Goal: Task Accomplishment & Management: Manage account settings

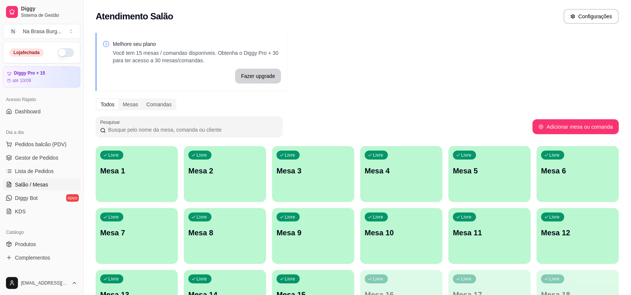
click at [61, 51] on button "button" at bounding box center [66, 52] width 16 height 9
click at [156, 175] on p "Mesa 1" at bounding box center [136, 171] width 71 height 10
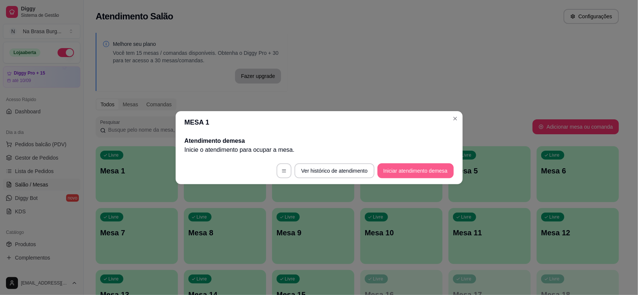
click at [440, 171] on button "Iniciar atendimento de mesa" at bounding box center [415, 171] width 76 height 15
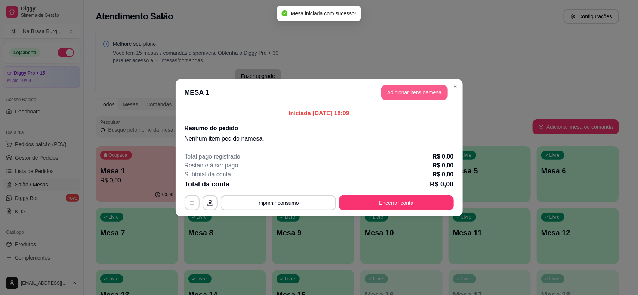
click at [404, 96] on button "Adicionar itens na mesa" at bounding box center [414, 92] width 66 height 15
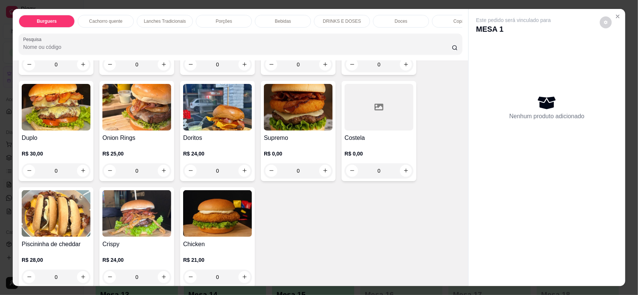
scroll to position [140, 0]
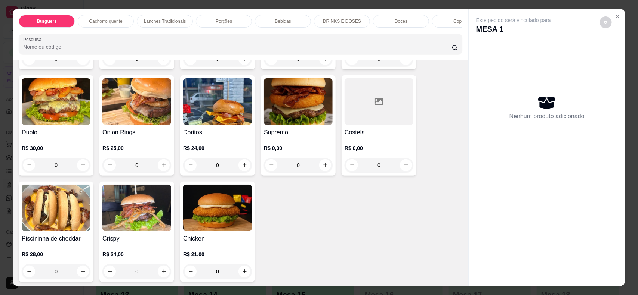
click at [296, 137] on h4 "Supremo" at bounding box center [298, 132] width 69 height 9
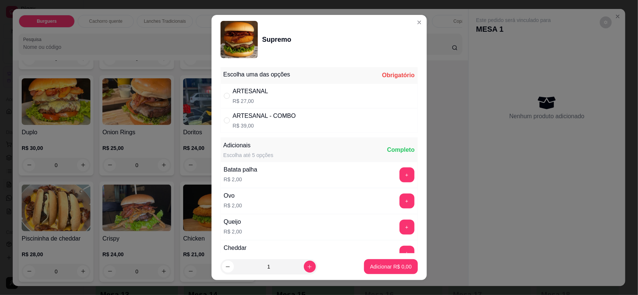
click at [292, 93] on div "ARTESANAL R$ 27,00" at bounding box center [318, 96] width 197 height 25
radio input "true"
click at [367, 266] on p "Adicionar R$ 27,00" at bounding box center [389, 266] width 44 height 7
type input "1"
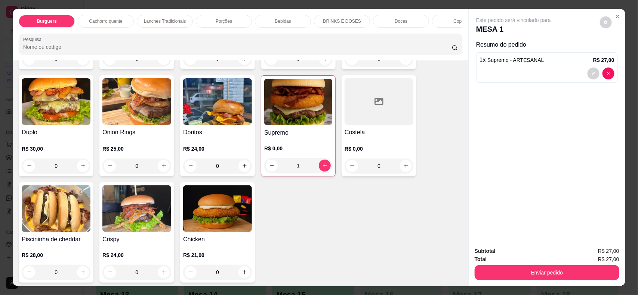
click at [269, 17] on div "Bebidas" at bounding box center [283, 21] width 56 height 13
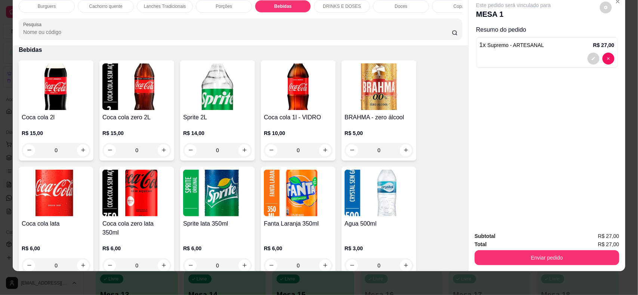
click at [72, 214] on img at bounding box center [56, 193] width 69 height 47
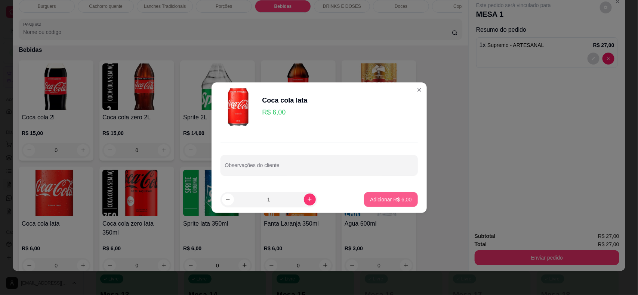
click at [372, 202] on p "Adicionar R$ 6,00" at bounding box center [390, 199] width 41 height 7
type input "1"
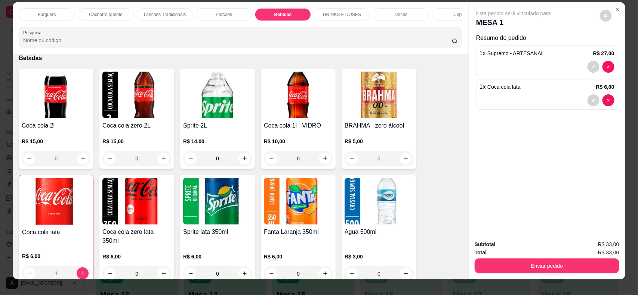
scroll to position [0, 0]
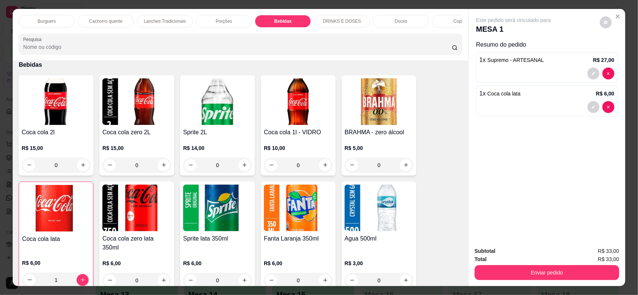
click at [103, 27] on div "Cachorro quente" at bounding box center [106, 21] width 56 height 13
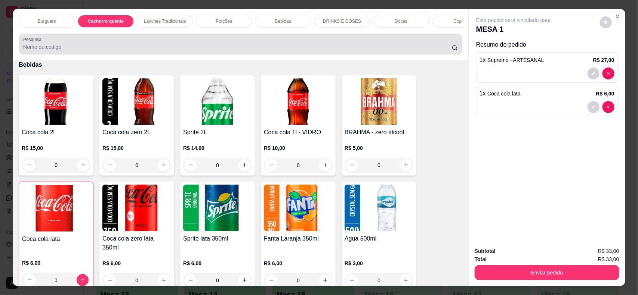
scroll to position [15, 0]
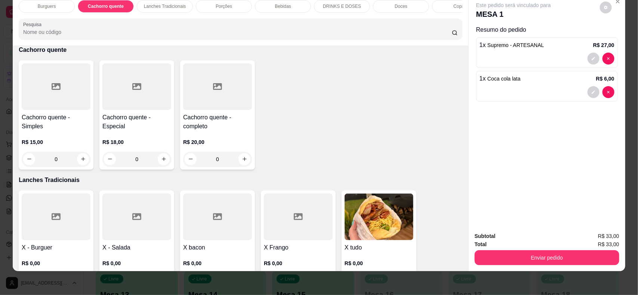
click at [52, 6] on div "Burguers" at bounding box center [47, 6] width 56 height 13
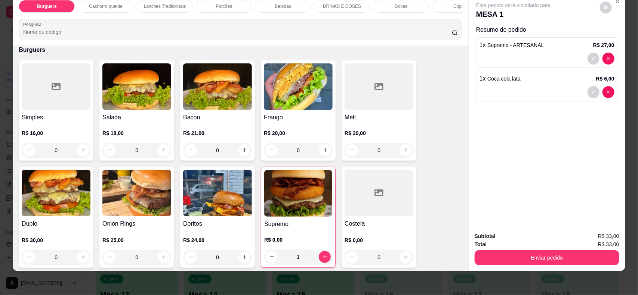
click at [197, 213] on img at bounding box center [217, 193] width 69 height 47
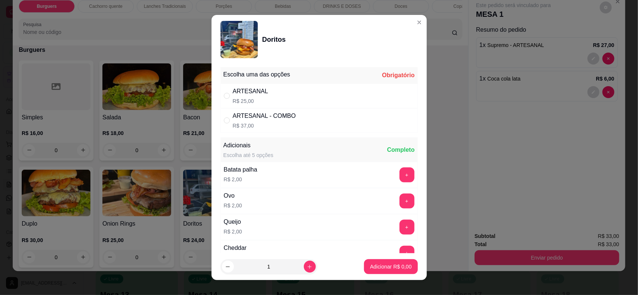
click at [294, 103] on div "ARTESANAL R$ 25,00" at bounding box center [318, 96] width 197 height 25
radio input "true"
click at [368, 267] on p "Adicionar R$ 25,00" at bounding box center [389, 267] width 43 height 7
type input "1"
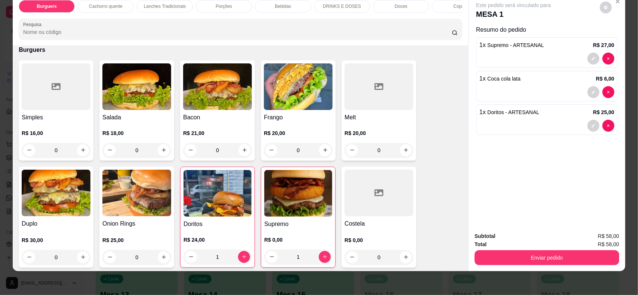
click at [287, 6] on p "Bebidas" at bounding box center [283, 6] width 16 height 6
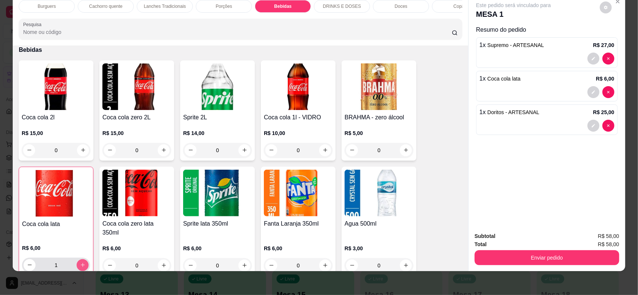
click at [77, 267] on button "increase-product-quantity" at bounding box center [83, 266] width 12 height 12
type input "2"
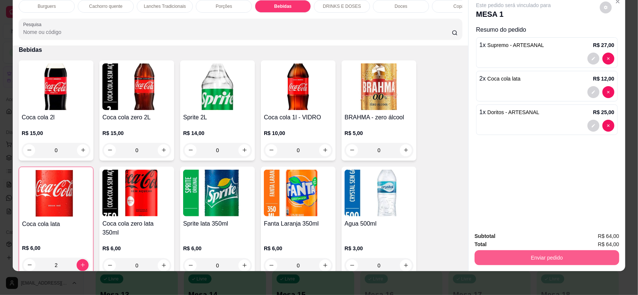
click at [550, 259] on button "Enviar pedido" at bounding box center [546, 258] width 145 height 15
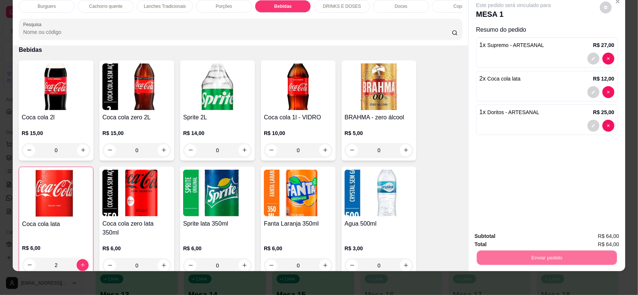
click at [518, 238] on button "Não registrar e enviar pedido" at bounding box center [522, 240] width 78 height 14
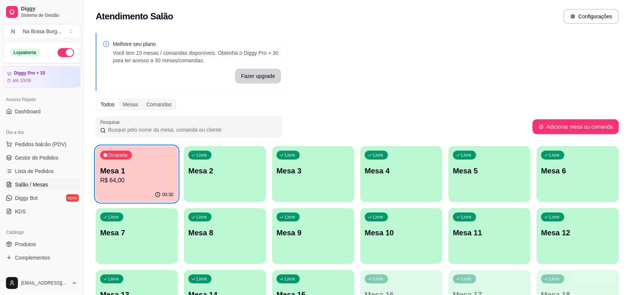
click at [131, 171] on p "Mesa 1" at bounding box center [136, 171] width 73 height 10
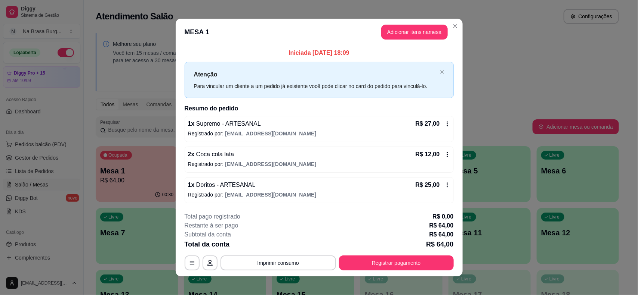
scroll to position [6, 0]
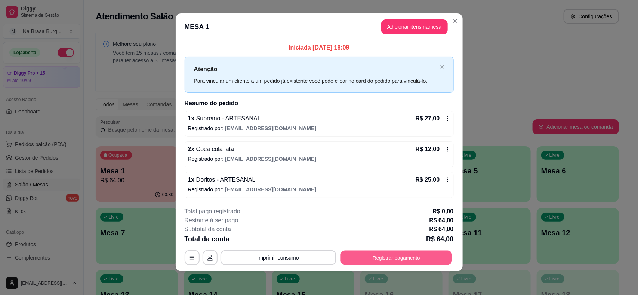
click at [386, 261] on button "Registrar pagamento" at bounding box center [395, 258] width 111 height 15
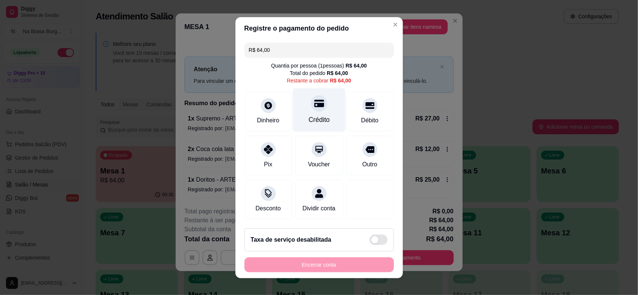
click at [314, 106] on icon at bounding box center [319, 104] width 10 height 10
type input "R$ 0,00"
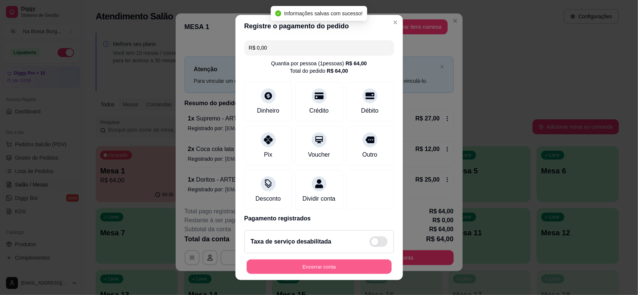
click at [322, 267] on button "Encerrar conta" at bounding box center [319, 267] width 145 height 15
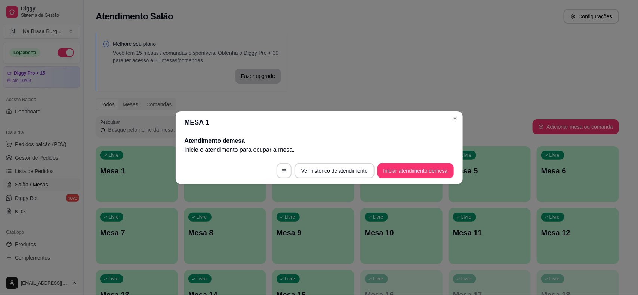
scroll to position [0, 0]
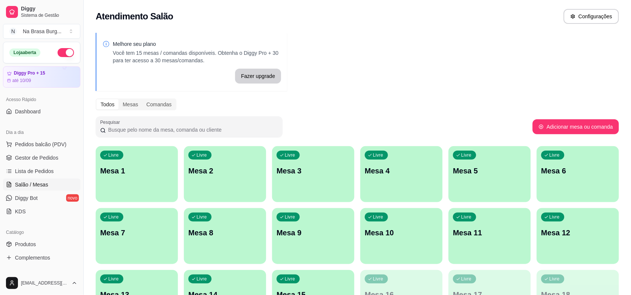
click at [137, 170] on p "Mesa 1" at bounding box center [136, 171] width 73 height 10
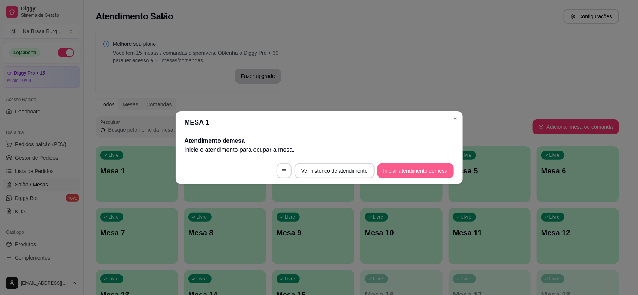
click at [406, 171] on button "Iniciar atendimento de mesa" at bounding box center [415, 171] width 76 height 15
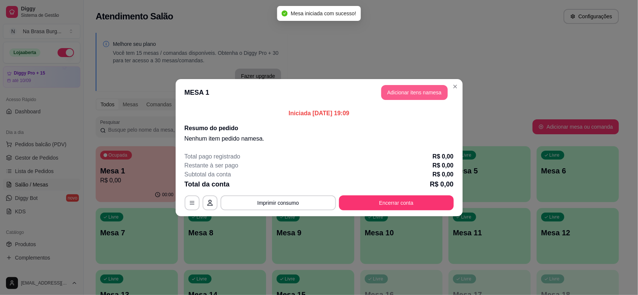
click at [399, 94] on button "Adicionar itens na mesa" at bounding box center [414, 92] width 66 height 15
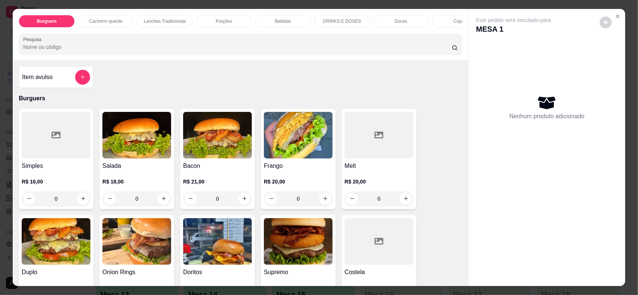
click at [211, 154] on img at bounding box center [217, 135] width 69 height 47
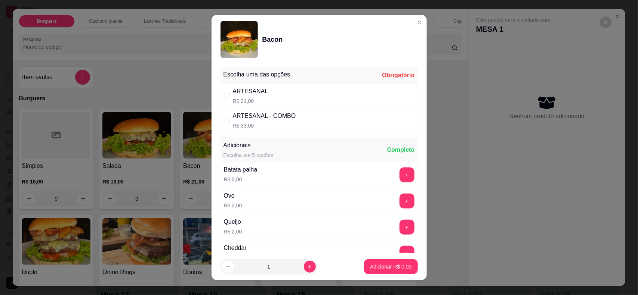
click at [278, 95] on div "ARTESANAL R$ 21,00" at bounding box center [318, 96] width 197 height 25
radio input "true"
click at [399, 200] on button "+" at bounding box center [406, 201] width 15 height 15
click at [382, 263] on button "Adicionar R$ 23,00" at bounding box center [389, 267] width 55 height 15
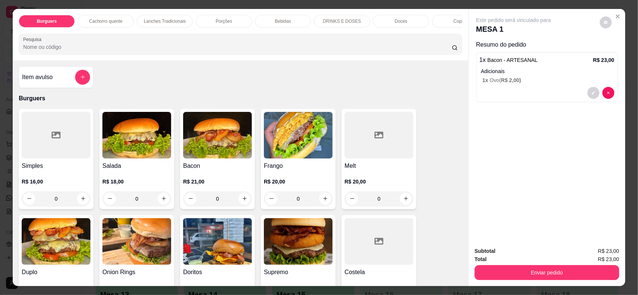
click at [68, 159] on div at bounding box center [56, 135] width 69 height 47
click at [267, 94] on div "ARTESANAL R$ 16,00" at bounding box center [318, 96] width 197 height 25
radio input "true"
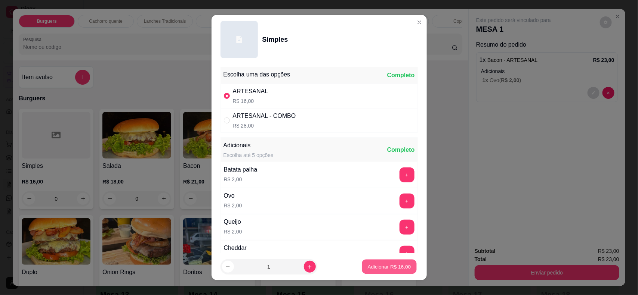
click at [369, 265] on p "Adicionar R$ 16,00" at bounding box center [389, 267] width 43 height 7
type input "1"
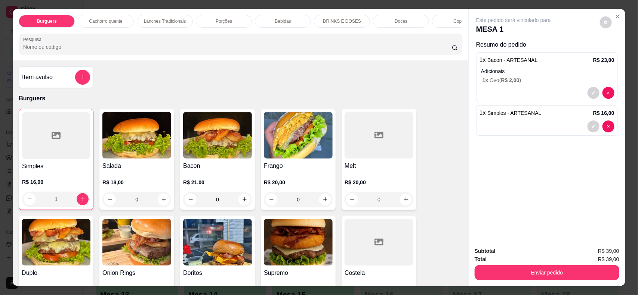
click at [273, 18] on div "Bebidas" at bounding box center [283, 21] width 56 height 13
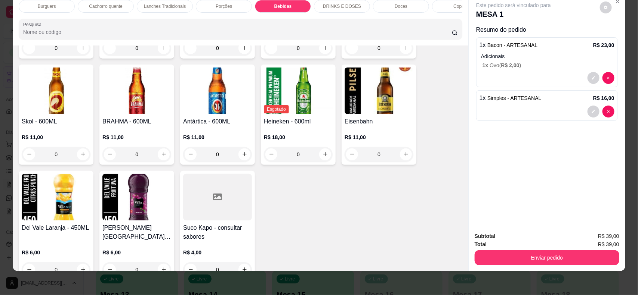
scroll to position [1091, 0]
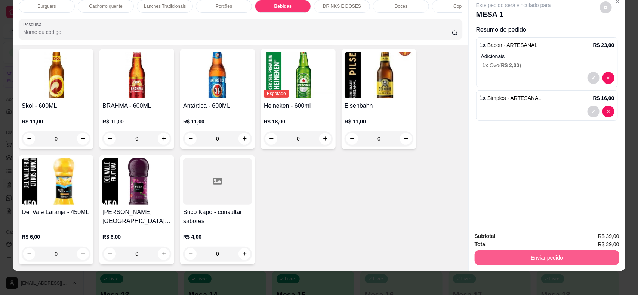
click at [582, 252] on button "Enviar pedido" at bounding box center [546, 258] width 145 height 15
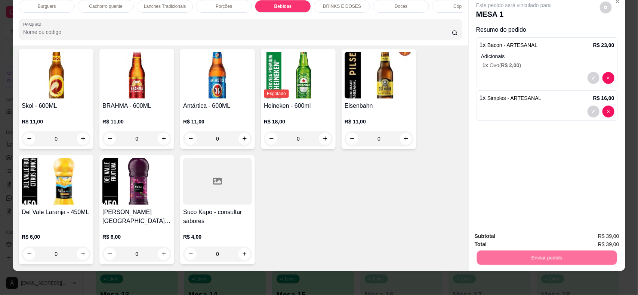
click at [542, 235] on button "Não registrar e enviar pedido" at bounding box center [522, 240] width 78 height 14
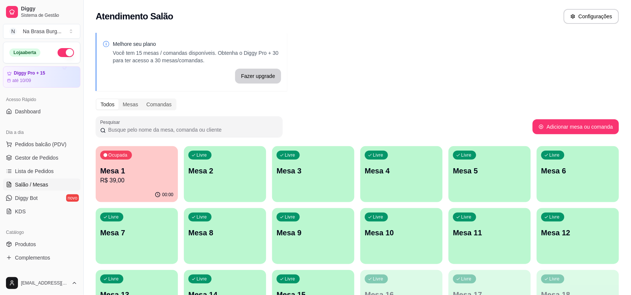
click at [155, 164] on div "Ocupada Mesa 1 R$ 39,00" at bounding box center [137, 166] width 82 height 41
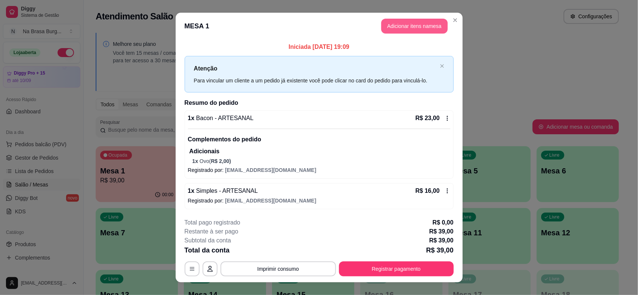
click at [405, 27] on button "Adicionar itens na mesa" at bounding box center [414, 26] width 66 height 15
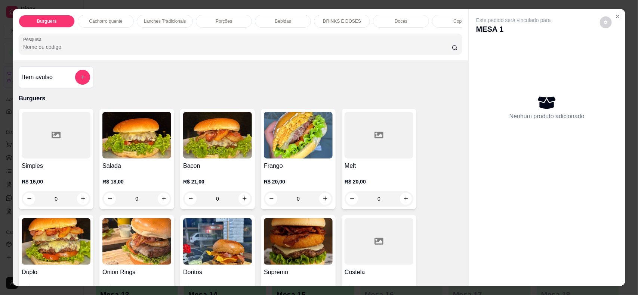
click at [269, 27] on div "Bebidas" at bounding box center [283, 21] width 56 height 13
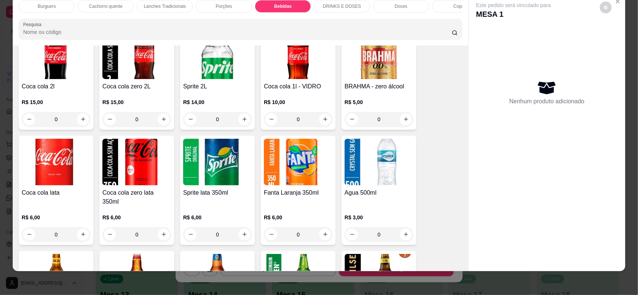
scroll to position [903, 0]
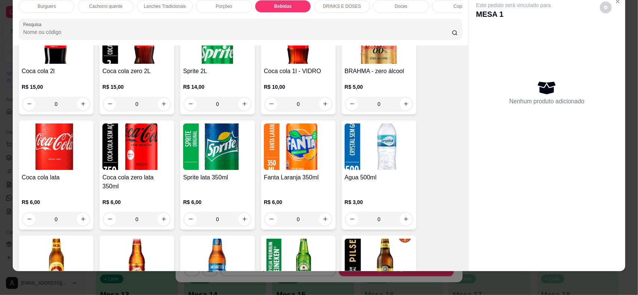
click at [124, 164] on img at bounding box center [136, 147] width 69 height 47
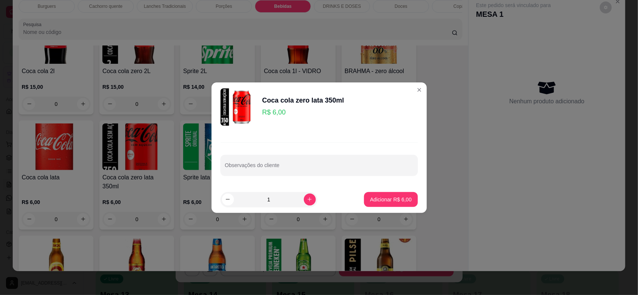
click at [365, 195] on button "Adicionar R$ 6,00" at bounding box center [390, 199] width 53 height 15
type input "1"
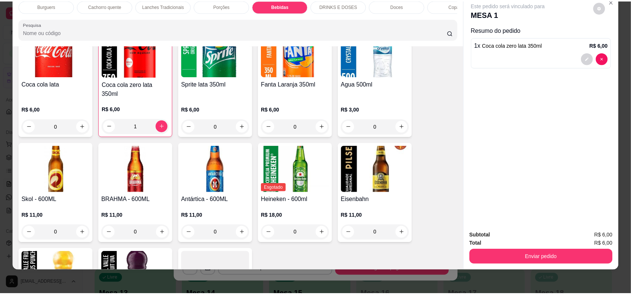
scroll to position [1090, 0]
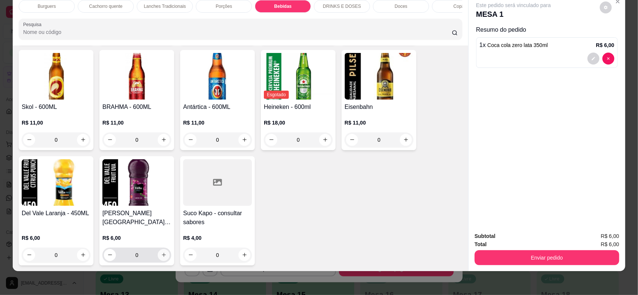
click at [161, 254] on icon "increase-product-quantity" at bounding box center [164, 256] width 6 height 6
type input "1"
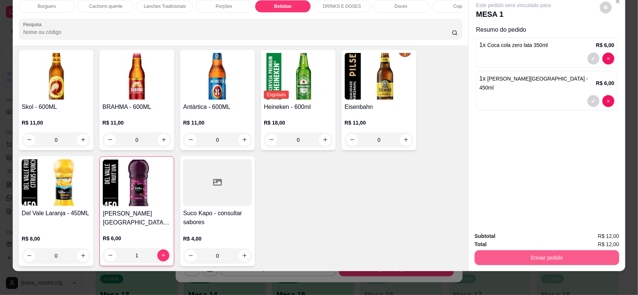
click at [479, 253] on button "Enviar pedido" at bounding box center [546, 258] width 145 height 15
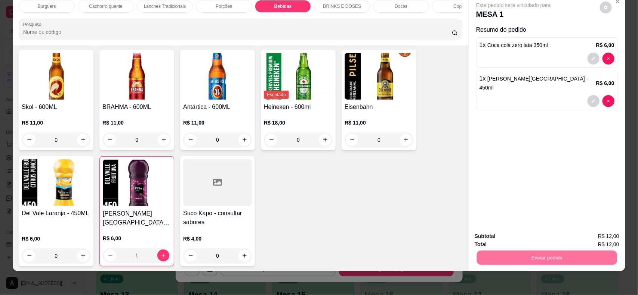
click at [489, 236] on button "Não registrar e enviar pedido" at bounding box center [521, 240] width 75 height 14
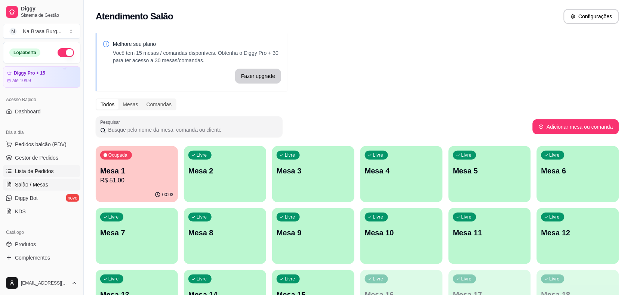
click at [55, 171] on link "Lista de Pedidos" at bounding box center [41, 171] width 77 height 12
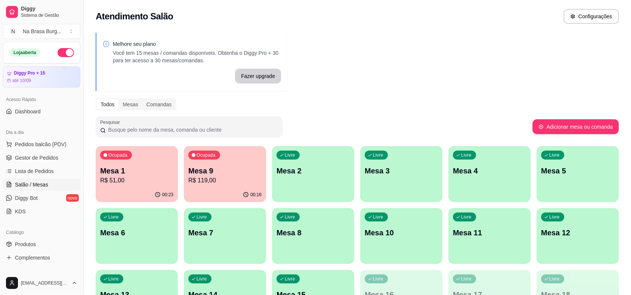
click at [92, 152] on div "Melhore seu plano Você tem 15 mesas / comandas disponíveis. Obtenha o Diggy Pro…" at bounding box center [357, 181] width 547 height 307
click at [139, 189] on div "00:23" at bounding box center [137, 195] width 82 height 15
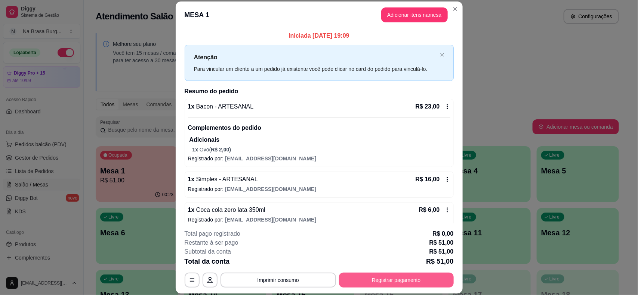
click at [374, 276] on button "Registrar pagamento" at bounding box center [396, 280] width 115 height 15
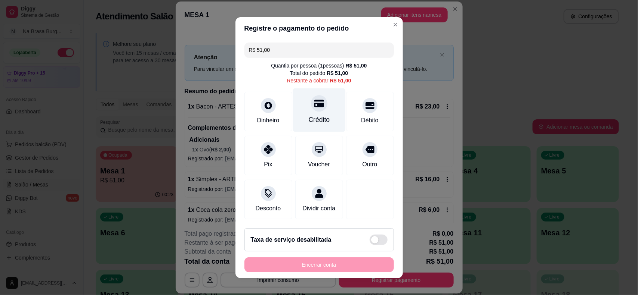
click at [320, 118] on div "Crédito" at bounding box center [318, 110] width 53 height 44
type input "R$ 0,00"
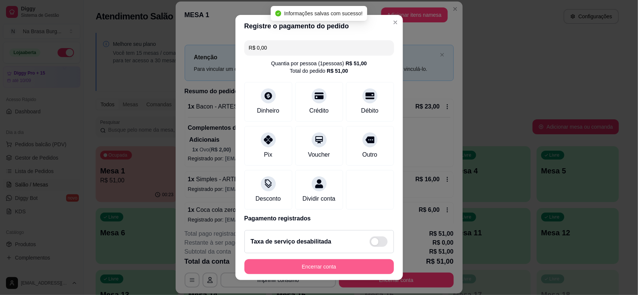
click at [337, 264] on button "Encerrar conta" at bounding box center [318, 267] width 149 height 15
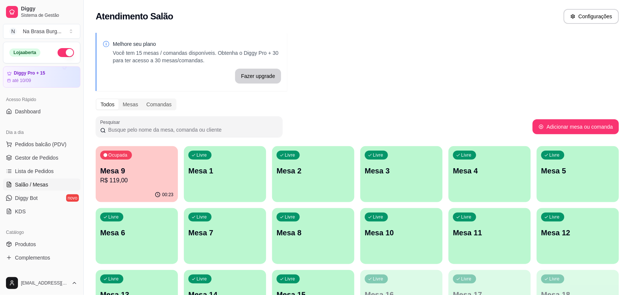
click at [156, 189] on div "00:23" at bounding box center [137, 195] width 82 height 15
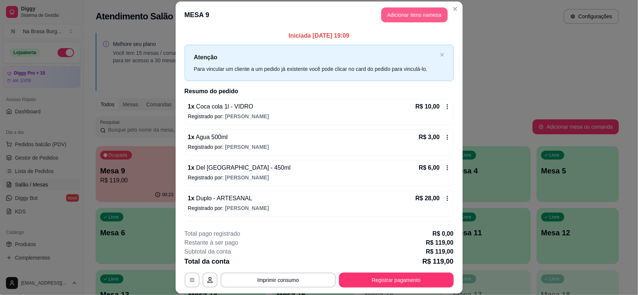
click at [430, 18] on button "Adicionar itens na mesa" at bounding box center [414, 14] width 66 height 15
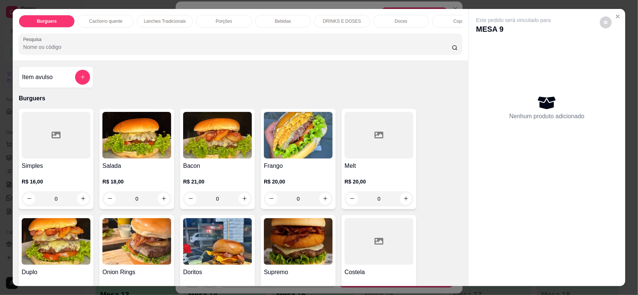
click at [283, 24] on div "Bebidas" at bounding box center [283, 21] width 56 height 13
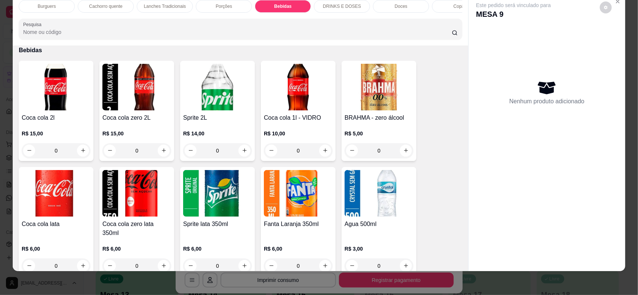
click at [296, 104] on img at bounding box center [298, 87] width 69 height 47
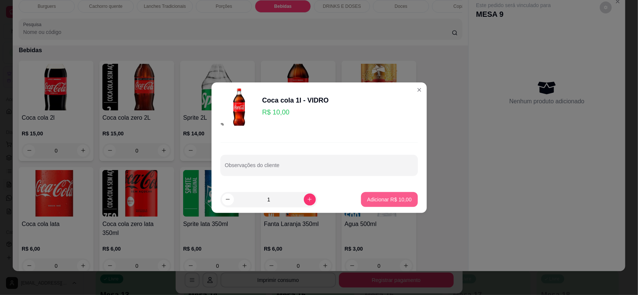
click at [411, 200] on footer "1 Adicionar R$ 10,00" at bounding box center [318, 199] width 215 height 27
click at [409, 197] on button "Adicionar R$ 10,00" at bounding box center [389, 199] width 56 height 15
type input "1"
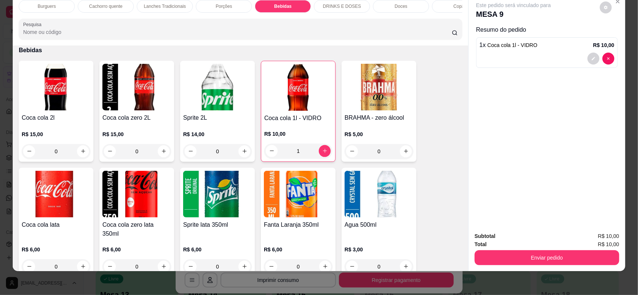
click at [520, 259] on button "Enviar pedido" at bounding box center [546, 258] width 145 height 15
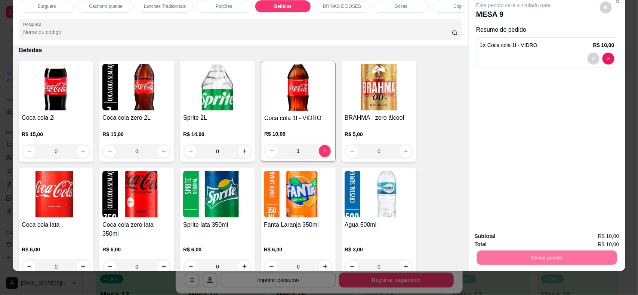
click at [522, 233] on button "Não registrar e enviar pedido" at bounding box center [522, 240] width 78 height 14
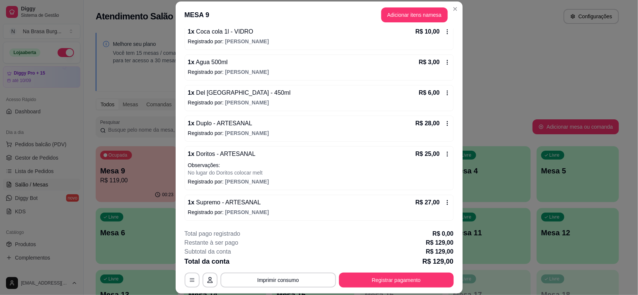
scroll to position [93, 0]
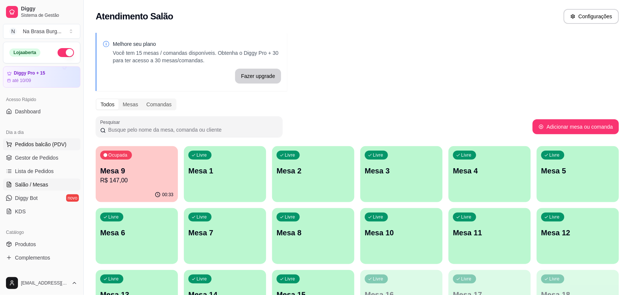
click at [47, 139] on button "Pedidos balcão (PDV)" at bounding box center [41, 145] width 77 height 12
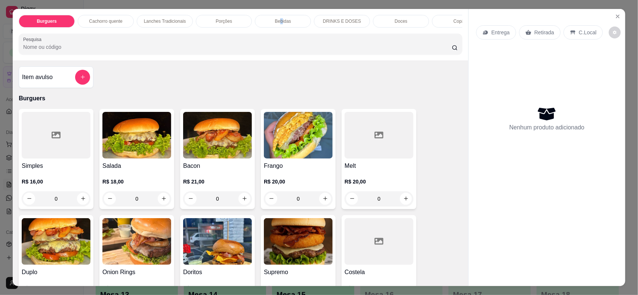
click at [279, 25] on div "Bebidas" at bounding box center [283, 21] width 56 height 13
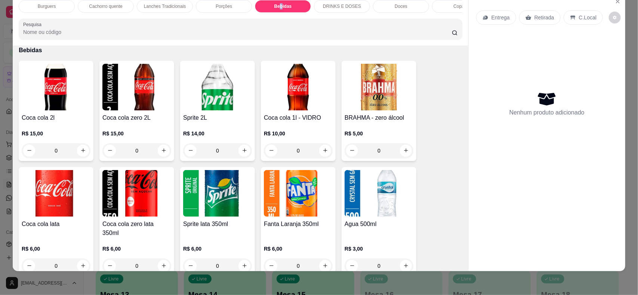
click at [146, 111] on img at bounding box center [136, 87] width 69 height 47
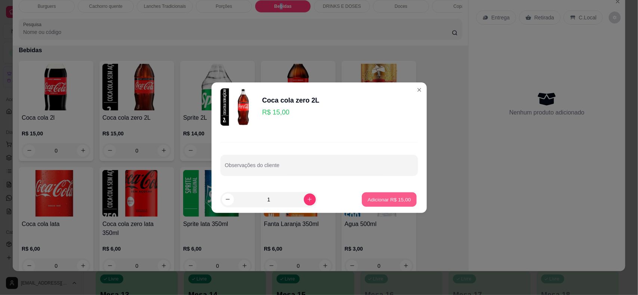
click at [384, 200] on p "Adicionar R$ 15,00" at bounding box center [389, 199] width 43 height 7
type input "1"
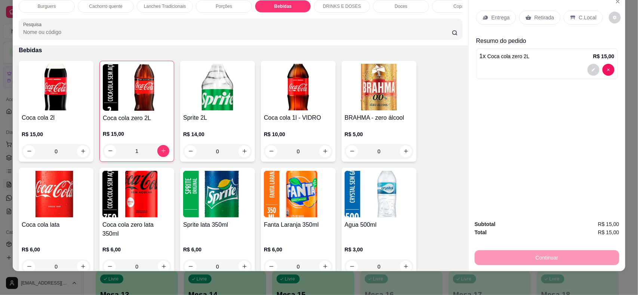
click at [540, 15] on p "Retirada" at bounding box center [544, 17] width 20 height 7
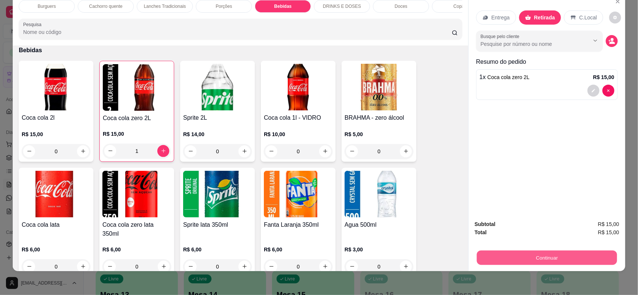
click at [513, 260] on button "Continuar" at bounding box center [547, 258] width 140 height 15
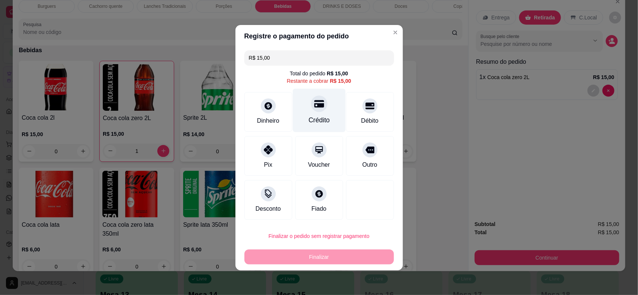
click at [333, 120] on div "Crédito" at bounding box center [318, 111] width 53 height 44
type input "R$ 0,00"
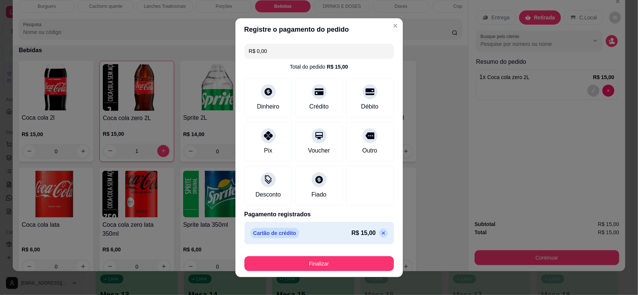
click at [337, 273] on footer "Finalizar" at bounding box center [318, 263] width 167 height 30
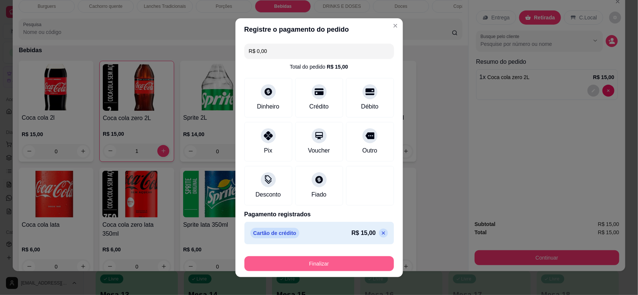
click at [341, 264] on button "Finalizar" at bounding box center [318, 264] width 149 height 15
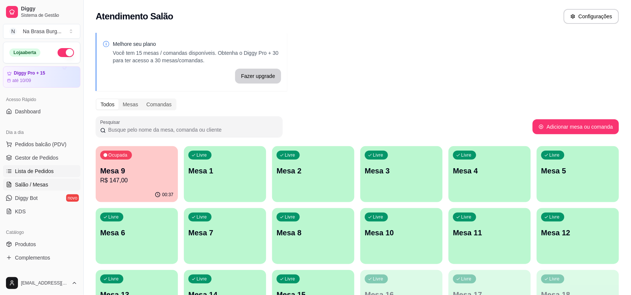
click at [20, 171] on span "Lista de Pedidos" at bounding box center [34, 171] width 39 height 7
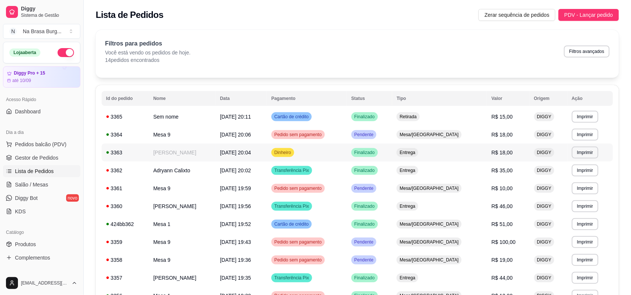
click at [235, 151] on span "05/09/25 às 20:04" at bounding box center [235, 153] width 31 height 6
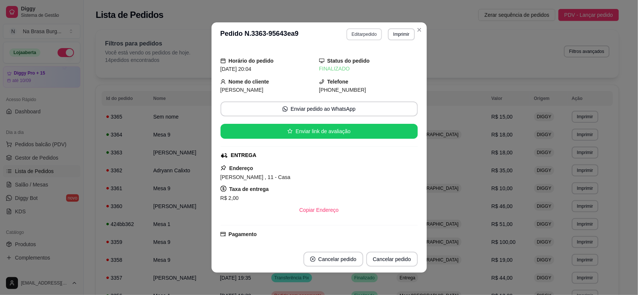
click at [356, 32] on button "Editar pedido" at bounding box center [363, 34] width 35 height 12
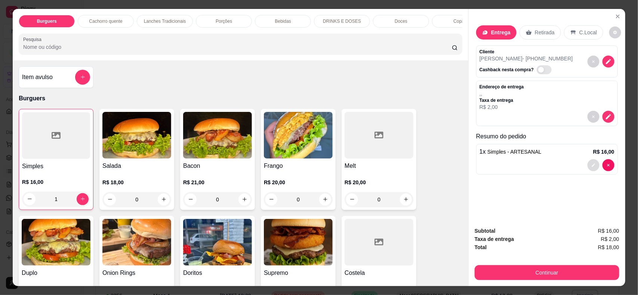
click at [535, 164] on div at bounding box center [546, 166] width 135 height 12
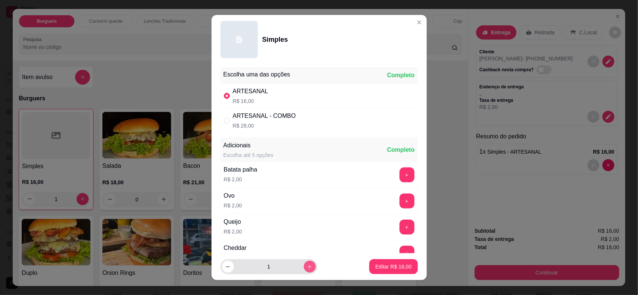
click at [304, 270] on button "increase-product-quantity" at bounding box center [310, 267] width 12 height 12
type input "2"
click at [391, 270] on p "Editar R$ 32,00" at bounding box center [393, 266] width 36 height 7
type input "2"
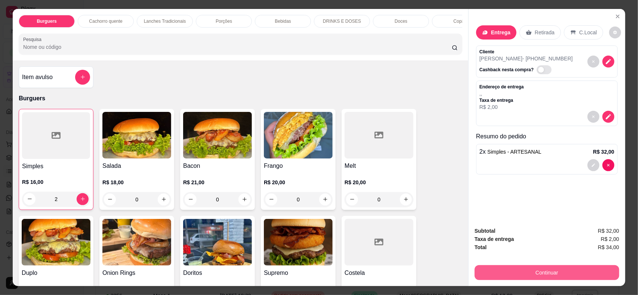
click at [522, 273] on button "Continuar" at bounding box center [546, 273] width 145 height 15
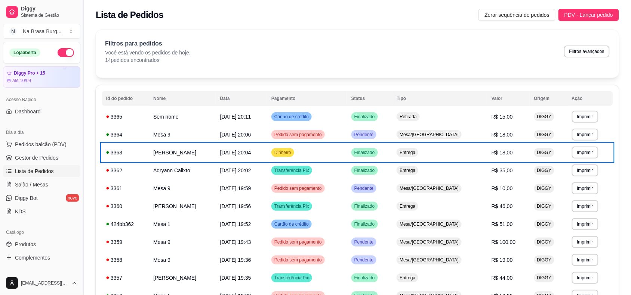
click at [387, 66] on div "Filtros para pedidos Você está vendo os pedidos de hoje. 14 pedidos encontrados…" at bounding box center [357, 54] width 523 height 48
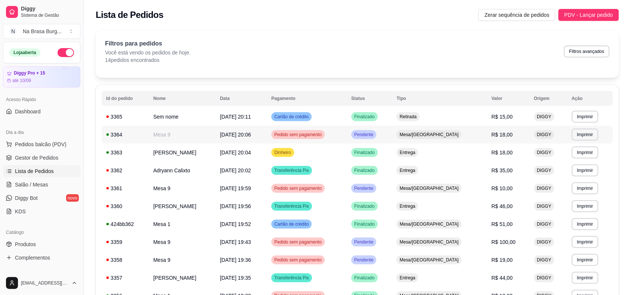
click at [224, 129] on td "05/09/25 às 20:06" at bounding box center [241, 135] width 51 height 18
click at [49, 142] on span "Pedidos balcão (PDV)" at bounding box center [41, 144] width 52 height 7
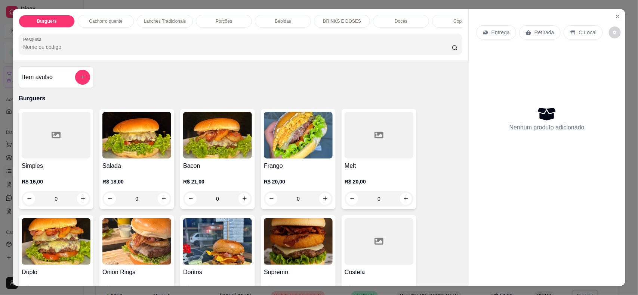
click at [280, 17] on div "Bebidas" at bounding box center [283, 21] width 56 height 13
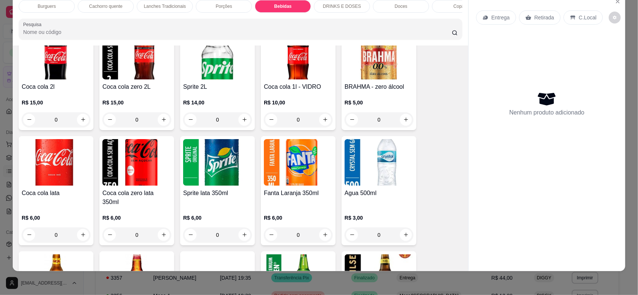
scroll to position [903, 0]
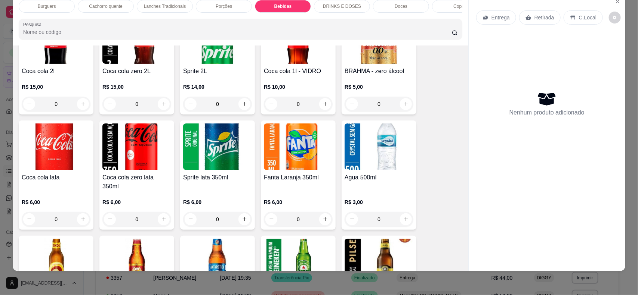
click at [63, 182] on h4 "Coca cola lata" at bounding box center [56, 177] width 69 height 9
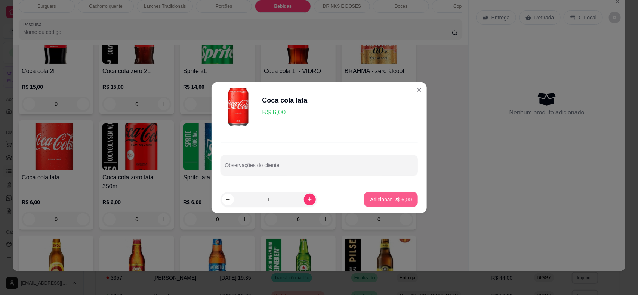
click at [370, 195] on button "Adicionar R$ 6,00" at bounding box center [390, 199] width 53 height 15
type input "1"
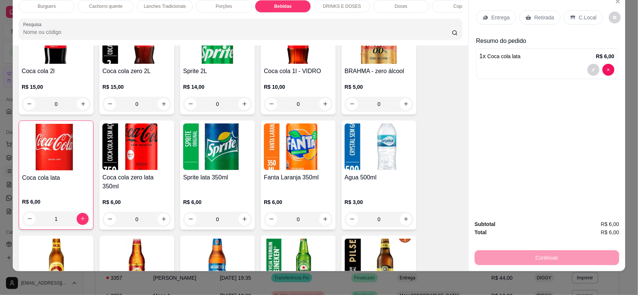
click at [391, 2] on div "Doces" at bounding box center [401, 6] width 56 height 13
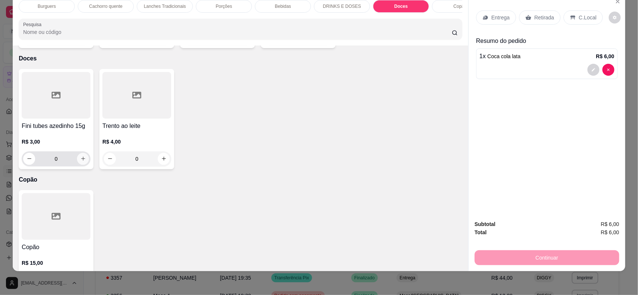
click at [80, 156] on icon "increase-product-quantity" at bounding box center [83, 159] width 6 height 6
type input "1"
click at [528, 21] on div "Retirada" at bounding box center [539, 17] width 41 height 14
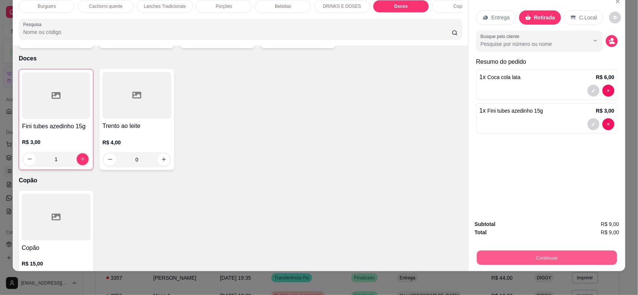
click at [549, 253] on button "Continuar" at bounding box center [547, 258] width 140 height 15
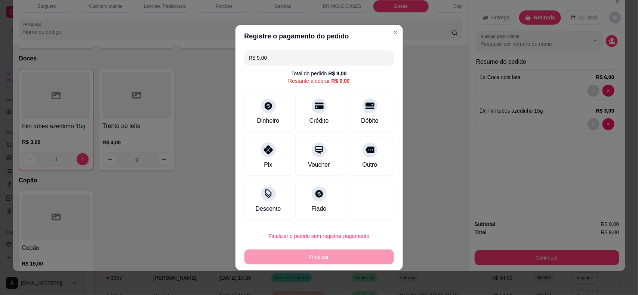
click at [306, 82] on div "Restante a cobrar R$ 9,00" at bounding box center [318, 80] width 61 height 7
click at [323, 122] on div "Crédito" at bounding box center [318, 120] width 21 height 10
type input "R$ 0,00"
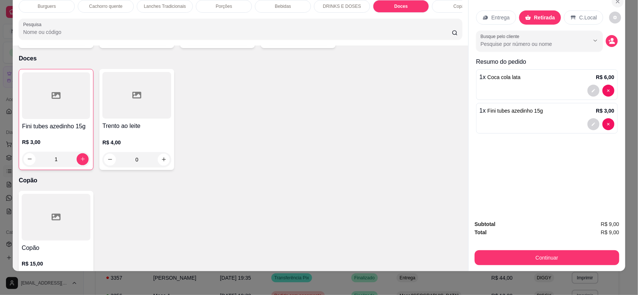
click at [616, 0] on icon "Close" at bounding box center [617, 1] width 3 height 3
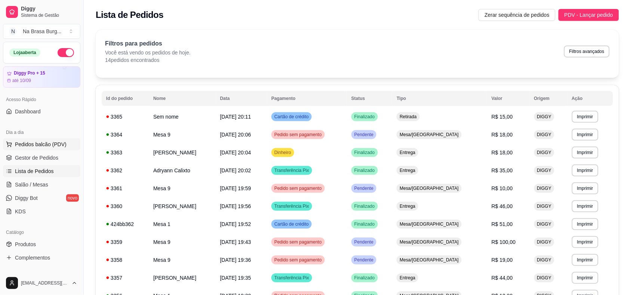
click at [50, 148] on span "Pedidos balcão (PDV)" at bounding box center [41, 144] width 52 height 7
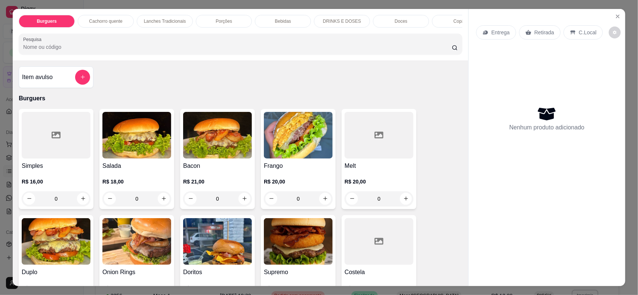
click at [174, 24] on p "Lanches Tradicionais" at bounding box center [165, 21] width 42 height 6
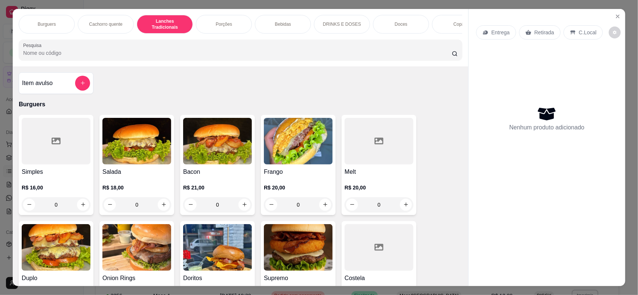
scroll to position [15, 0]
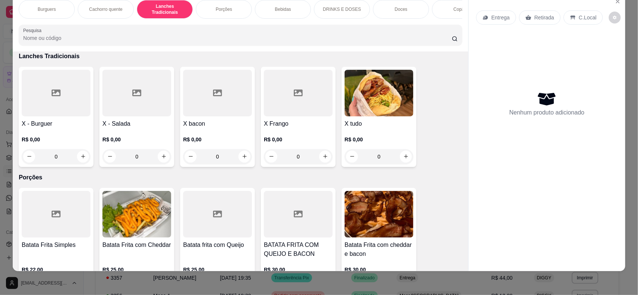
click at [73, 117] on div at bounding box center [56, 93] width 69 height 47
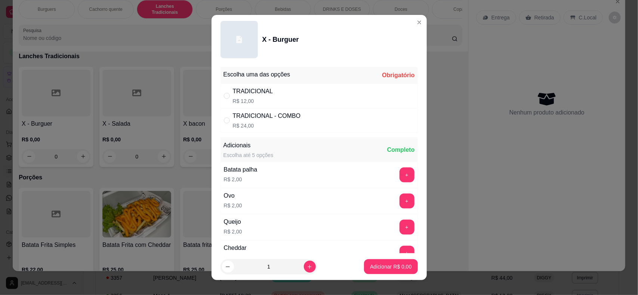
click at [250, 100] on p "R$ 12,00" at bounding box center [253, 100] width 40 height 7
radio input "true"
click at [383, 269] on p "Adicionar R$ 12,00" at bounding box center [389, 266] width 44 height 7
type input "1"
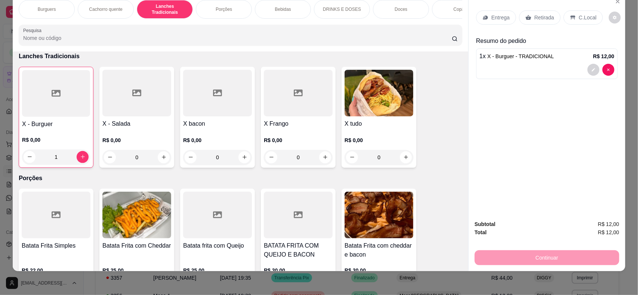
click at [505, 9] on div "Entrega Retirada C.Local" at bounding box center [547, 17] width 142 height 26
click at [502, 15] on p "Entrega" at bounding box center [500, 17] width 18 height 7
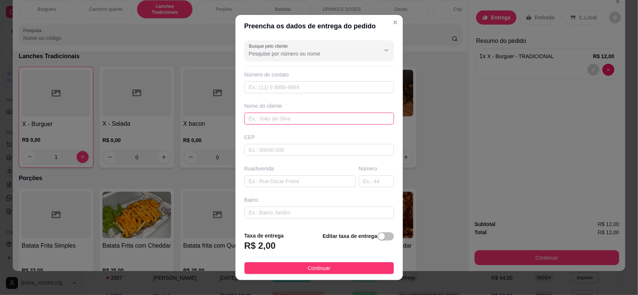
click at [342, 114] on input "text" at bounding box center [318, 119] width 149 height 12
type input "geciane"
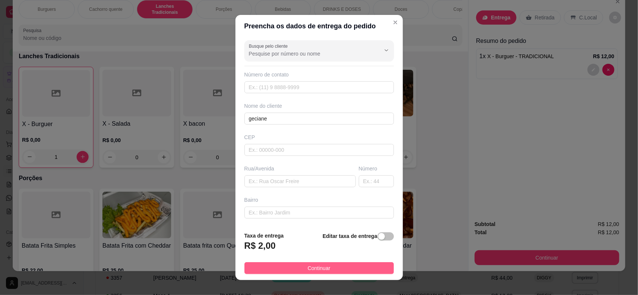
click at [360, 264] on button "Continuar" at bounding box center [318, 269] width 149 height 12
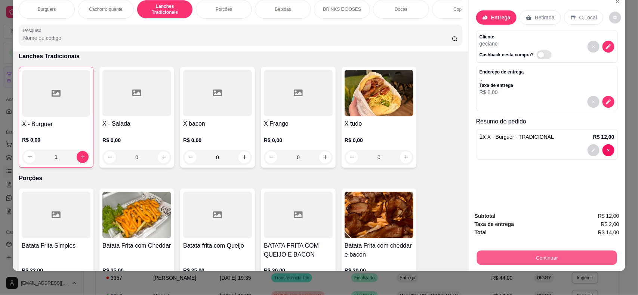
click at [498, 253] on button "Continuar" at bounding box center [547, 258] width 140 height 15
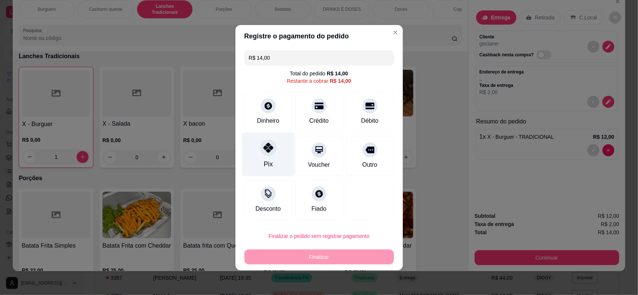
click at [270, 161] on div "Pix" at bounding box center [267, 165] width 9 height 10
type input "R$ 0,00"
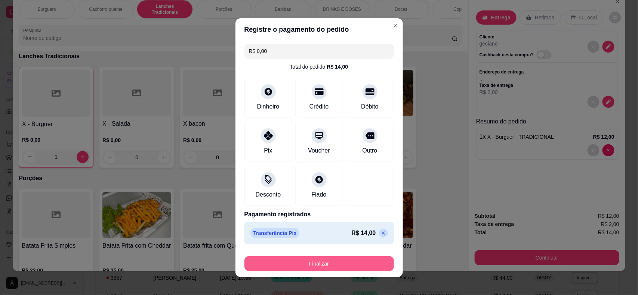
click at [338, 258] on button "Finalizar" at bounding box center [318, 264] width 149 height 15
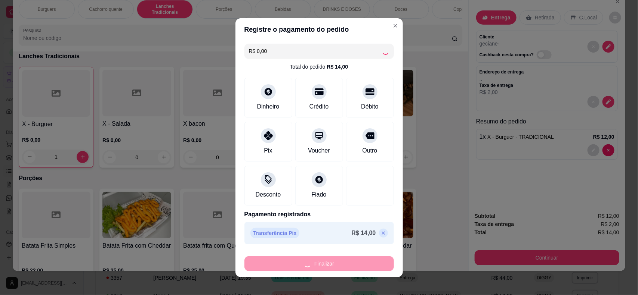
type input "0"
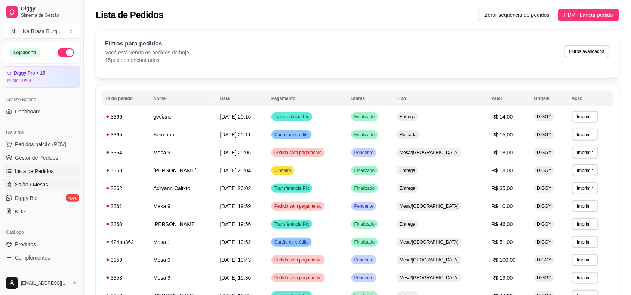
click at [41, 185] on span "Salão / Mesas" at bounding box center [31, 184] width 33 height 7
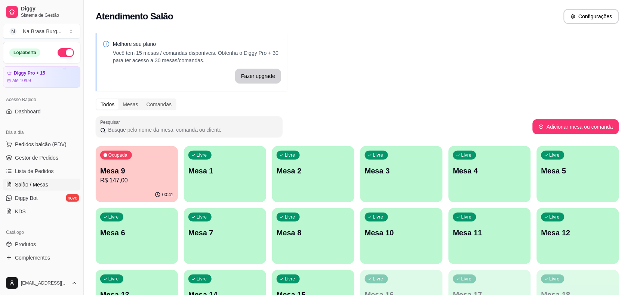
click at [120, 175] on p "Mesa 9" at bounding box center [136, 171] width 73 height 10
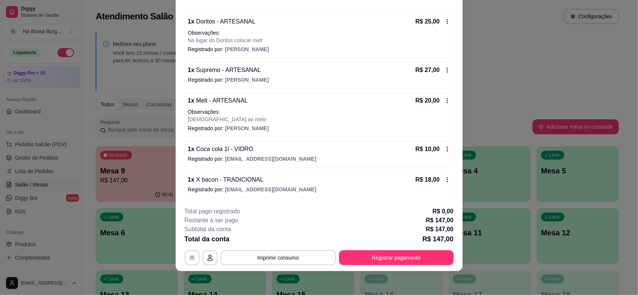
scroll to position [140, 0]
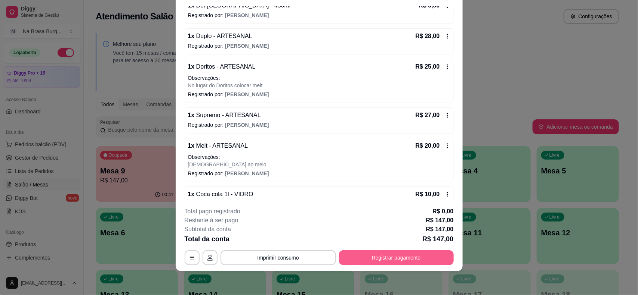
click at [402, 262] on button "Registrar pagamento" at bounding box center [396, 258] width 115 height 15
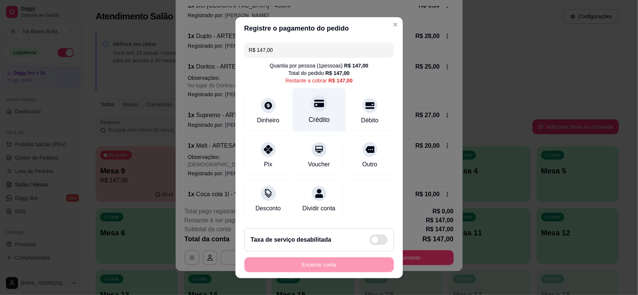
click at [320, 118] on div "Crédito" at bounding box center [318, 110] width 53 height 44
type input "R$ 0,00"
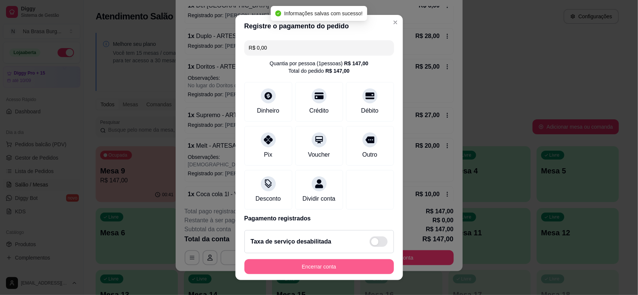
click at [349, 267] on button "Encerrar conta" at bounding box center [318, 267] width 149 height 15
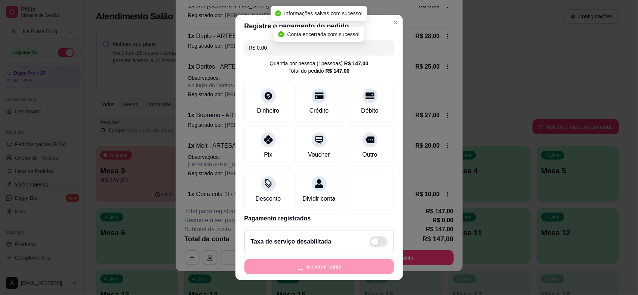
scroll to position [0, 0]
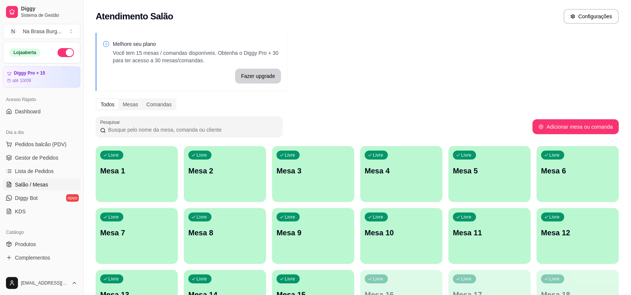
click at [148, 167] on p "Mesa 1" at bounding box center [136, 171] width 73 height 10
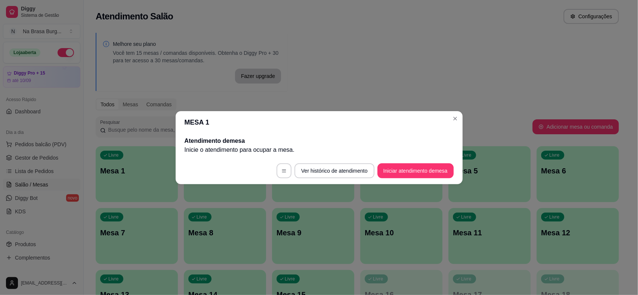
click at [405, 181] on footer "Ver histórico de atendimento Iniciar atendimento de mesa" at bounding box center [319, 171] width 287 height 27
click at [405, 169] on button "Iniciar atendimento de mesa" at bounding box center [415, 171] width 74 height 15
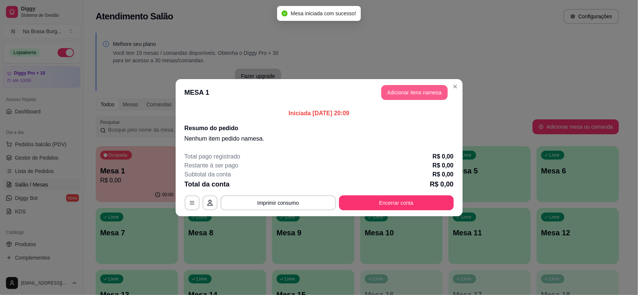
click at [419, 86] on button "Adicionar itens na mesa" at bounding box center [414, 92] width 66 height 15
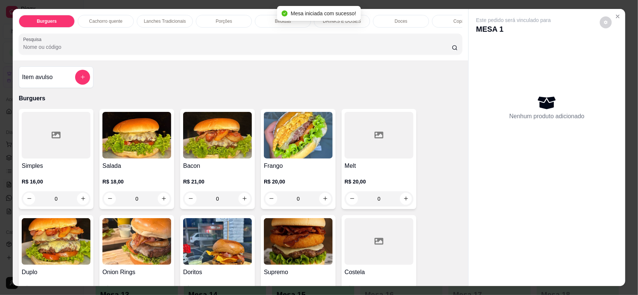
click at [53, 168] on div "Simples R$ 16,00 0" at bounding box center [56, 159] width 75 height 100
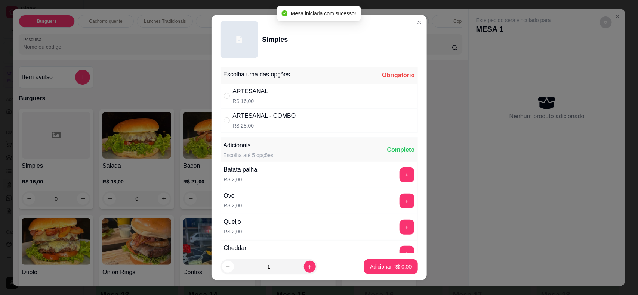
click at [278, 89] on div "ARTESANAL R$ 16,00" at bounding box center [318, 96] width 197 height 25
radio input "true"
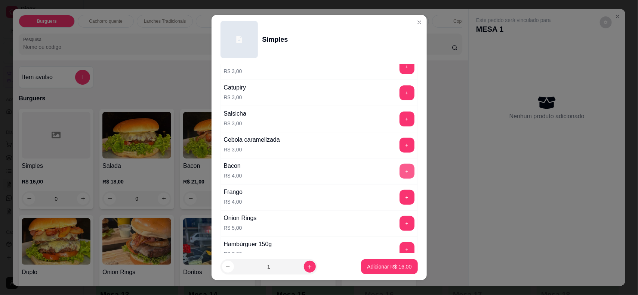
click at [399, 174] on button "+" at bounding box center [406, 171] width 15 height 15
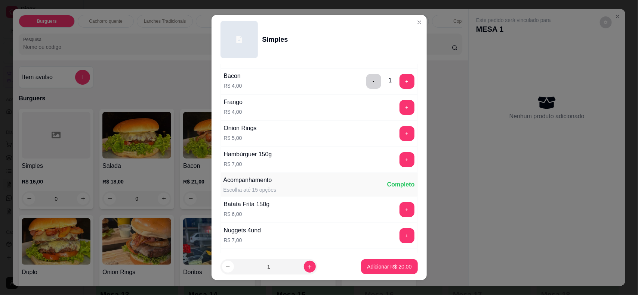
scroll to position [280, 0]
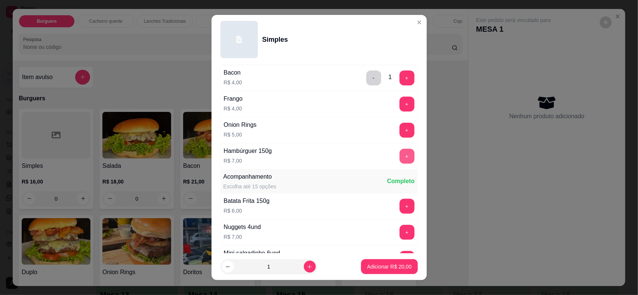
click at [399, 156] on button "+" at bounding box center [406, 156] width 15 height 15
click at [384, 267] on p "Adicionar R$ 27,00" at bounding box center [389, 266] width 44 height 7
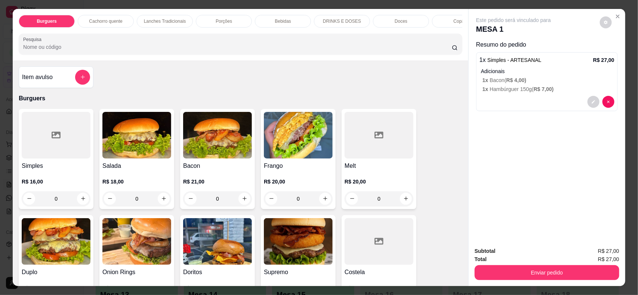
click at [189, 159] on img at bounding box center [217, 135] width 69 height 47
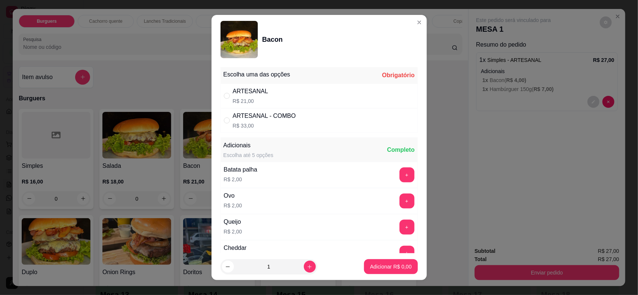
click at [310, 104] on div "ARTESANAL R$ 21,00" at bounding box center [318, 96] width 197 height 25
radio input "true"
click at [377, 266] on p "Adicionar R$ 21,00" at bounding box center [389, 266] width 44 height 7
type input "1"
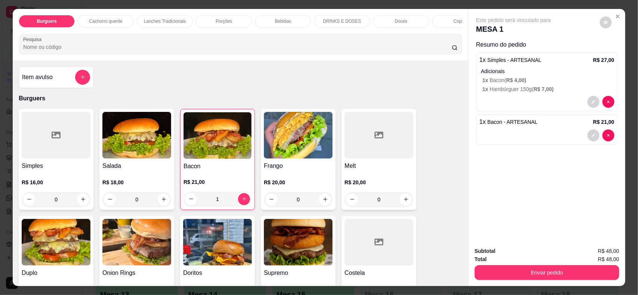
click at [280, 27] on div "Bebidas" at bounding box center [283, 21] width 56 height 13
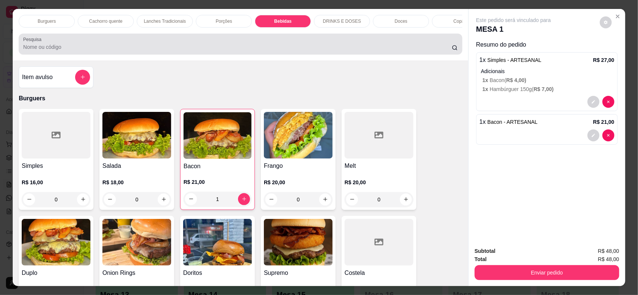
scroll to position [15, 0]
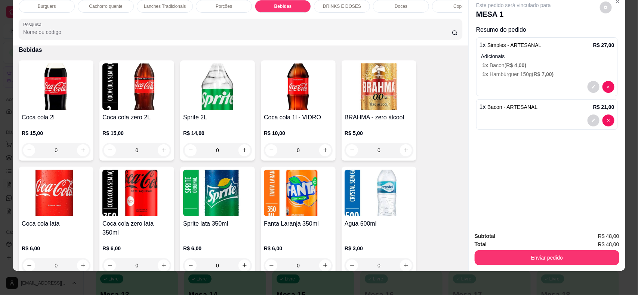
click at [272, 103] on img at bounding box center [298, 87] width 69 height 47
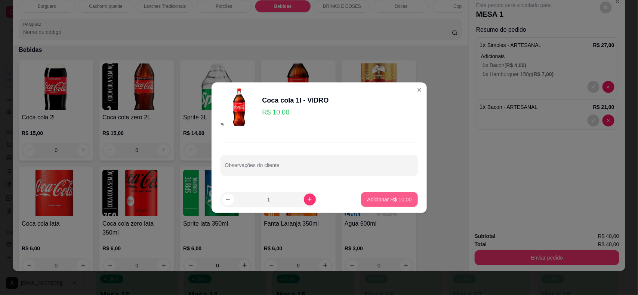
click at [375, 199] on p "Adicionar R$ 10,00" at bounding box center [389, 199] width 44 height 7
type input "1"
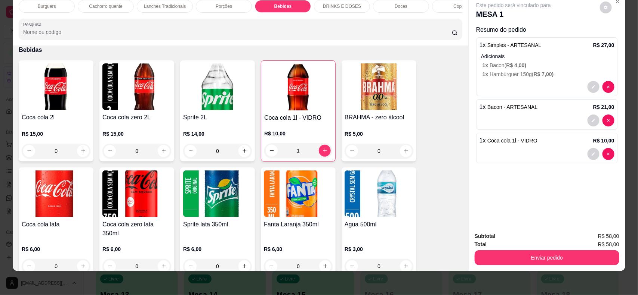
click at [482, 246] on strong "Total" at bounding box center [480, 245] width 12 height 6
click at [482, 253] on button "Enviar pedido" at bounding box center [546, 258] width 145 height 15
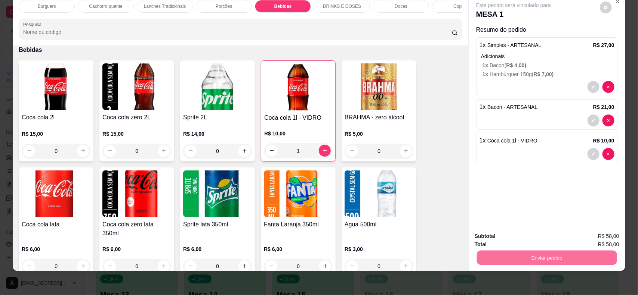
click at [498, 235] on button "Não registrar e enviar pedido" at bounding box center [521, 240] width 75 height 14
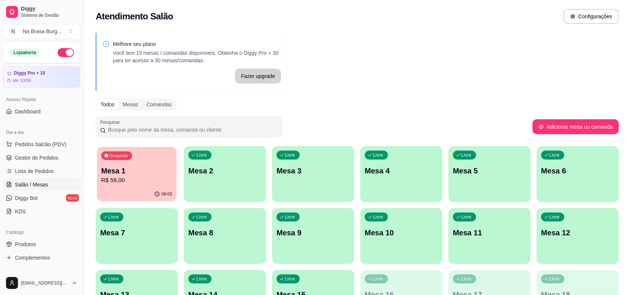
click at [162, 170] on p "Mesa 1" at bounding box center [136, 171] width 71 height 10
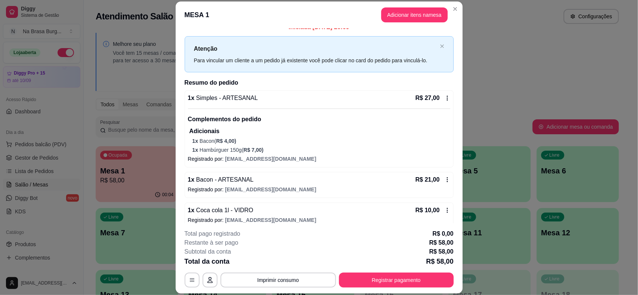
scroll to position [17, 0]
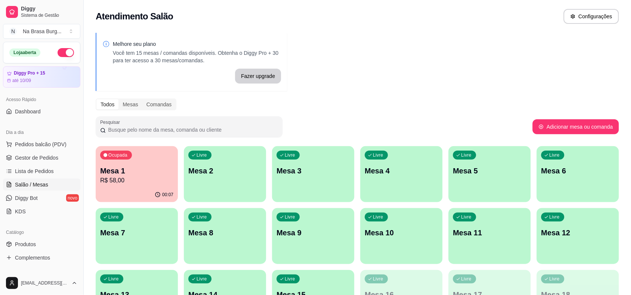
click at [206, 160] on div "Livre Mesa 2" at bounding box center [225, 169] width 82 height 47
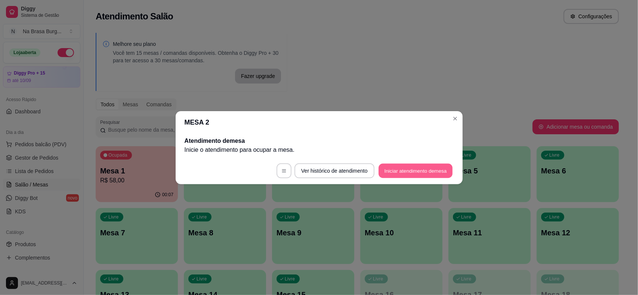
click at [430, 165] on button "Iniciar atendimento de mesa" at bounding box center [415, 171] width 74 height 15
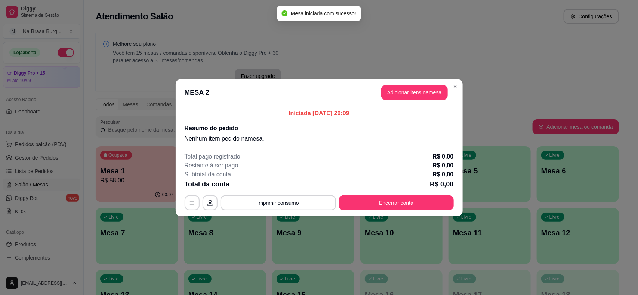
click at [404, 92] on button "Adicionar itens na mesa" at bounding box center [414, 92] width 66 height 15
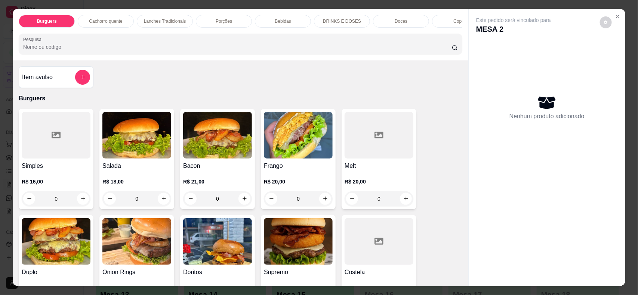
click at [279, 21] on p "Bebidas" at bounding box center [283, 21] width 16 height 6
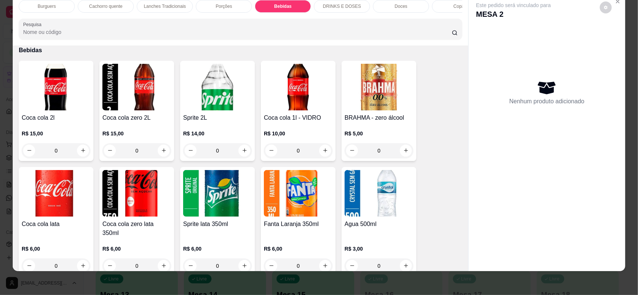
click at [293, 105] on img at bounding box center [298, 87] width 69 height 47
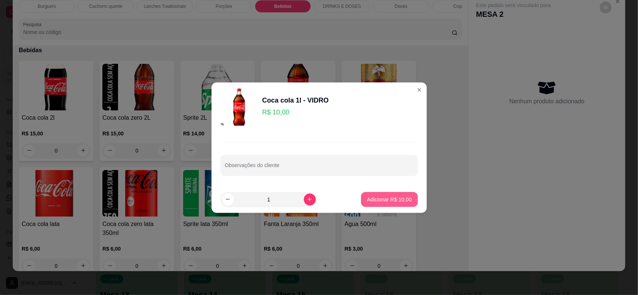
click at [405, 200] on button "Adicionar R$ 10,00" at bounding box center [389, 199] width 56 height 15
type input "1"
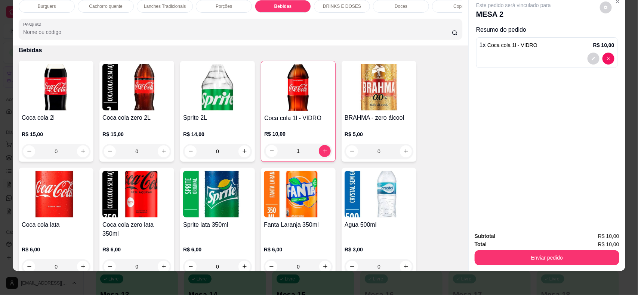
click at [399, 12] on div "Doces" at bounding box center [401, 6] width 56 height 13
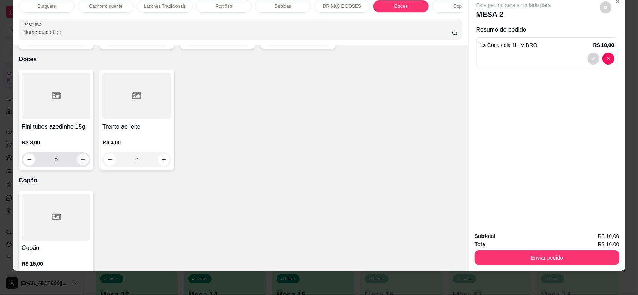
click at [80, 158] on icon "increase-product-quantity" at bounding box center [83, 160] width 6 height 6
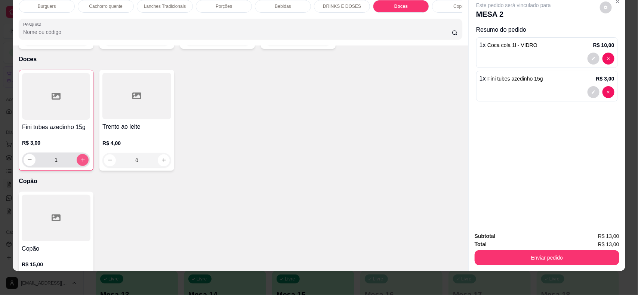
click at [80, 158] on icon "increase-product-quantity" at bounding box center [83, 160] width 6 height 6
type input "3"
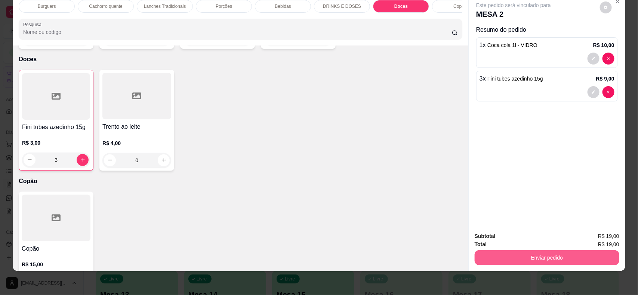
click at [569, 253] on button "Enviar pedido" at bounding box center [546, 258] width 145 height 15
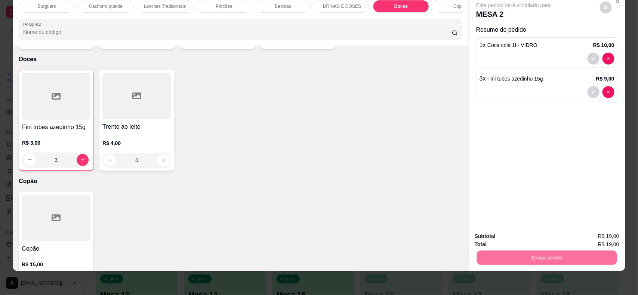
click at [548, 238] on button "Não registrar e enviar pedido" at bounding box center [521, 240] width 75 height 14
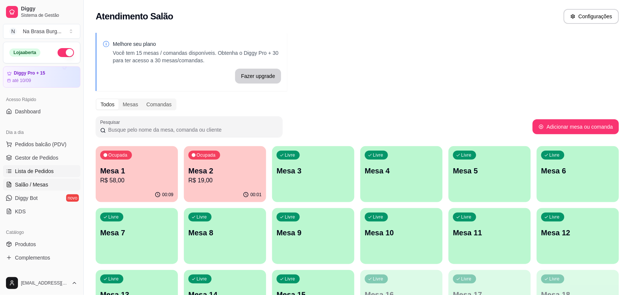
click at [44, 172] on span "Lista de Pedidos" at bounding box center [34, 171] width 39 height 7
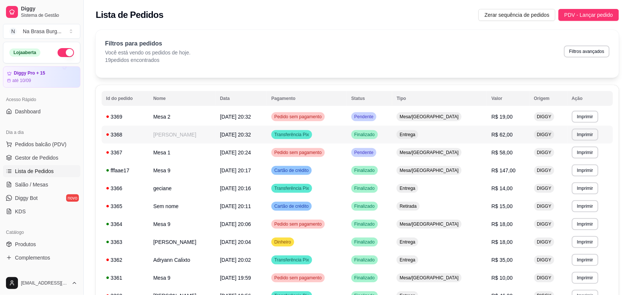
click at [221, 132] on span "05/09/25 às 20:32" at bounding box center [235, 135] width 31 height 6
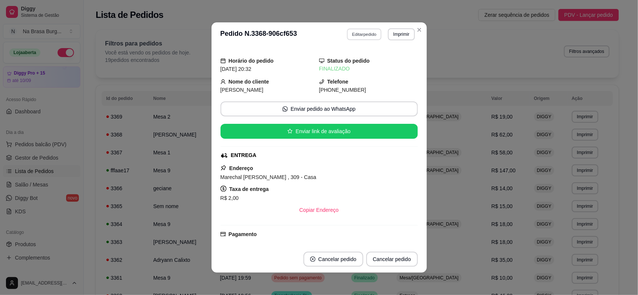
click at [367, 29] on button "Editar pedido" at bounding box center [364, 34] width 35 height 12
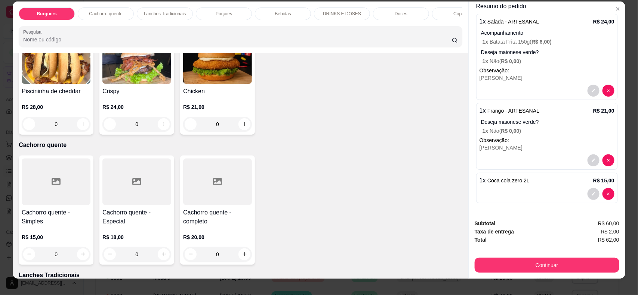
scroll to position [15, 0]
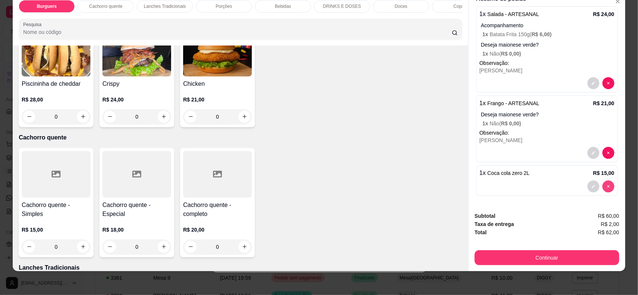
type input "0"
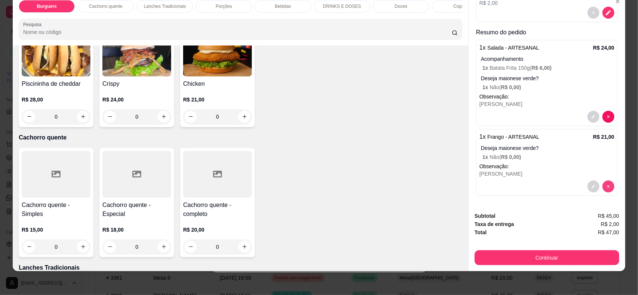
scroll to position [90, 0]
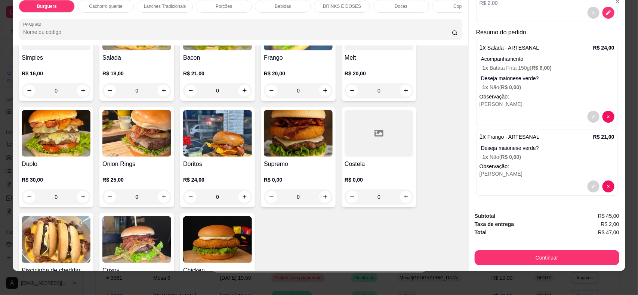
click at [275, 6] on p "Bebidas" at bounding box center [283, 6] width 16 height 6
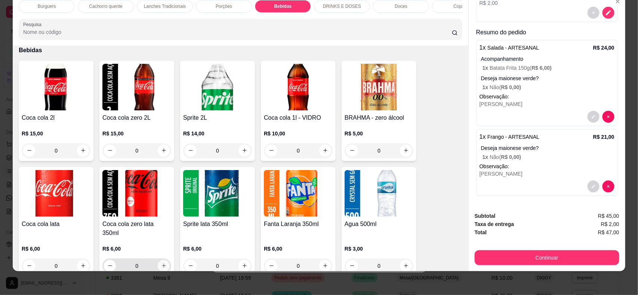
click at [161, 264] on icon "increase-product-quantity" at bounding box center [164, 266] width 6 height 6
type input "2"
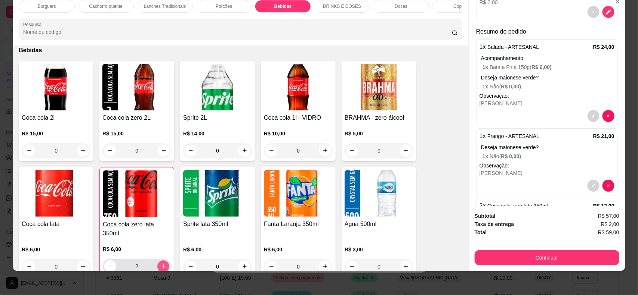
scroll to position [124, 0]
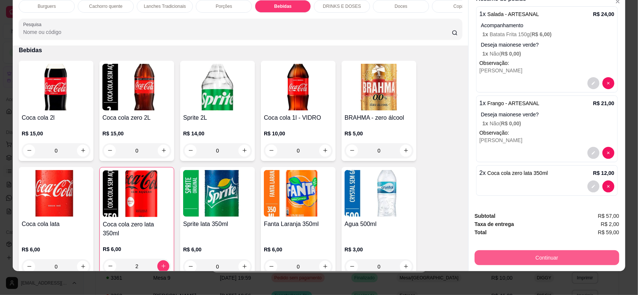
click at [515, 251] on button "Continuar" at bounding box center [546, 258] width 145 height 15
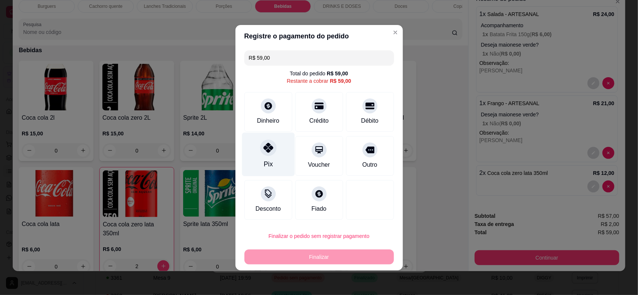
click at [264, 152] on icon at bounding box center [268, 148] width 10 height 10
type input "R$ 0,00"
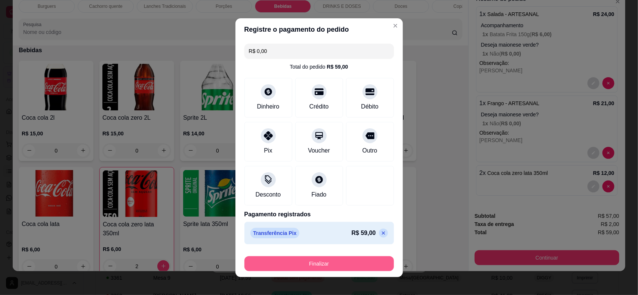
click at [363, 268] on button "Finalizar" at bounding box center [318, 264] width 149 height 15
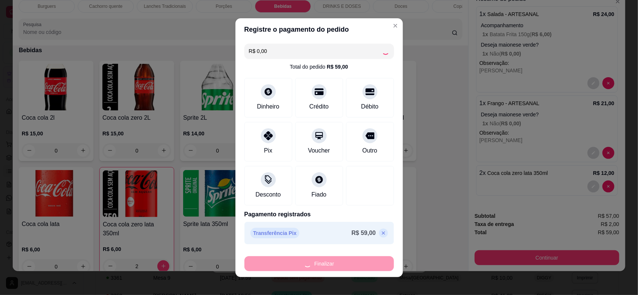
type input "0"
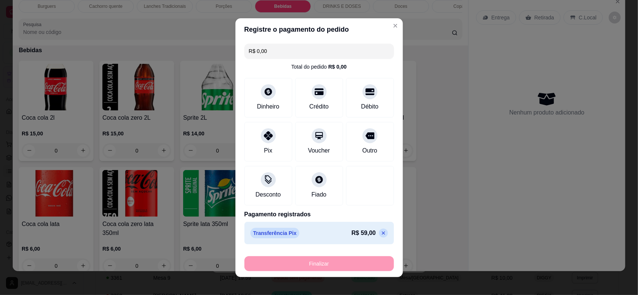
type input "-R$ 59,00"
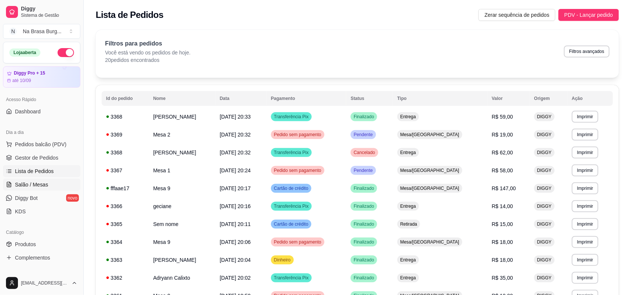
click at [49, 180] on link "Salão / Mesas" at bounding box center [41, 185] width 77 height 12
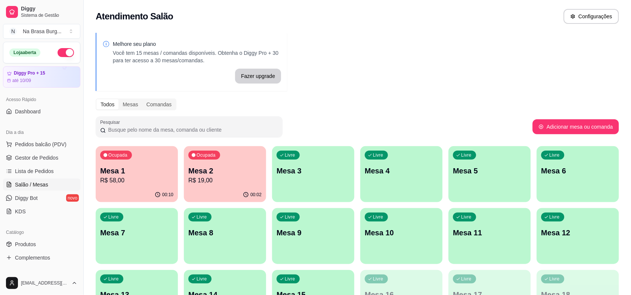
click at [204, 185] on p "R$ 19,00" at bounding box center [224, 180] width 73 height 9
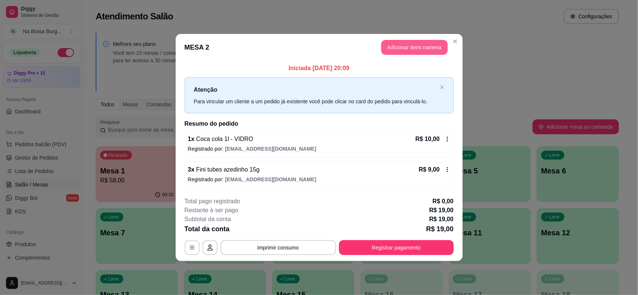
click at [419, 55] on header "MESA 2 Adicionar itens na mesa" at bounding box center [319, 47] width 287 height 27
click at [419, 48] on button "Adicionar itens na mesa" at bounding box center [414, 47] width 64 height 15
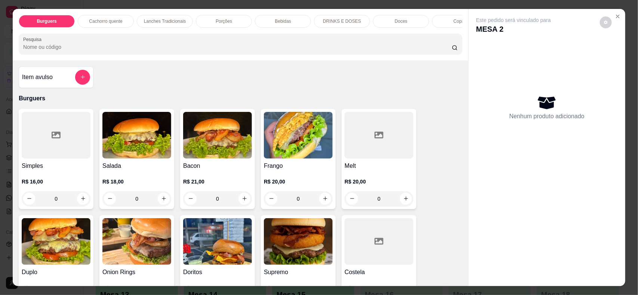
click at [409, 17] on div "Doces" at bounding box center [401, 21] width 56 height 13
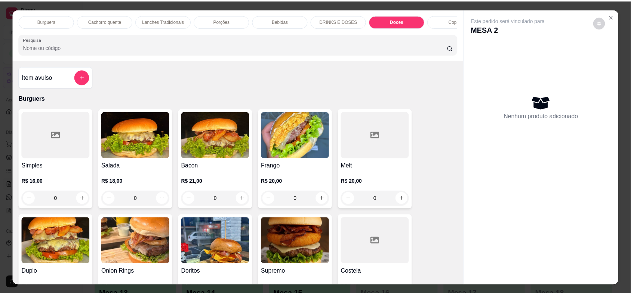
scroll to position [15, 0]
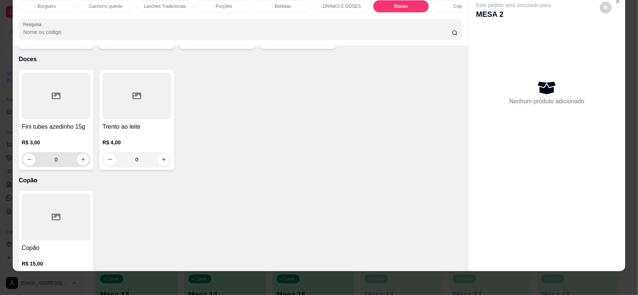
click at [80, 160] on icon "increase-product-quantity" at bounding box center [83, 160] width 6 height 6
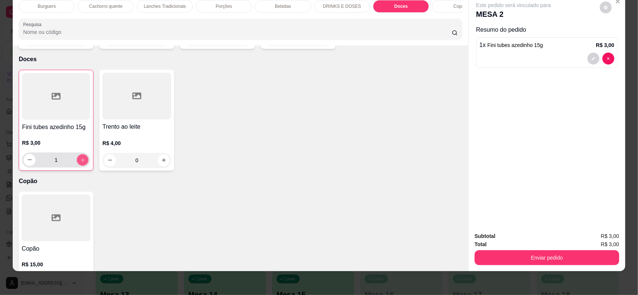
click at [80, 160] on icon "increase-product-quantity" at bounding box center [83, 160] width 6 height 6
click at [80, 159] on icon "increase-product-quantity" at bounding box center [83, 160] width 6 height 6
type input "3"
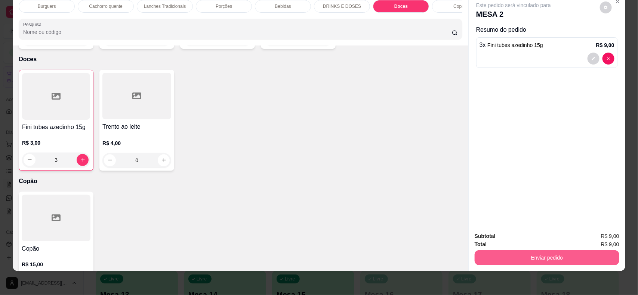
click at [516, 264] on button "Enviar pedido" at bounding box center [546, 258] width 145 height 15
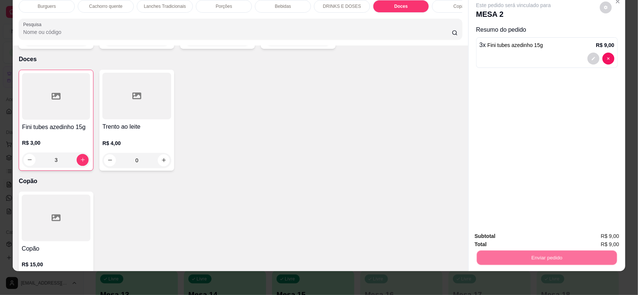
click at [511, 241] on button "Não registrar e enviar pedido" at bounding box center [521, 240] width 75 height 14
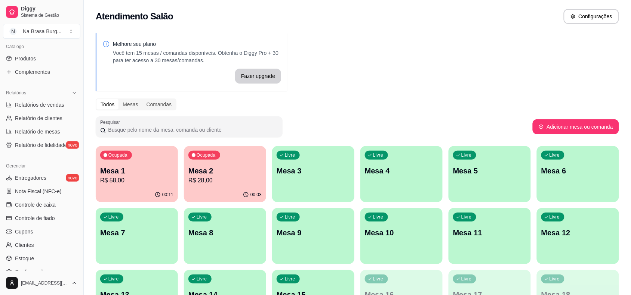
scroll to position [187, 0]
click at [36, 258] on link "Estoque" at bounding box center [41, 258] width 77 height 12
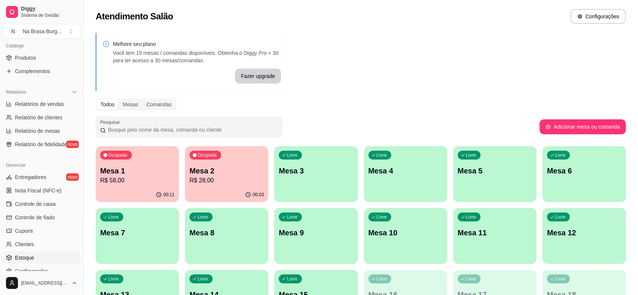
select select "QUANTITY_ORDER"
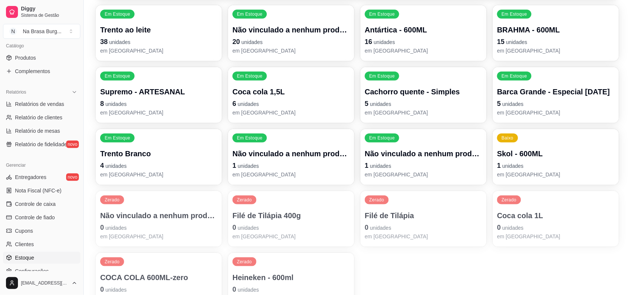
scroll to position [47, 0]
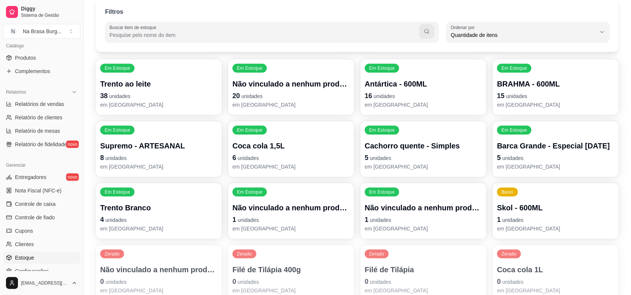
click at [258, 160] on p "6 unidades" at bounding box center [290, 158] width 117 height 10
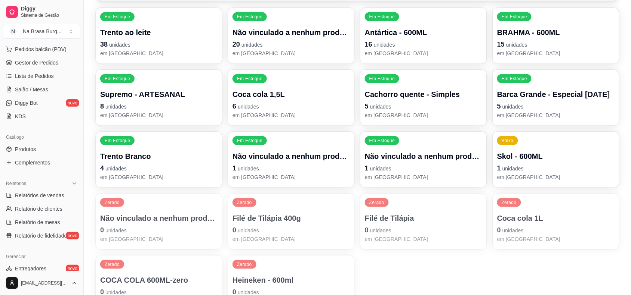
scroll to position [93, 0]
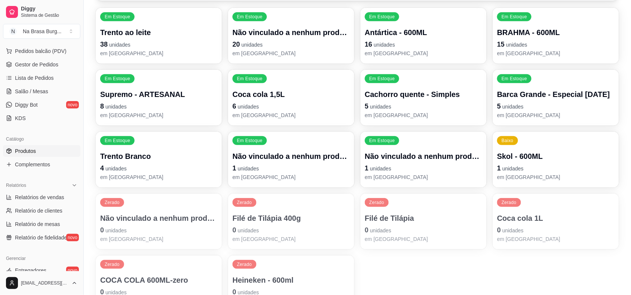
click at [37, 148] on link "Produtos" at bounding box center [41, 151] width 77 height 12
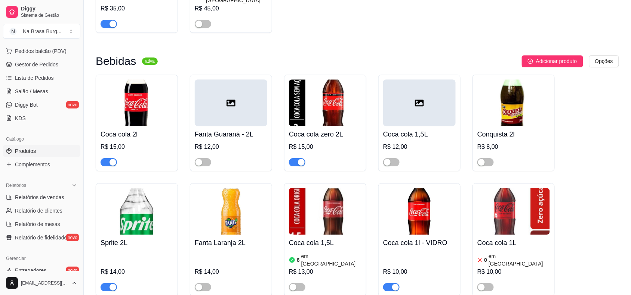
scroll to position [1401, 0]
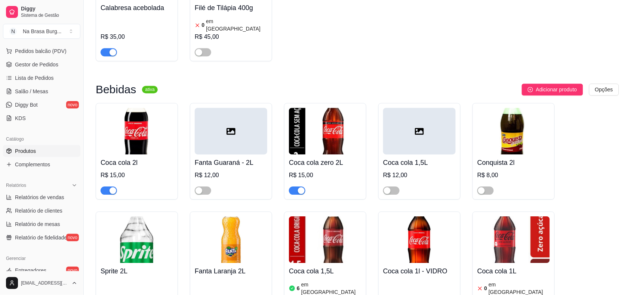
click at [299, 188] on div "button" at bounding box center [301, 191] width 7 height 7
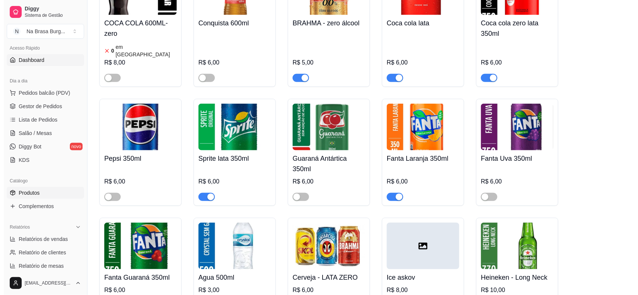
scroll to position [0, 0]
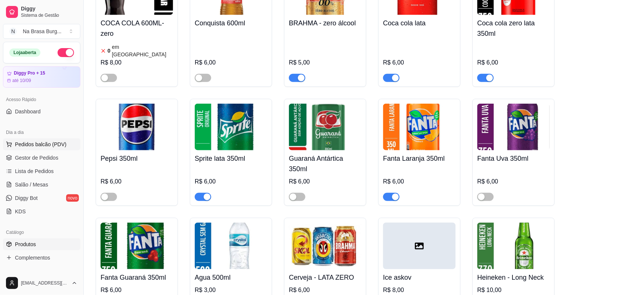
click at [52, 146] on span "Pedidos balcão (PDV)" at bounding box center [41, 144] width 52 height 7
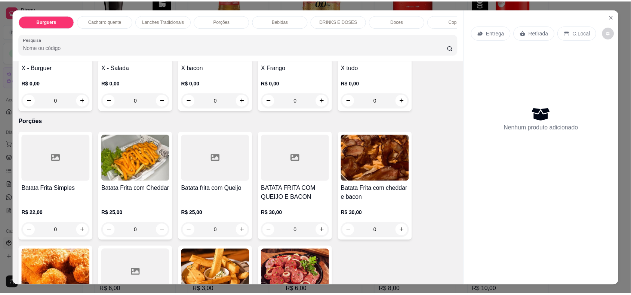
scroll to position [560, 0]
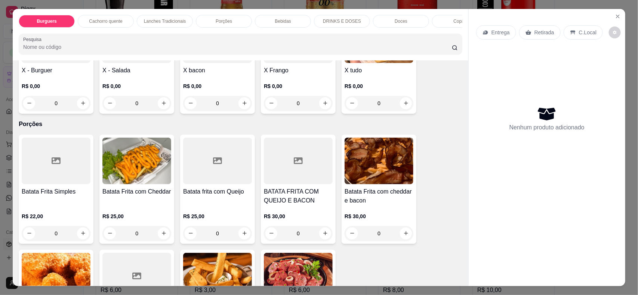
click at [79, 241] on div "0" at bounding box center [56, 233] width 69 height 15
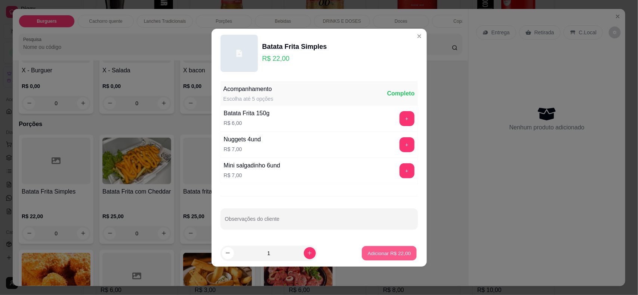
click at [389, 257] on p "Adicionar R$ 22,00" at bounding box center [389, 253] width 43 height 7
type input "1"
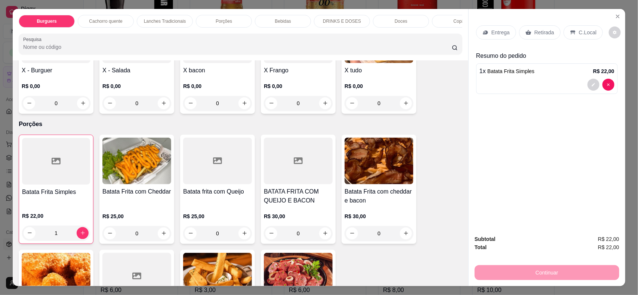
click at [542, 29] on p "Retirada" at bounding box center [544, 32] width 20 height 7
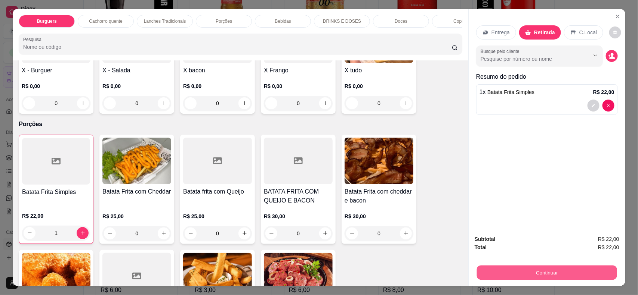
click at [566, 272] on button "Continuar" at bounding box center [547, 273] width 140 height 15
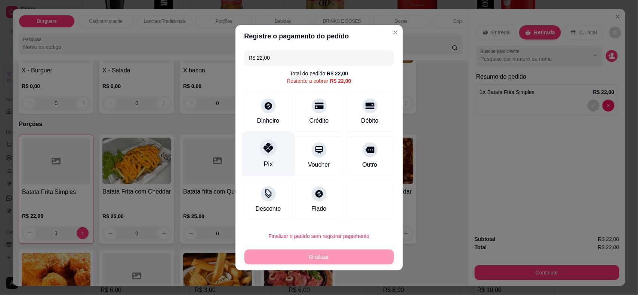
click at [260, 155] on div "Pix" at bounding box center [268, 155] width 53 height 44
type input "R$ 0,00"
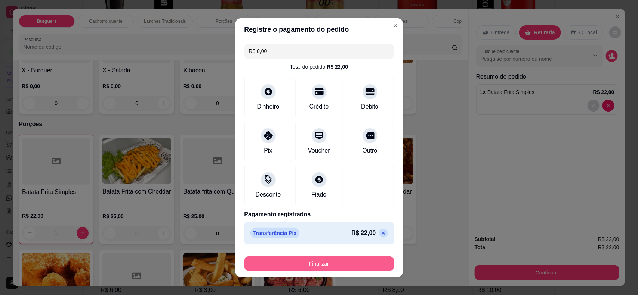
click at [328, 264] on button "Finalizar" at bounding box center [318, 264] width 149 height 15
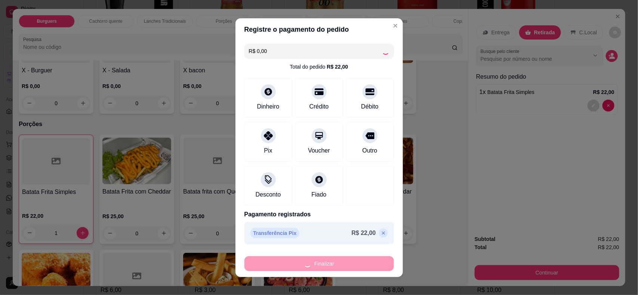
type input "0"
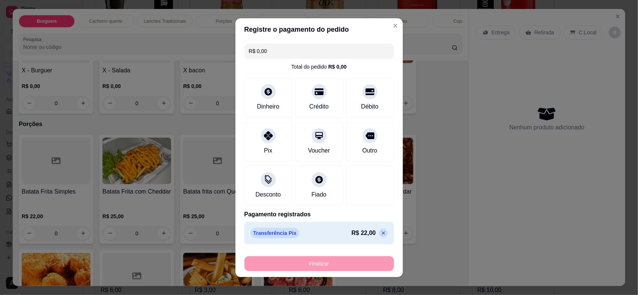
type input "-R$ 22,00"
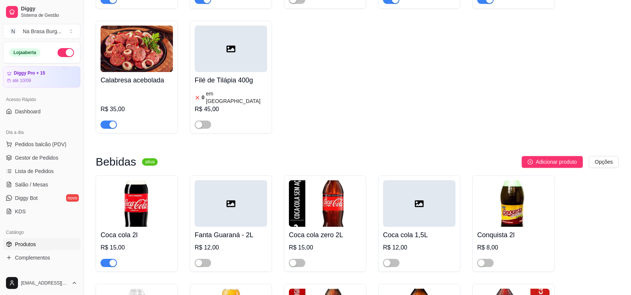
scroll to position [1447, 0]
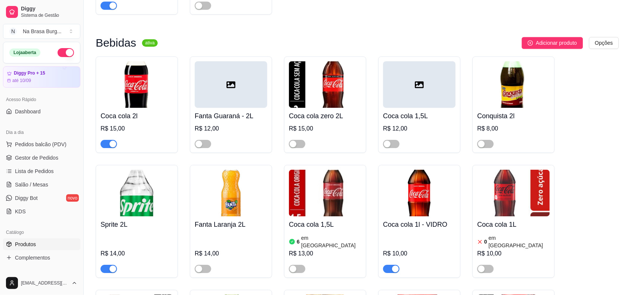
click at [116, 141] on div "button" at bounding box center [112, 144] width 7 height 7
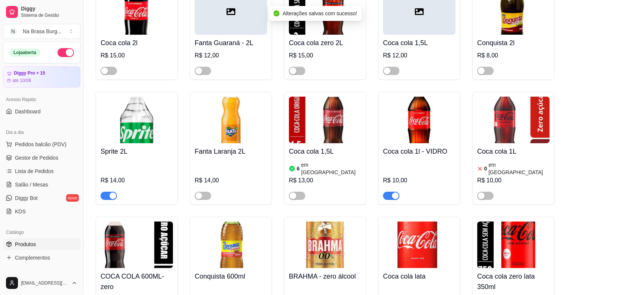
scroll to position [1588, 0]
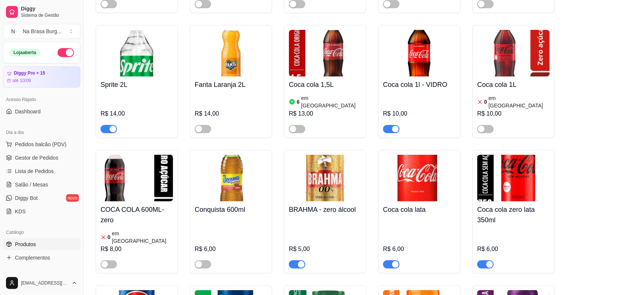
click at [488, 261] on div "button" at bounding box center [489, 264] width 7 height 7
click at [41, 188] on span "Salão / Mesas" at bounding box center [31, 184] width 33 height 7
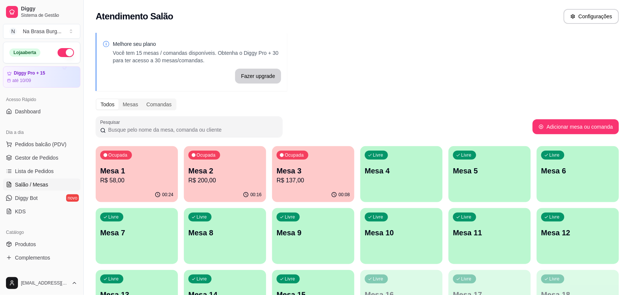
click at [110, 173] on p "Mesa 1" at bounding box center [136, 171] width 73 height 10
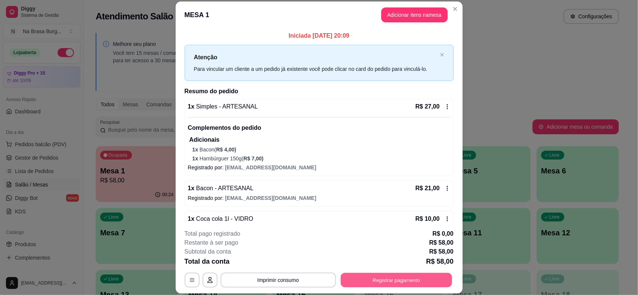
click at [411, 287] on button "Registrar pagamento" at bounding box center [395, 280] width 111 height 15
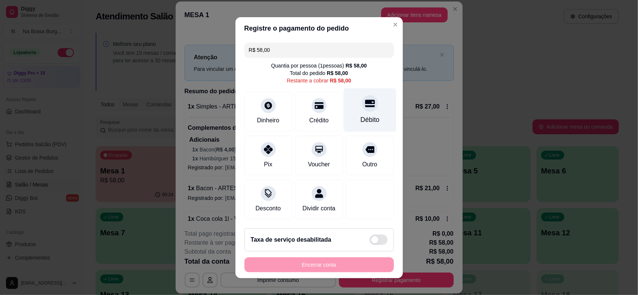
click at [360, 120] on div "Débito" at bounding box center [369, 120] width 19 height 10
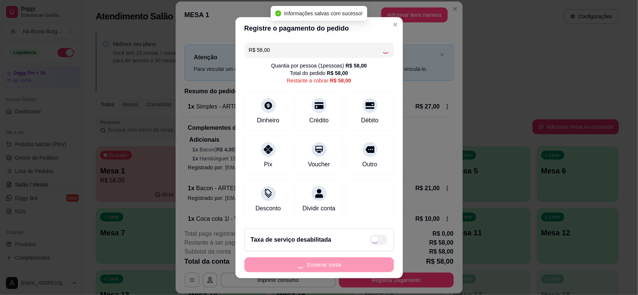
type input "R$ 0,00"
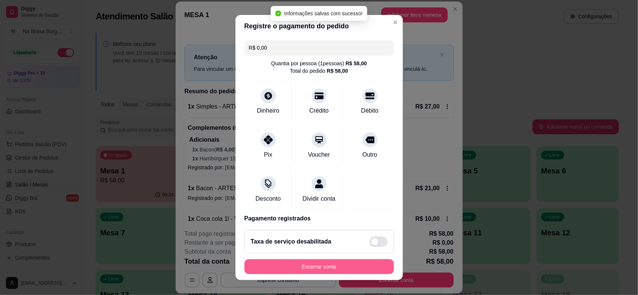
click at [348, 271] on button "Encerrar conta" at bounding box center [318, 267] width 149 height 15
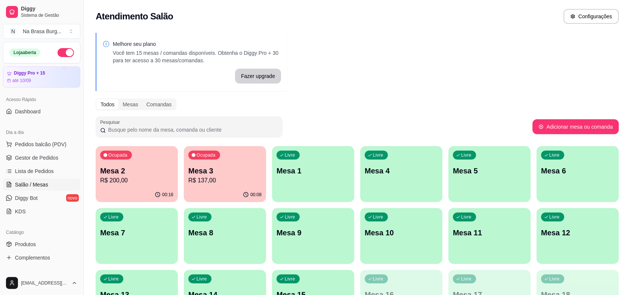
click at [133, 160] on div "Ocupada Mesa 2 R$ 200,00" at bounding box center [137, 166] width 82 height 41
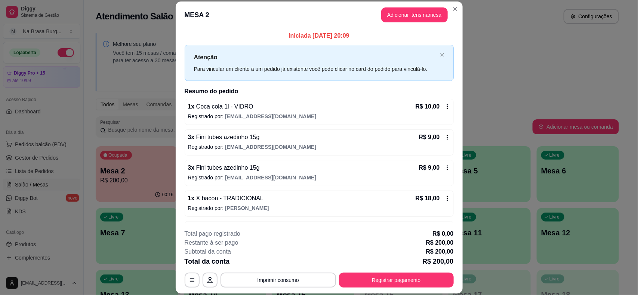
click at [408, 59] on p "Atenção" at bounding box center [315, 57] width 243 height 9
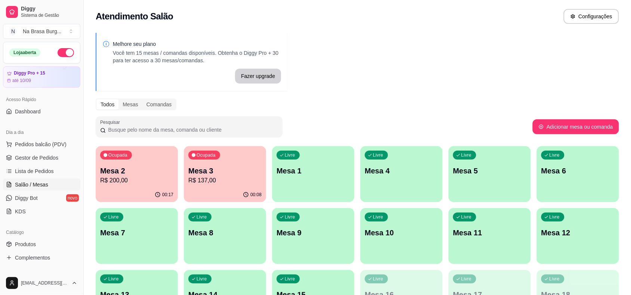
click at [248, 171] on p "Mesa 3" at bounding box center [224, 171] width 73 height 10
click at [145, 161] on div "Ocupada Mesa 2 R$ 200,00" at bounding box center [137, 167] width 80 height 40
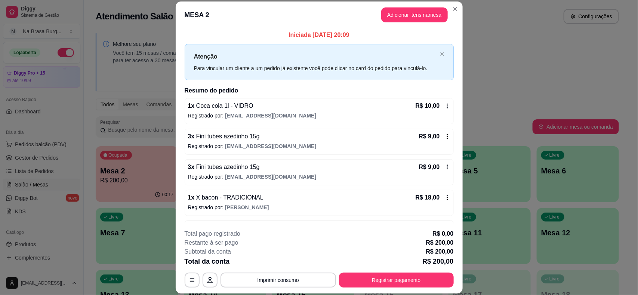
scroll to position [0, 0]
click at [291, 114] on p "Registrado por: isabeleronqui15@gmail.com" at bounding box center [319, 116] width 262 height 7
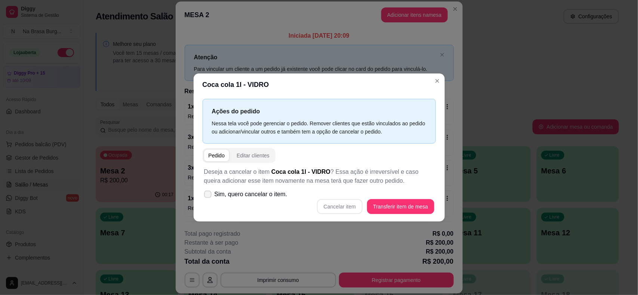
click at [243, 193] on span "Sim, quero cancelar o item." at bounding box center [250, 194] width 73 height 9
click at [208, 196] on input "Sim, quero cancelar o item." at bounding box center [206, 198] width 5 height 5
checkbox input "true"
click at [330, 212] on button "Cancelar item" at bounding box center [340, 206] width 46 height 15
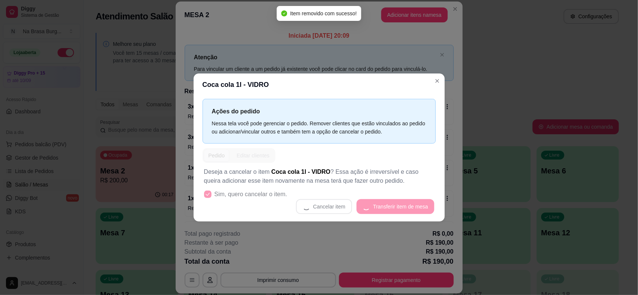
click at [392, 207] on div "Cancelar item Transferir item de mesa" at bounding box center [319, 206] width 230 height 15
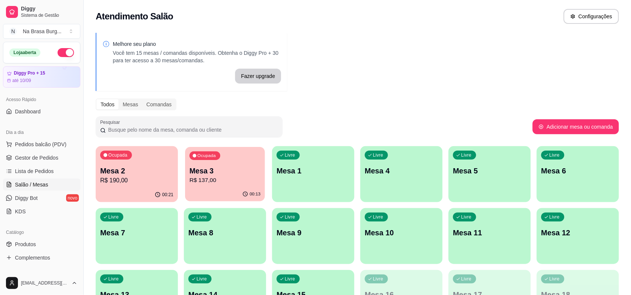
click at [212, 174] on p "Mesa 3" at bounding box center [224, 171] width 71 height 10
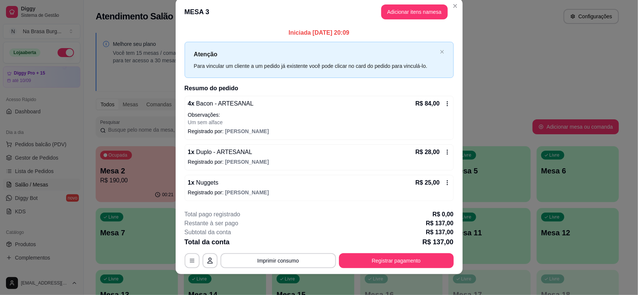
scroll to position [14, 0]
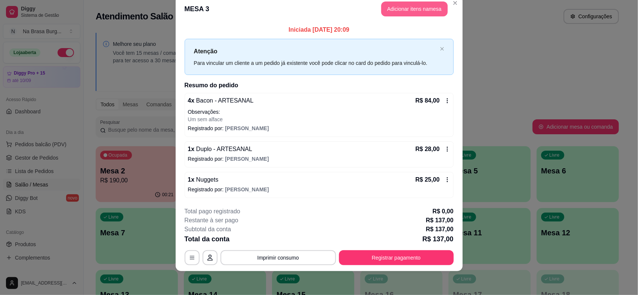
click at [390, 10] on button "Adicionar itens na mesa" at bounding box center [414, 8] width 66 height 15
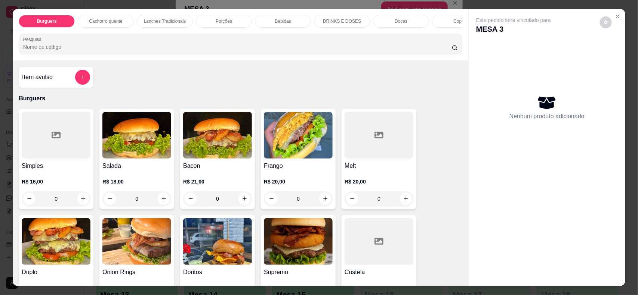
click at [281, 17] on div "Bebidas" at bounding box center [283, 21] width 56 height 13
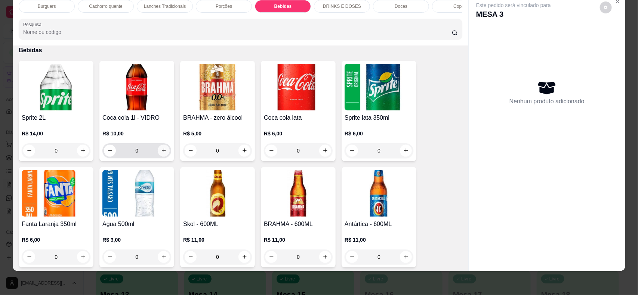
click at [161, 154] on icon "increase-product-quantity" at bounding box center [164, 151] width 6 height 6
type input "1"
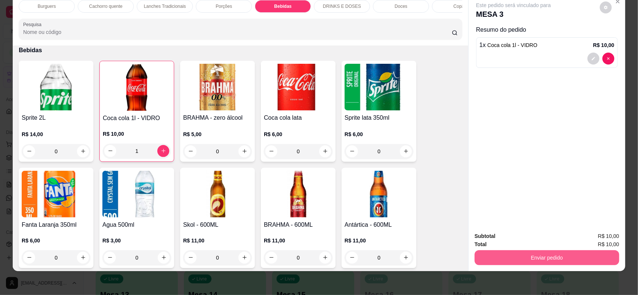
click at [490, 258] on button "Enviar pedido" at bounding box center [546, 258] width 145 height 15
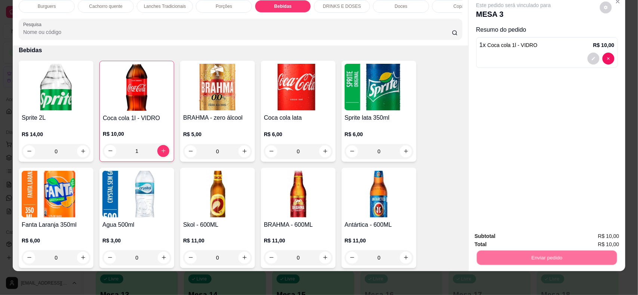
click at [487, 241] on button "Não registrar e enviar pedido" at bounding box center [522, 240] width 78 height 14
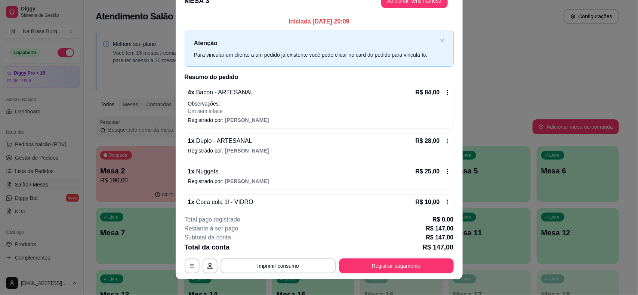
scroll to position [6, 0]
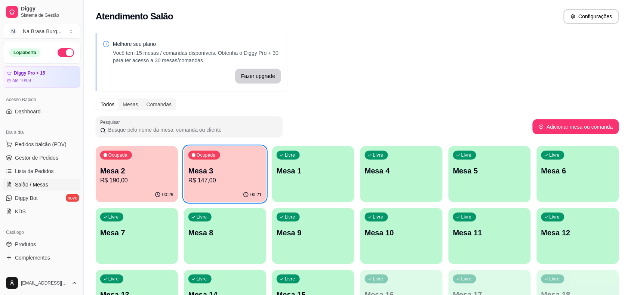
click at [233, 172] on p "Mesa 3" at bounding box center [224, 171] width 73 height 10
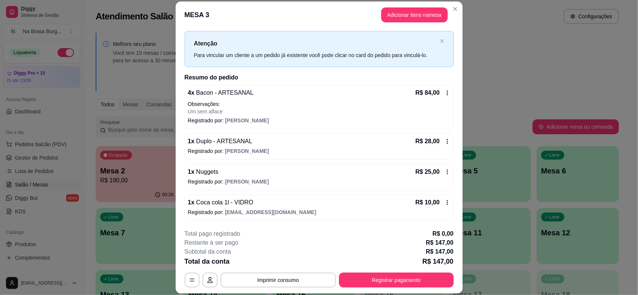
scroll to position [15, 0]
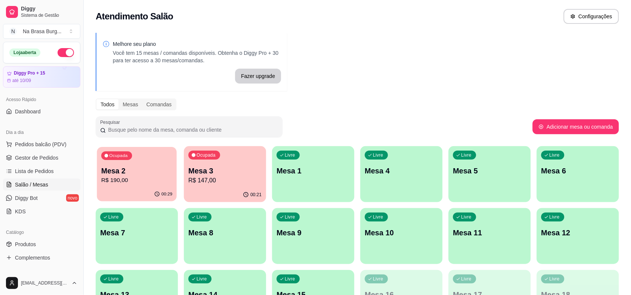
click at [152, 180] on p "R$ 190,00" at bounding box center [136, 180] width 71 height 9
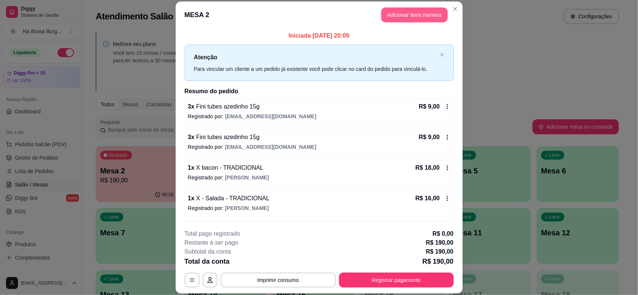
click at [418, 12] on button "Adicionar itens na mesa" at bounding box center [414, 14] width 66 height 15
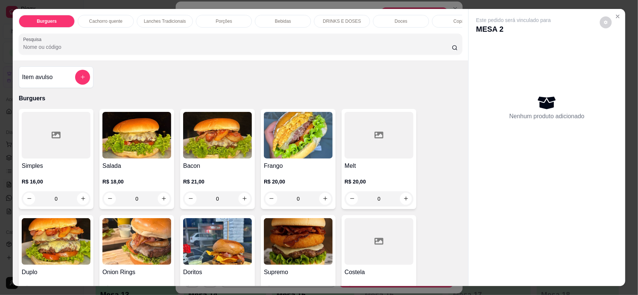
click at [294, 22] on div "Bebidas" at bounding box center [283, 21] width 56 height 13
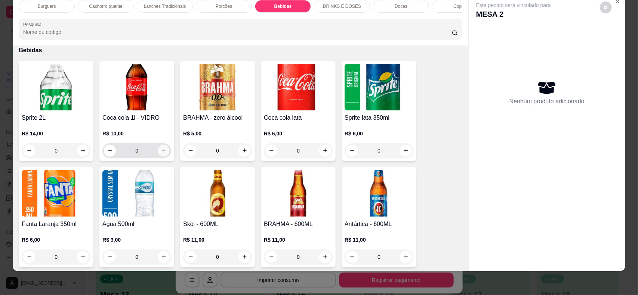
click at [158, 157] on button "increase-product-quantity" at bounding box center [164, 151] width 12 height 12
type input "1"
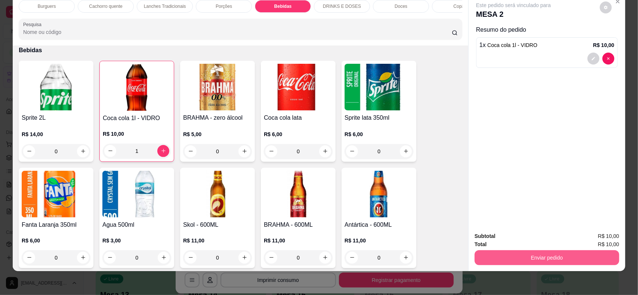
click at [555, 260] on button "Enviar pedido" at bounding box center [546, 258] width 145 height 15
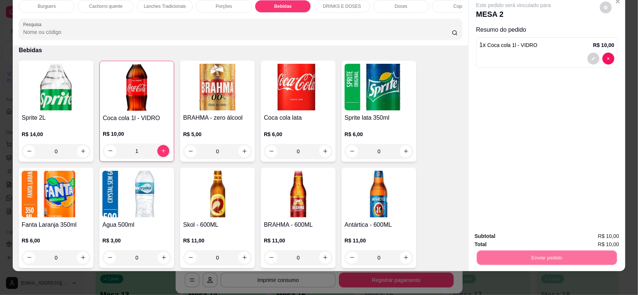
click at [532, 244] on button "Não registrar e enviar pedido" at bounding box center [521, 240] width 75 height 14
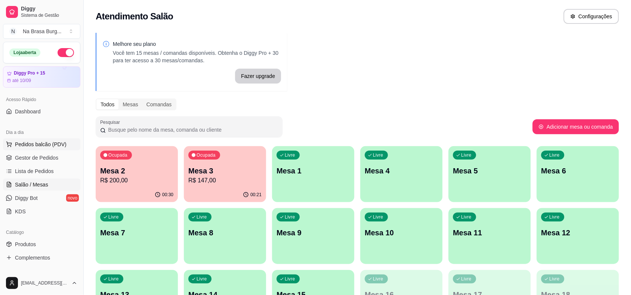
click at [56, 139] on button "Pedidos balcão (PDV)" at bounding box center [41, 145] width 77 height 12
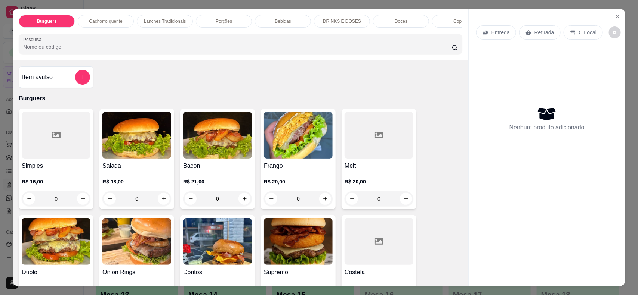
click at [155, 17] on div "Lanches Tradicionais" at bounding box center [165, 21] width 56 height 13
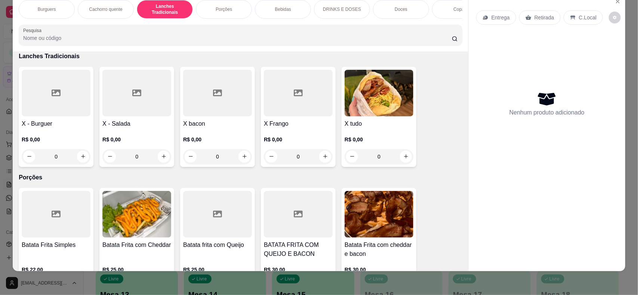
click at [102, 9] on div "Cachorro quente" at bounding box center [106, 9] width 56 height 19
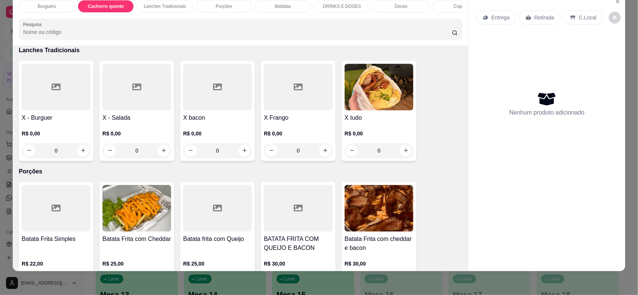
scroll to position [368, 0]
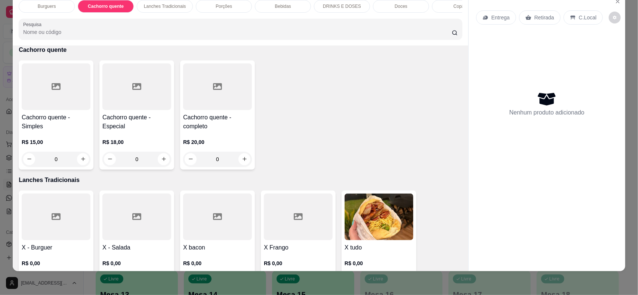
click at [61, 157] on div "R$ 15,00 0" at bounding box center [56, 153] width 69 height 28
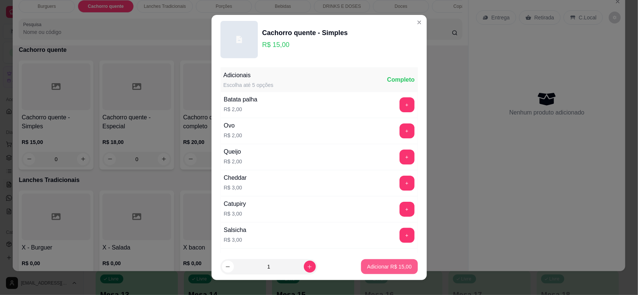
click at [378, 266] on p "Adicionar R$ 15,00" at bounding box center [389, 266] width 44 height 7
type input "1"
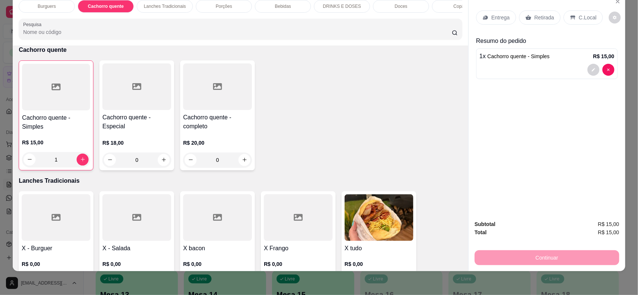
click at [498, 21] on p "Entrega" at bounding box center [500, 17] width 18 height 7
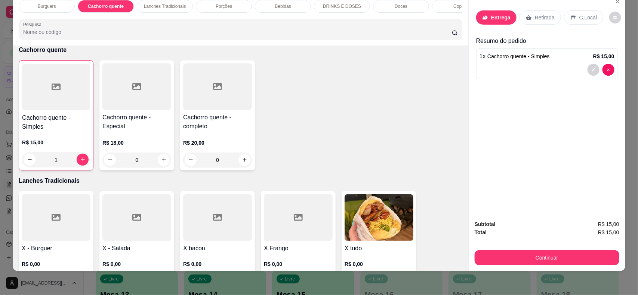
click at [340, 127] on div "Busque pelo cliente Número de contato Nome do cliente CEP Rua/Avenida Número Ba…" at bounding box center [318, 131] width 167 height 189
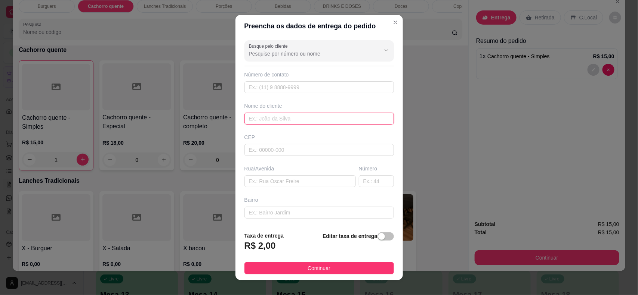
click at [343, 118] on input "text" at bounding box center [318, 119] width 149 height 12
type input "danilaine"
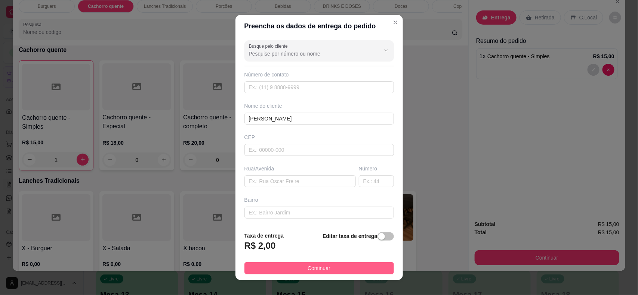
click at [347, 266] on button "Continuar" at bounding box center [318, 269] width 149 height 12
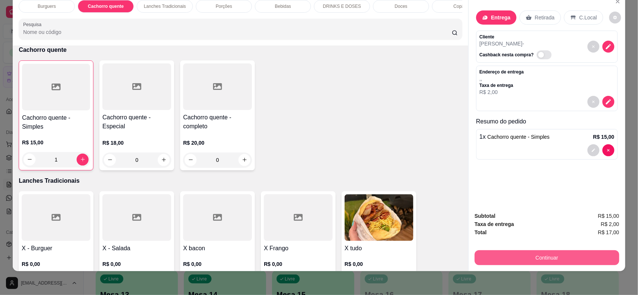
click at [560, 254] on button "Continuar" at bounding box center [546, 258] width 145 height 15
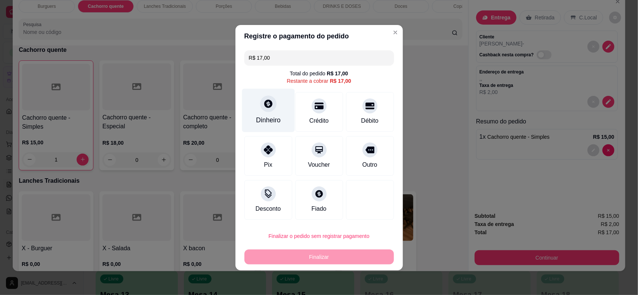
click at [279, 120] on div "Dinheiro" at bounding box center [268, 111] width 53 height 44
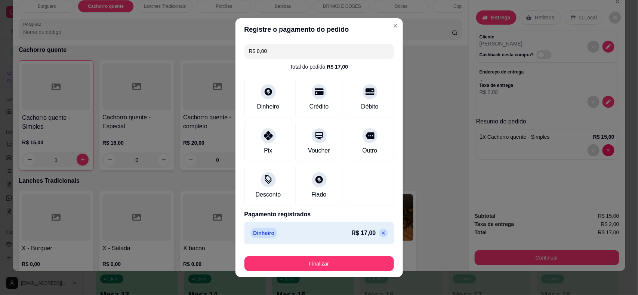
type input "R$ 0,00"
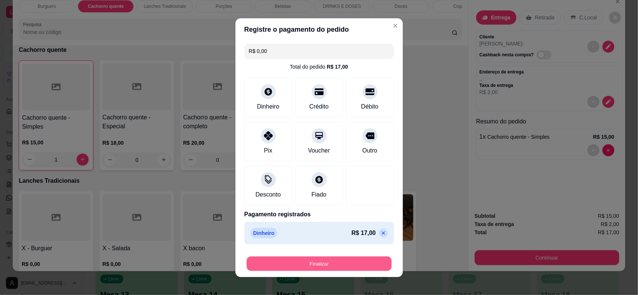
click at [350, 266] on button "Finalizar" at bounding box center [319, 264] width 145 height 15
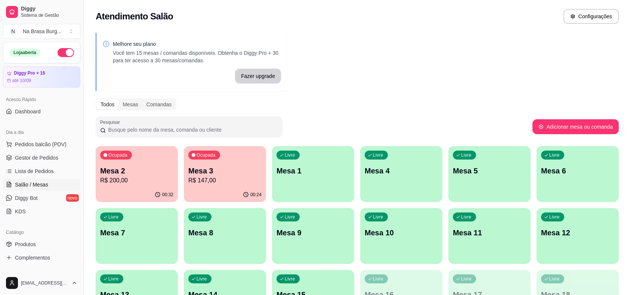
click at [48, 137] on div "Dia a dia" at bounding box center [41, 133] width 77 height 12
click at [50, 145] on span "Pedidos balcão (PDV)" at bounding box center [41, 144] width 52 height 7
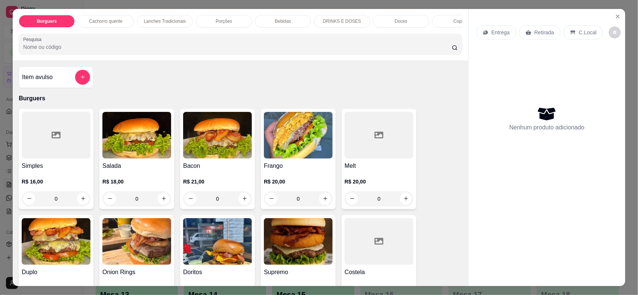
click at [139, 13] on div "Burguers Cachorro quente Lanches Tradicionais Porções Bebidas DRINKS E DOSES Do…" at bounding box center [240, 35] width 455 height 52
click at [99, 13] on div "Burguers Cachorro quente Lanches Tradicionais Porções Bebidas DRINKS E DOSES Do…" at bounding box center [240, 35] width 455 height 52
click at [106, 19] on p "Cachorro quente" at bounding box center [105, 21] width 33 height 6
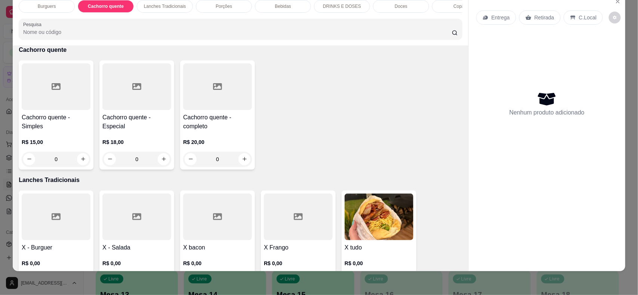
click at [237, 165] on div "0" at bounding box center [217, 159] width 69 height 15
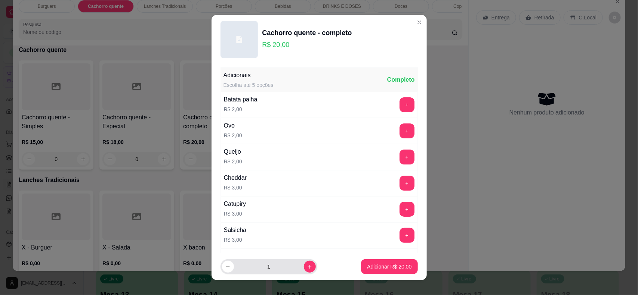
click at [303, 261] on div "1" at bounding box center [269, 267] width 94 height 15
click at [304, 268] on button "increase-product-quantity" at bounding box center [310, 267] width 12 height 12
type input "3"
click at [397, 266] on p "Adicionar R$ 60,00" at bounding box center [389, 266] width 44 height 7
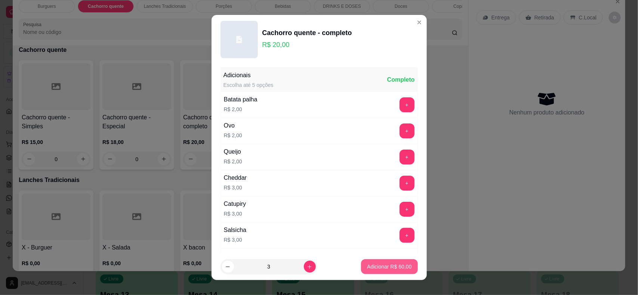
type input "3"
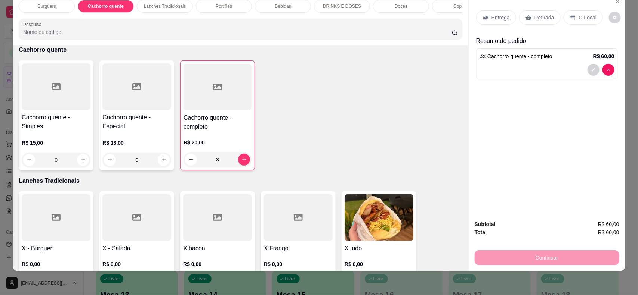
click at [493, 24] on div "Entrega" at bounding box center [496, 17] width 40 height 14
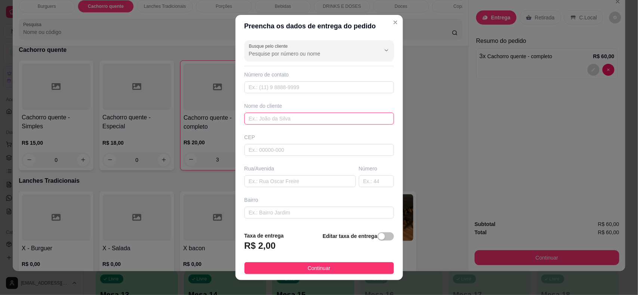
click at [331, 121] on input "text" at bounding box center [318, 119] width 149 height 12
type input "luciano"
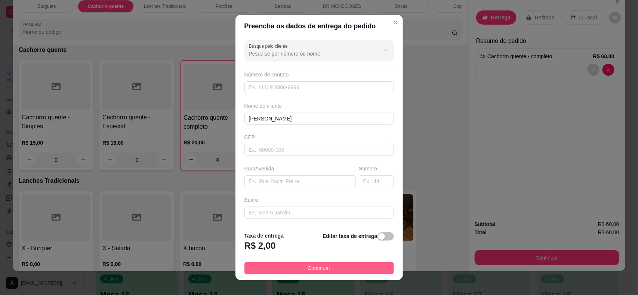
click at [301, 263] on button "Continuar" at bounding box center [318, 269] width 149 height 12
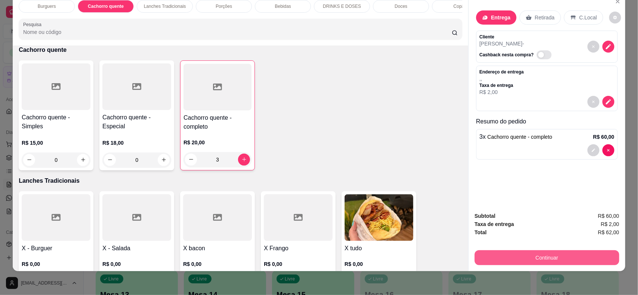
click at [496, 262] on button "Continuar" at bounding box center [546, 258] width 145 height 15
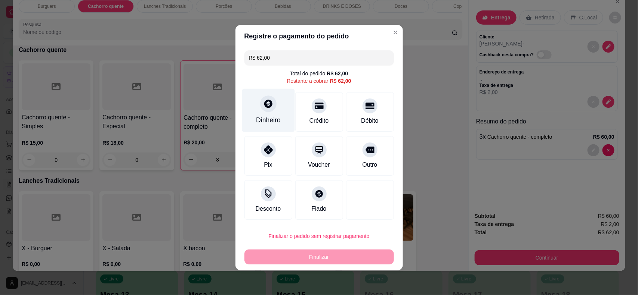
click at [266, 107] on icon at bounding box center [268, 104] width 10 height 10
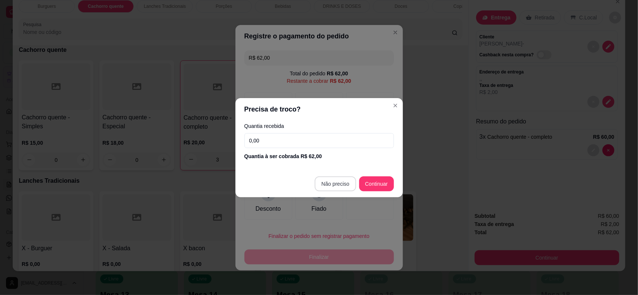
type input "R$ 0,00"
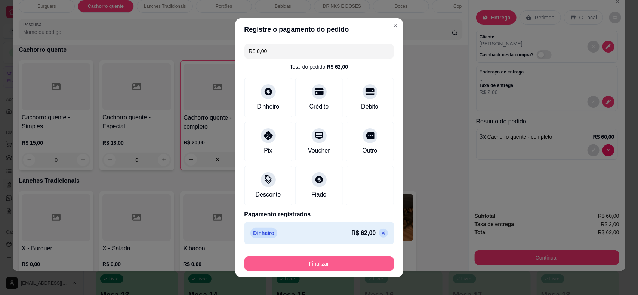
click at [360, 260] on button "Finalizar" at bounding box center [318, 264] width 149 height 15
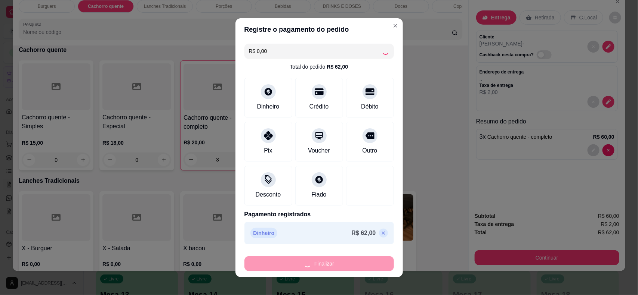
type input "0"
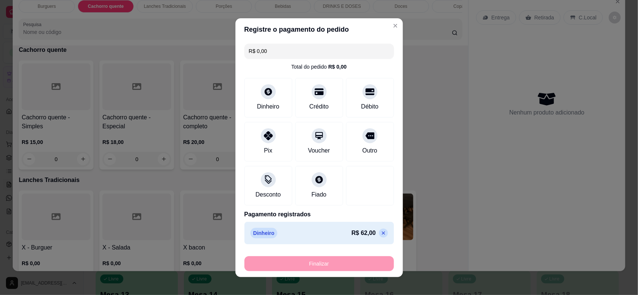
type input "-R$ 62,00"
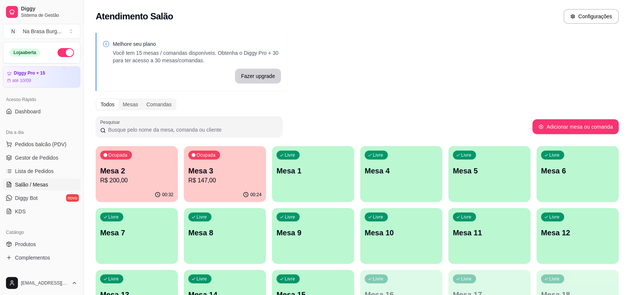
click at [220, 184] on p "R$ 147,00" at bounding box center [224, 180] width 73 height 9
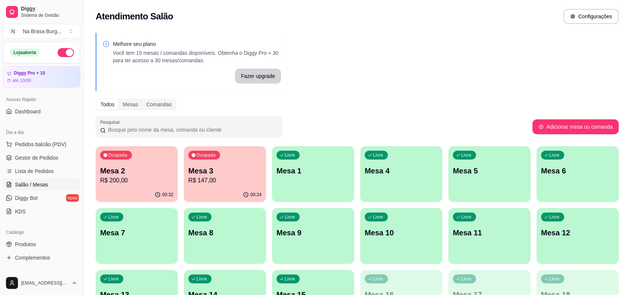
click at [396, 16] on button "Adicionar itens na mesa" at bounding box center [414, 14] width 66 height 15
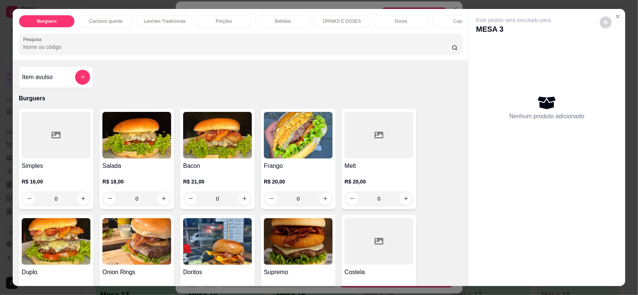
click at [275, 21] on p "Bebidas" at bounding box center [283, 21] width 16 height 6
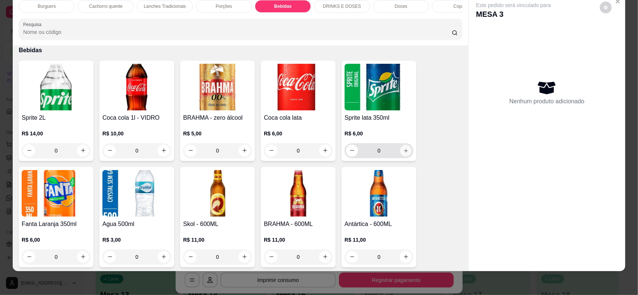
click at [400, 157] on button "increase-product-quantity" at bounding box center [406, 151] width 12 height 12
type input "1"
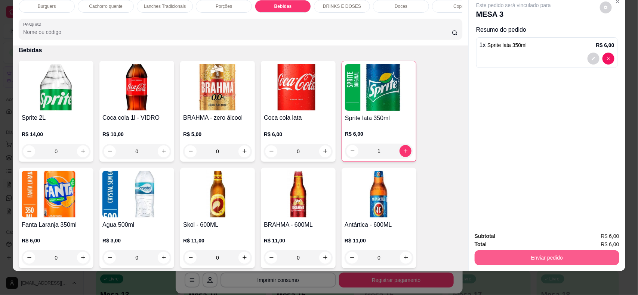
click at [503, 263] on button "Enviar pedido" at bounding box center [546, 258] width 145 height 15
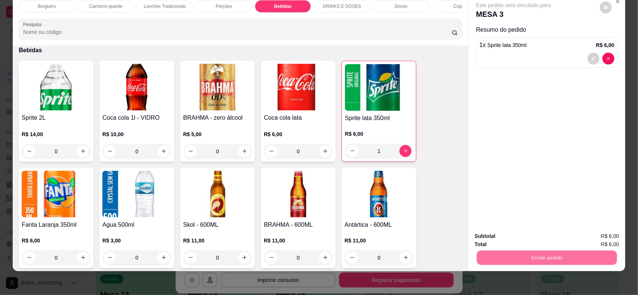
click at [507, 243] on button "Não registrar e enviar pedido" at bounding box center [522, 240] width 78 height 14
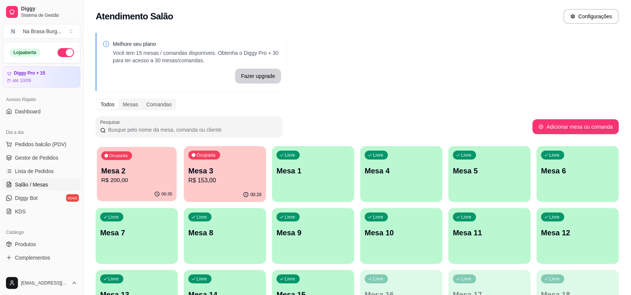
click at [141, 173] on p "Mesa 2" at bounding box center [136, 171] width 71 height 10
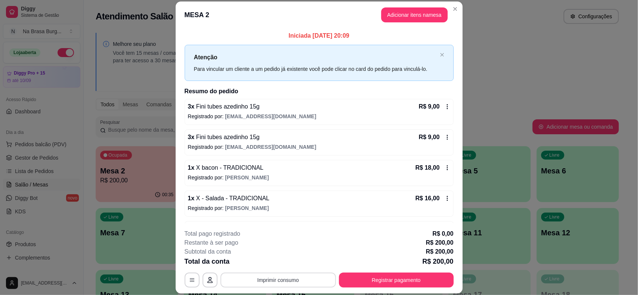
click at [312, 279] on button "Imprimir consumo" at bounding box center [277, 280] width 115 height 15
click at [284, 262] on button "IMPRESSORA" at bounding box center [277, 263] width 54 height 12
click at [391, 12] on button "Adicionar itens na mesa" at bounding box center [414, 15] width 64 height 15
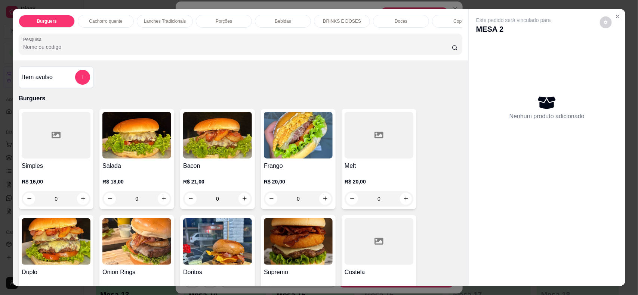
click at [167, 23] on p "Lanches Tradicionais" at bounding box center [165, 21] width 42 height 6
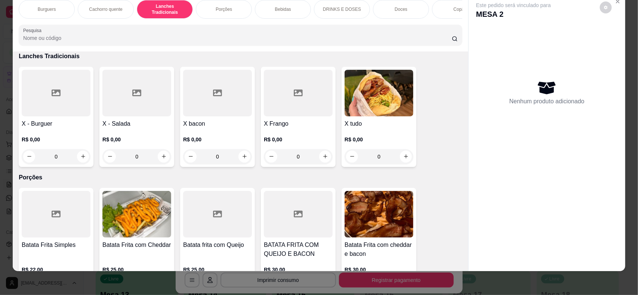
click at [309, 120] on h4 "X Frango" at bounding box center [298, 124] width 69 height 9
click at [293, 105] on div "TRADICIONAL R$ 18,00" at bounding box center [318, 96] width 197 height 25
radio input "true"
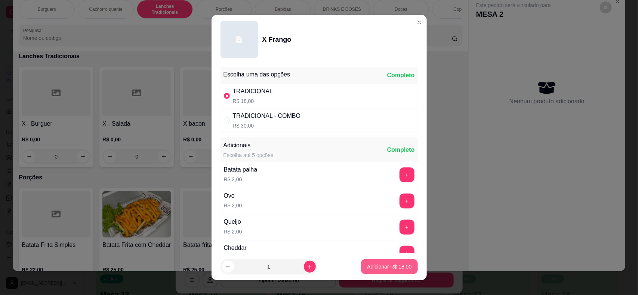
click at [367, 266] on p "Adicionar R$ 18,00" at bounding box center [389, 266] width 44 height 7
type input "1"
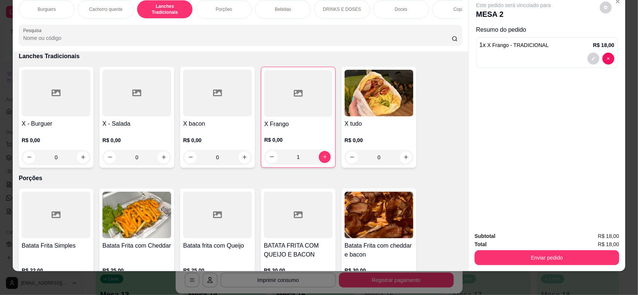
click at [103, 6] on p "Cachorro quente" at bounding box center [105, 9] width 33 height 6
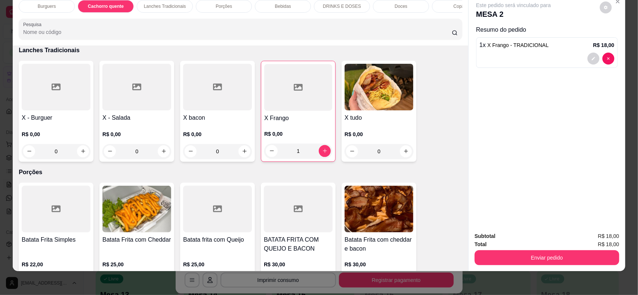
scroll to position [368, 0]
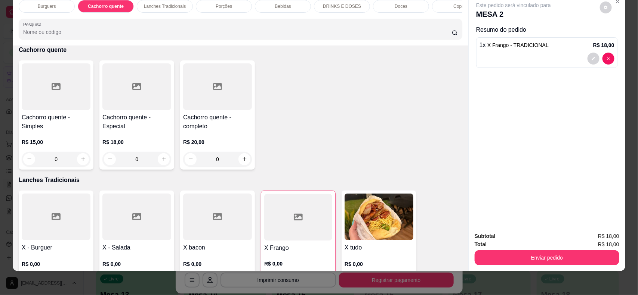
click at [160, 165] on div "0" at bounding box center [136, 159] width 69 height 15
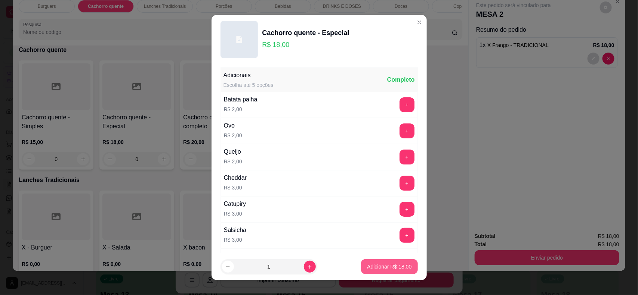
click at [383, 267] on p "Adicionar R$ 18,00" at bounding box center [389, 266] width 44 height 7
type input "1"
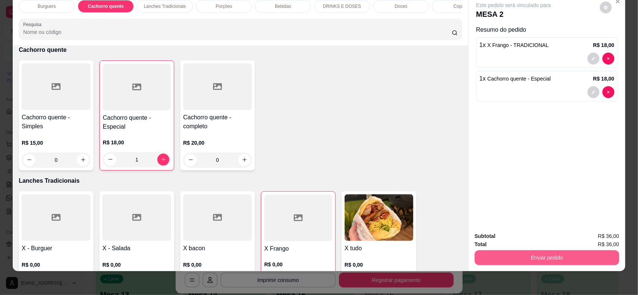
click at [510, 253] on button "Enviar pedido" at bounding box center [546, 258] width 145 height 15
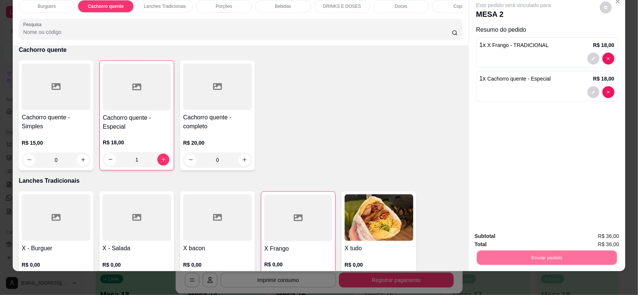
click at [511, 242] on button "Não registrar e enviar pedido" at bounding box center [522, 240] width 78 height 14
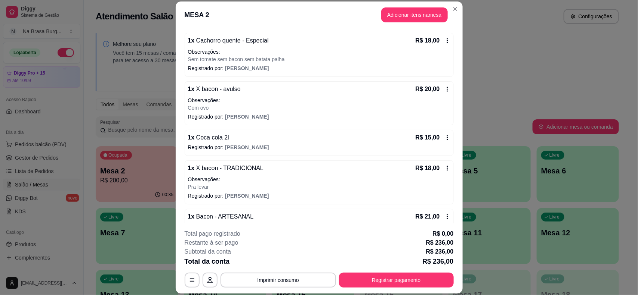
scroll to position [233, 0]
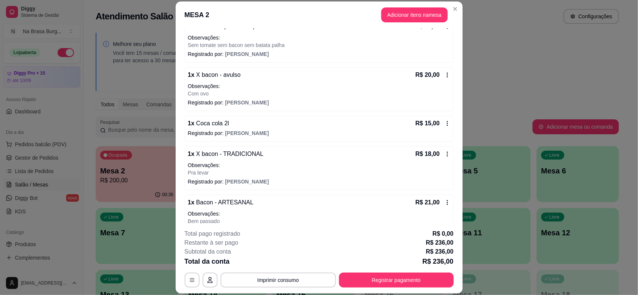
click at [253, 99] on div "1 x X bacon - avulso R$ 20,00 Observações: Com ovo Registrado por: João" at bounding box center [319, 89] width 269 height 44
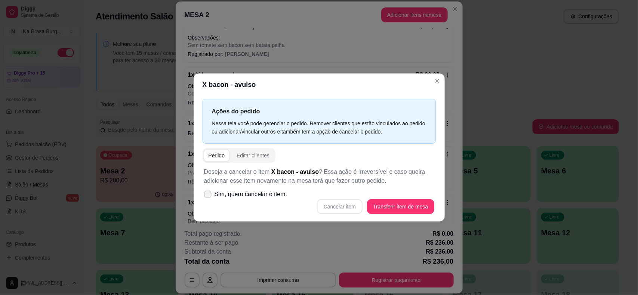
click at [230, 201] on label "Sim, quero cancelar o item." at bounding box center [245, 194] width 89 height 15
click at [208, 201] on input "Sim, quero cancelar o item." at bounding box center [206, 198] width 5 height 5
checkbox input "true"
click at [337, 205] on button "Cancelar item" at bounding box center [340, 206] width 46 height 15
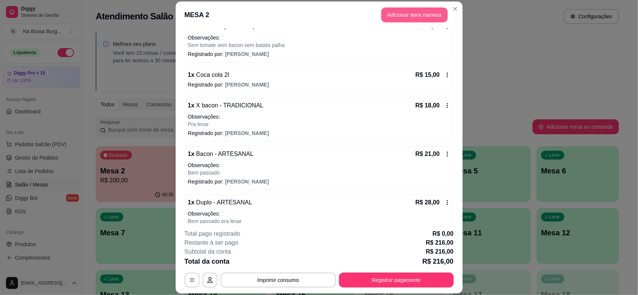
click at [397, 11] on button "Adicionar itens na mesa" at bounding box center [414, 14] width 66 height 15
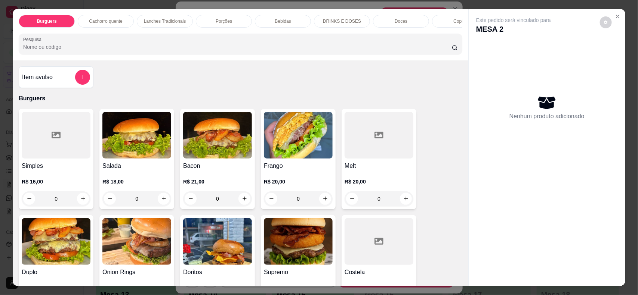
click at [167, 27] on div "Lanches Tradicionais" at bounding box center [165, 21] width 56 height 13
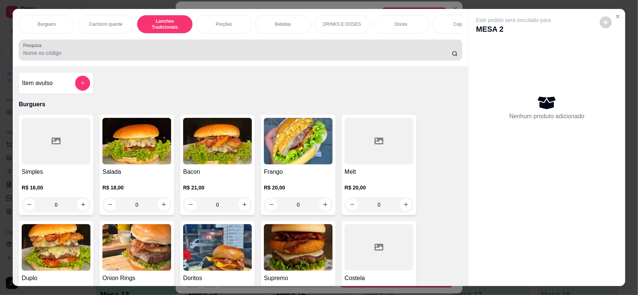
scroll to position [15, 0]
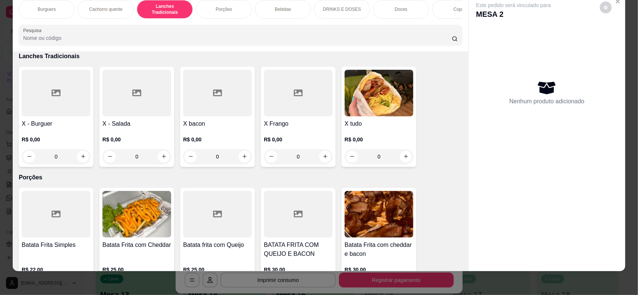
click at [228, 152] on div "0" at bounding box center [217, 156] width 69 height 15
click at [304, 86] on div "TRADICIONAL R$ 18,00" at bounding box center [318, 95] width 197 height 25
radio input "true"
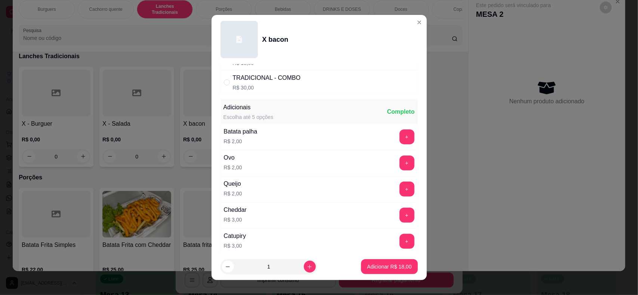
scroll to position [47, 0]
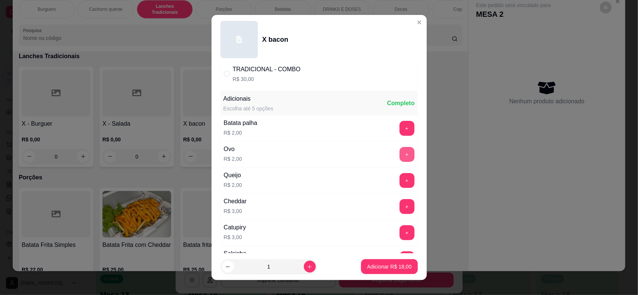
click at [399, 154] on button "+" at bounding box center [406, 154] width 15 height 15
click at [387, 269] on p "Adicionar R$ 20,00" at bounding box center [389, 266] width 44 height 7
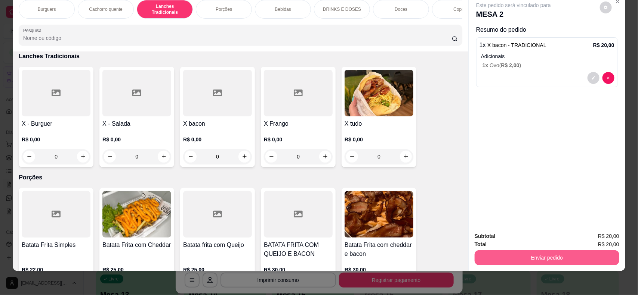
click at [563, 251] on button "Enviar pedido" at bounding box center [546, 258] width 145 height 15
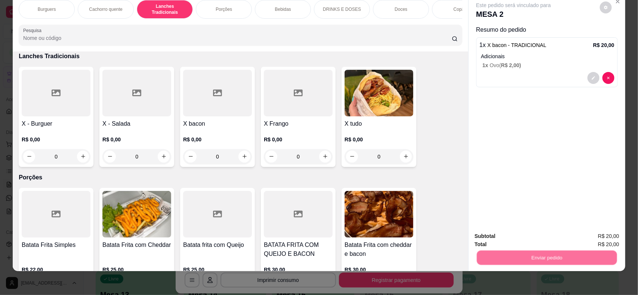
click at [517, 239] on button "Não registrar e enviar pedido" at bounding box center [522, 240] width 78 height 14
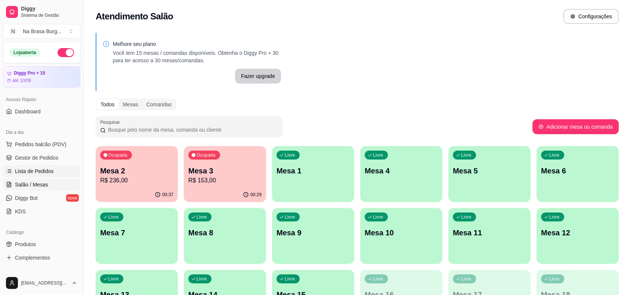
click at [47, 175] on link "Lista de Pedidos" at bounding box center [41, 171] width 77 height 12
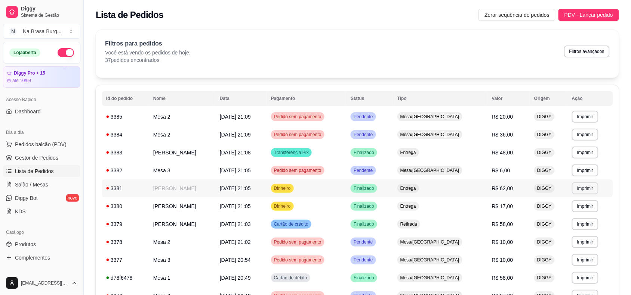
click at [583, 186] on button "Imprimir" at bounding box center [585, 189] width 27 height 12
click at [557, 217] on button "IMPRESSORA" at bounding box center [570, 215] width 54 height 12
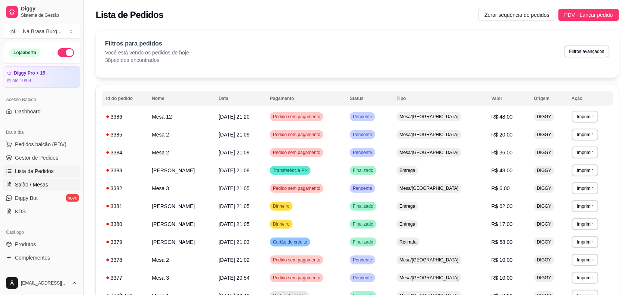
click at [47, 183] on link "Salão / Mesas" at bounding box center [41, 185] width 77 height 12
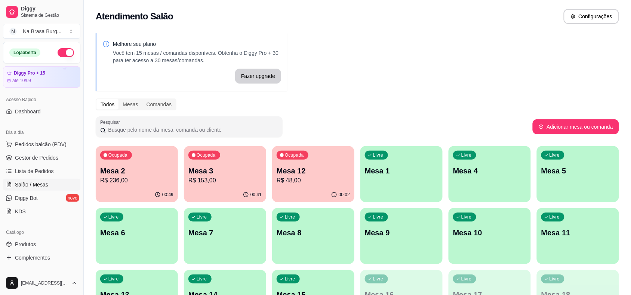
click at [156, 169] on p "Mesa 2" at bounding box center [136, 171] width 73 height 10
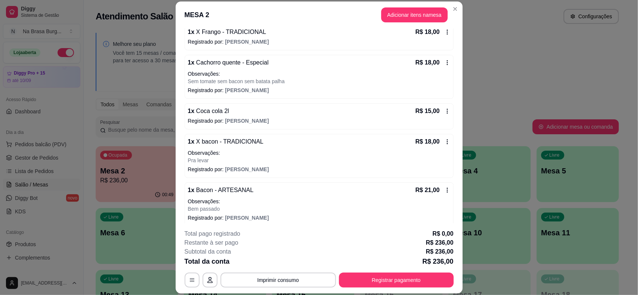
scroll to position [280, 0]
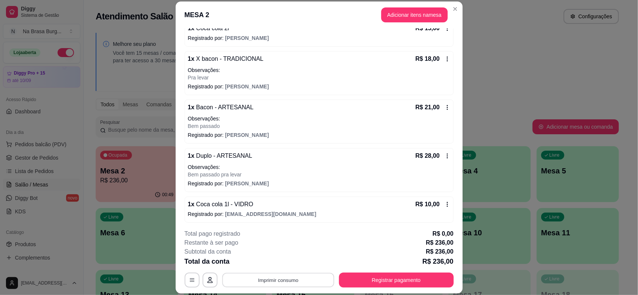
click at [293, 276] on button "Imprimir consumo" at bounding box center [278, 280] width 112 height 15
click at [292, 263] on button "IMPRESSORA" at bounding box center [277, 263] width 52 height 12
click at [422, 14] on button "Adicionar itens na mesa" at bounding box center [414, 14] width 66 height 15
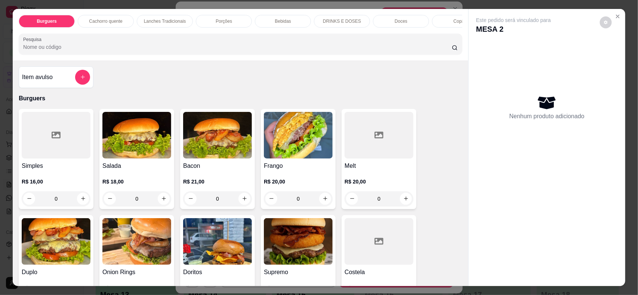
click at [393, 16] on div "Doces" at bounding box center [401, 21] width 56 height 13
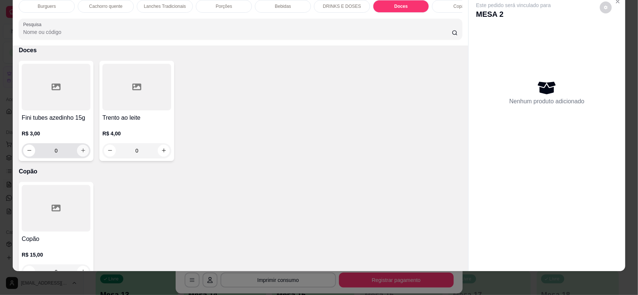
click at [77, 157] on button "increase-product-quantity" at bounding box center [83, 151] width 12 height 12
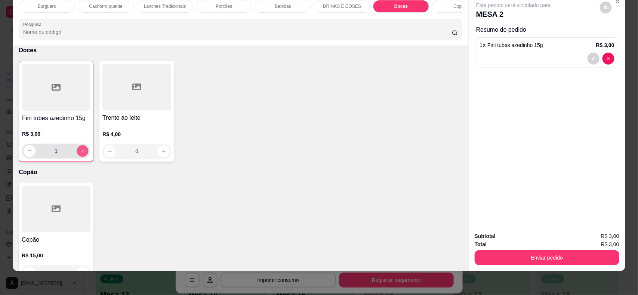
click at [80, 154] on icon "increase-product-quantity" at bounding box center [83, 151] width 6 height 6
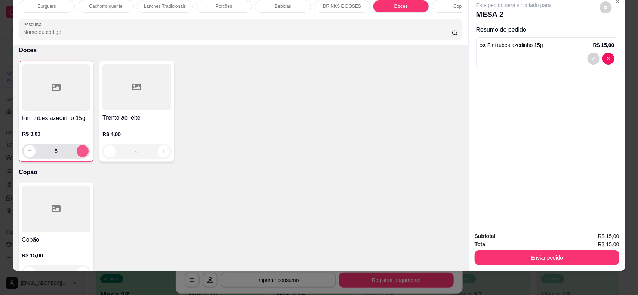
type input "6"
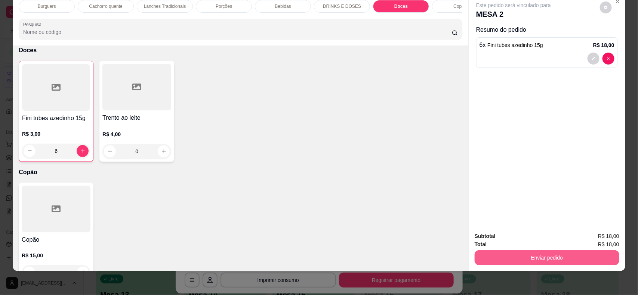
click at [559, 252] on button "Enviar pedido" at bounding box center [546, 258] width 145 height 15
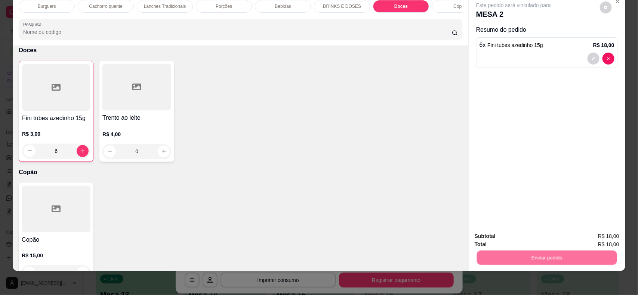
click at [530, 239] on button "Não registrar e enviar pedido" at bounding box center [521, 240] width 75 height 14
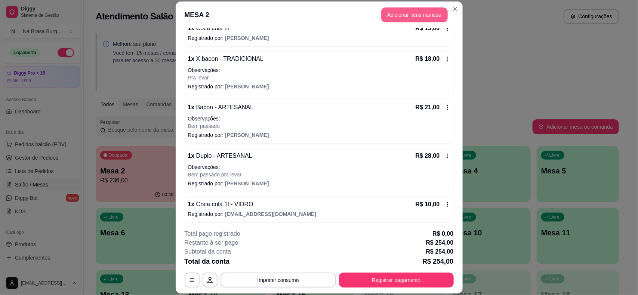
click at [425, 15] on button "Adicionar itens na mesa" at bounding box center [414, 14] width 66 height 15
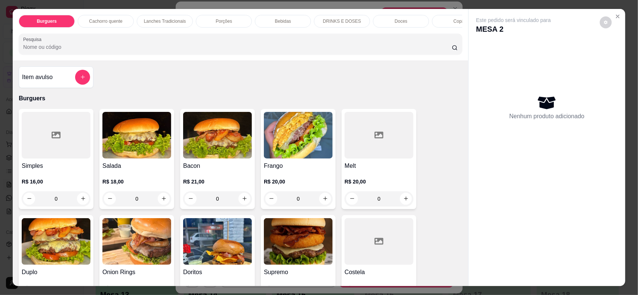
click at [385, 19] on div "Doces" at bounding box center [401, 21] width 56 height 13
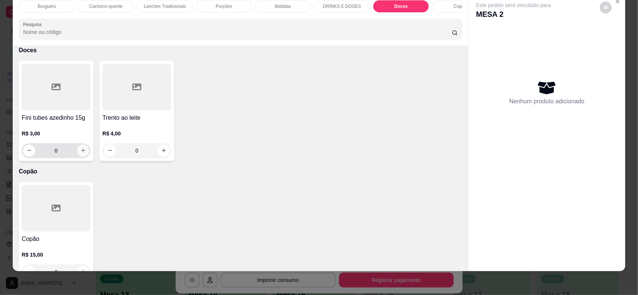
click at [80, 154] on icon "increase-product-quantity" at bounding box center [83, 151] width 6 height 6
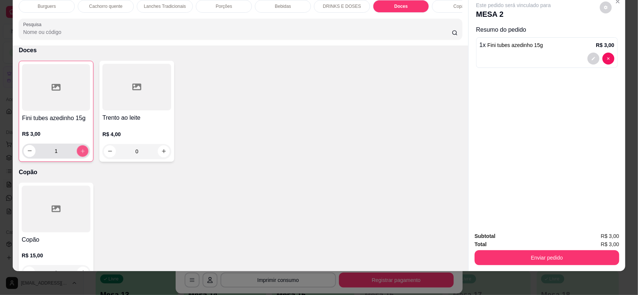
click at [80, 154] on icon "increase-product-quantity" at bounding box center [83, 151] width 6 height 6
type input "3"
click at [504, 260] on button "Enviar pedido" at bounding box center [546, 258] width 145 height 15
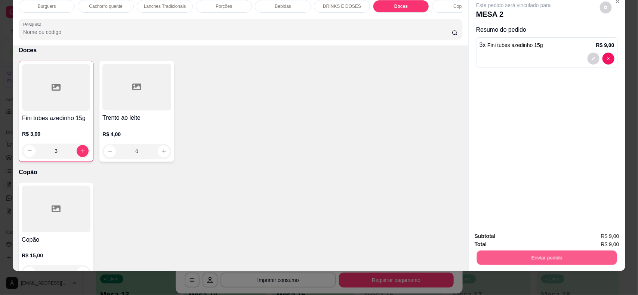
click at [505, 245] on button "Não registrar e enviar pedido" at bounding box center [522, 240] width 78 height 14
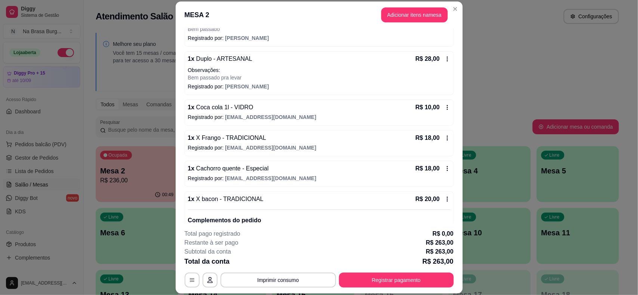
scroll to position [289, 0]
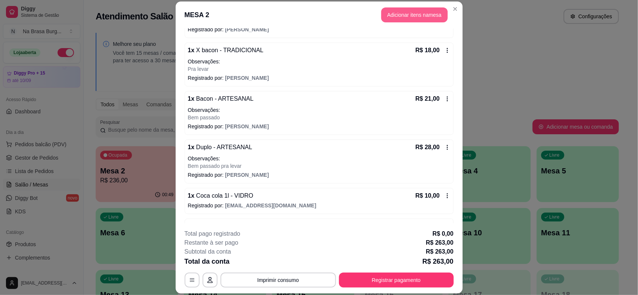
click at [400, 14] on button "Adicionar itens na mesa" at bounding box center [414, 14] width 66 height 15
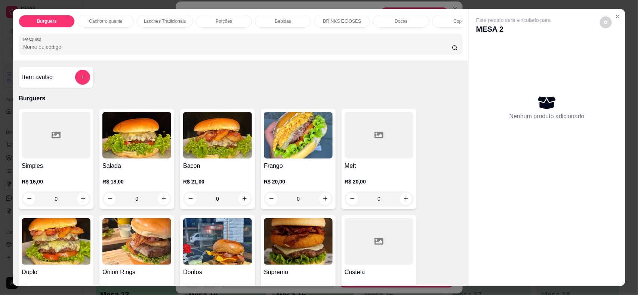
click at [284, 17] on div "Bebidas" at bounding box center [283, 21] width 56 height 13
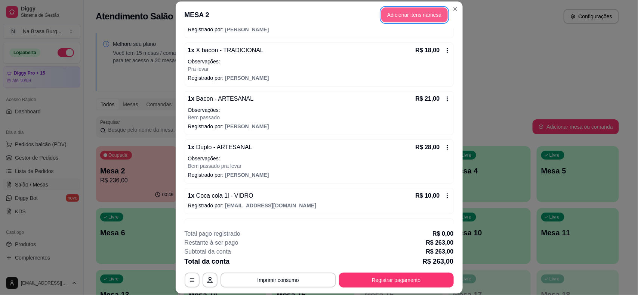
click at [400, 12] on button "Adicionar itens na mesa" at bounding box center [414, 14] width 66 height 15
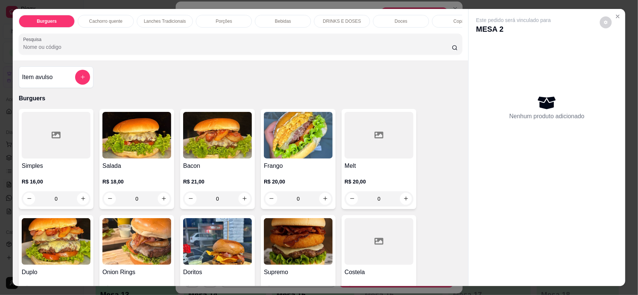
click at [276, 23] on p "Bebidas" at bounding box center [283, 21] width 16 height 6
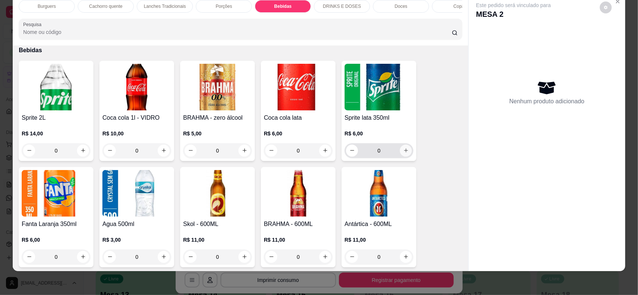
click at [403, 154] on icon "increase-product-quantity" at bounding box center [406, 151] width 6 height 6
type input "1"
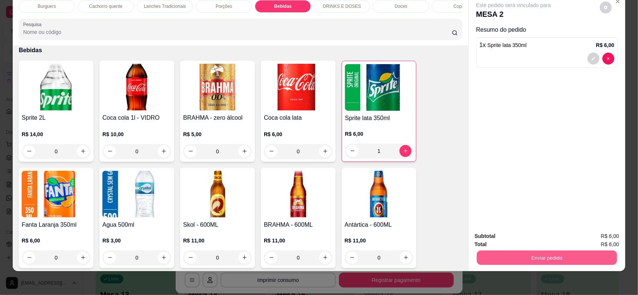
click at [555, 258] on button "Enviar pedido" at bounding box center [547, 258] width 140 height 15
click at [530, 235] on button "Não registrar e enviar pedido" at bounding box center [522, 240] width 78 height 14
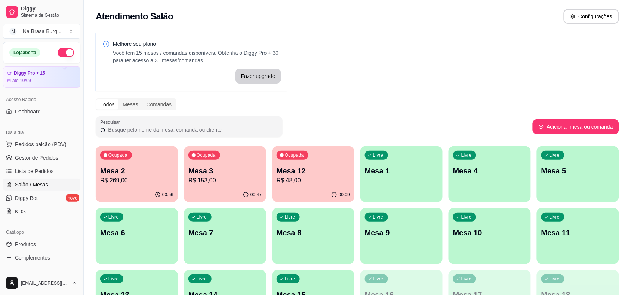
click at [303, 182] on p "R$ 48,00" at bounding box center [312, 180] width 73 height 9
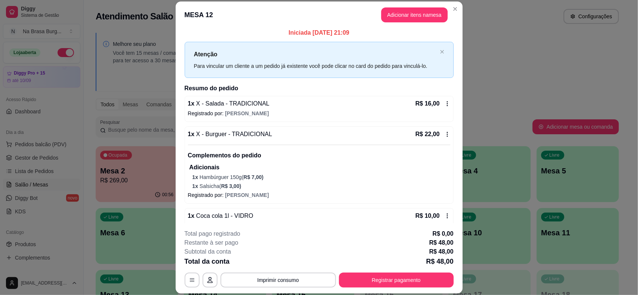
scroll to position [0, 0]
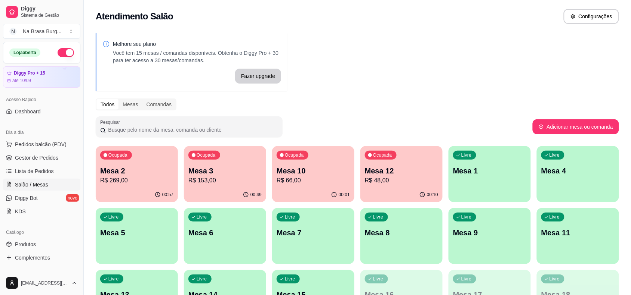
click at [428, 191] on div "00:10" at bounding box center [401, 195] width 82 height 15
click at [45, 167] on link "Lista de Pedidos" at bounding box center [41, 171] width 77 height 12
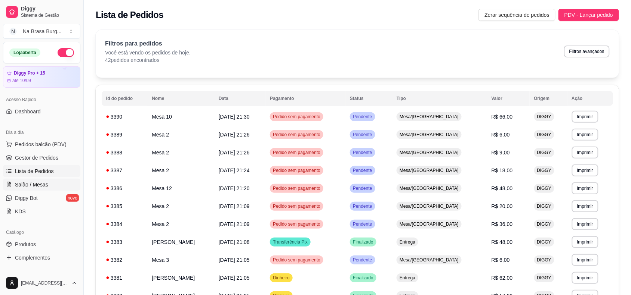
click at [45, 185] on span "Salão / Mesas" at bounding box center [31, 184] width 33 height 7
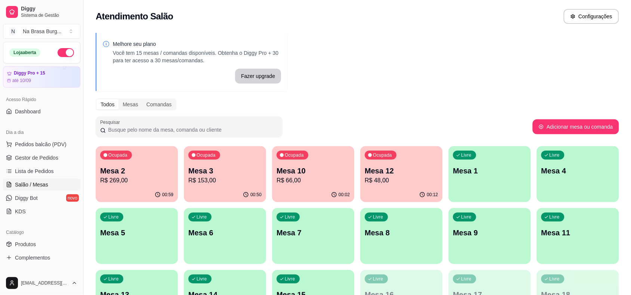
click at [137, 170] on p "Mesa 2" at bounding box center [136, 171] width 73 height 10
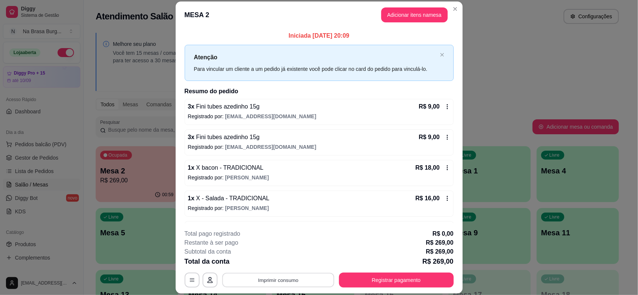
click at [291, 277] on button "Imprimir consumo" at bounding box center [278, 280] width 112 height 15
click at [294, 262] on button "IMPRESSORA" at bounding box center [277, 263] width 52 height 12
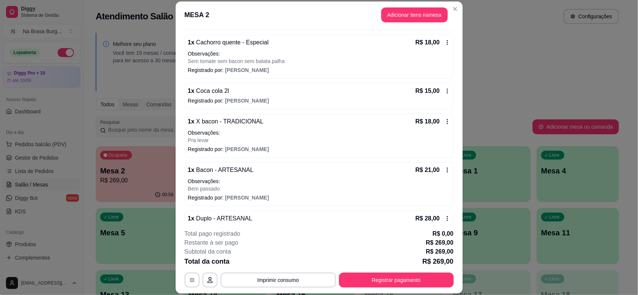
scroll to position [233, 0]
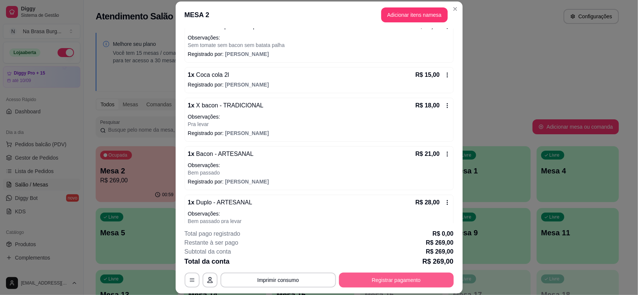
click at [387, 279] on button "Registrar pagamento" at bounding box center [396, 280] width 115 height 15
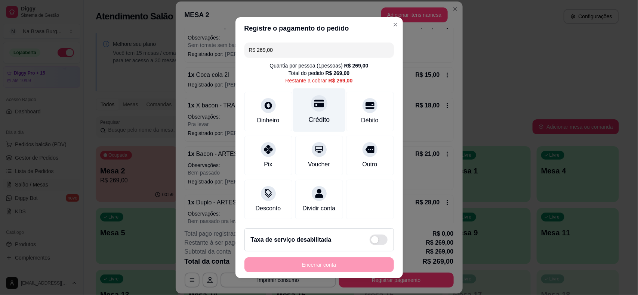
click at [319, 117] on div "Crédito" at bounding box center [318, 120] width 21 height 10
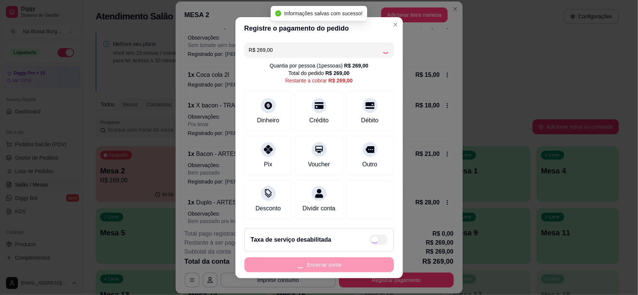
type input "R$ 0,00"
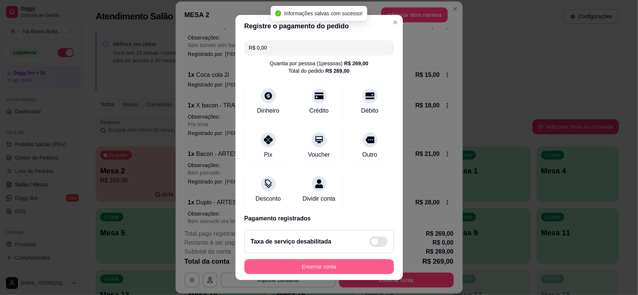
click at [337, 268] on button "Encerrar conta" at bounding box center [318, 267] width 149 height 15
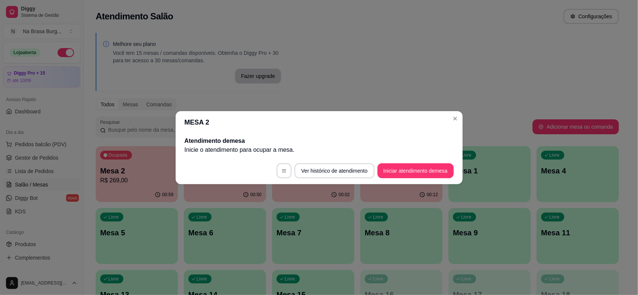
scroll to position [0, 0]
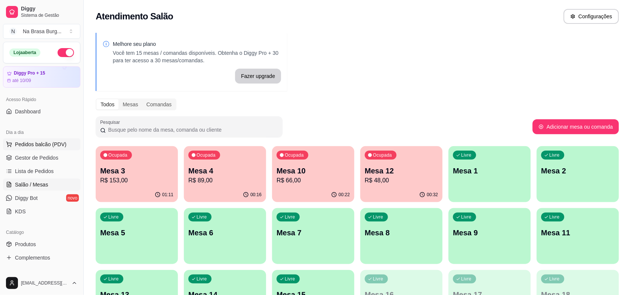
click at [38, 142] on span "Pedidos balcão (PDV)" at bounding box center [41, 144] width 52 height 7
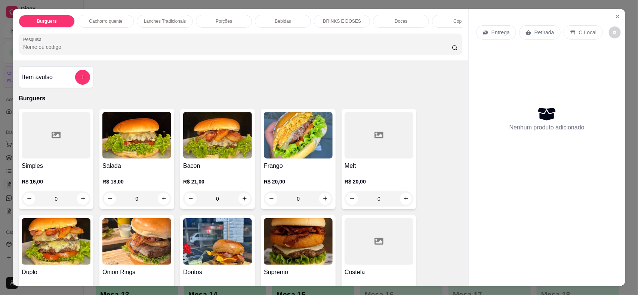
click at [404, 21] on div "Doces" at bounding box center [401, 21] width 56 height 13
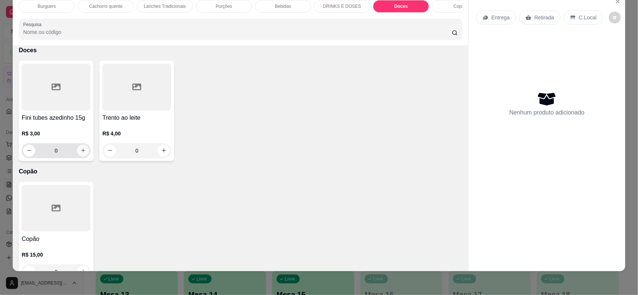
click at [80, 154] on icon "increase-product-quantity" at bounding box center [83, 151] width 6 height 6
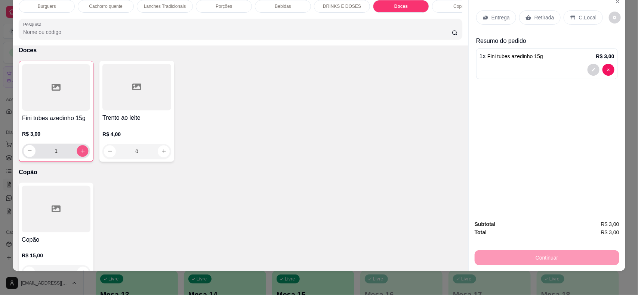
click at [80, 154] on icon "increase-product-quantity" at bounding box center [83, 151] width 6 height 6
type input "2"
click at [544, 16] on p "Retirada" at bounding box center [544, 17] width 20 height 7
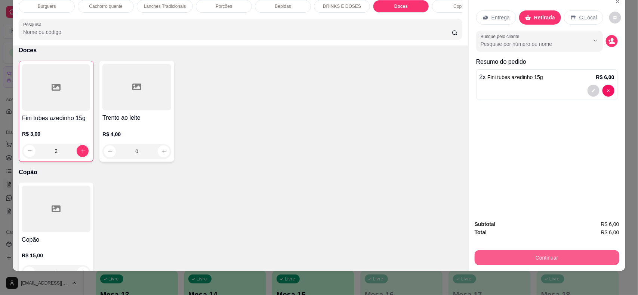
click at [542, 260] on button "Continuar" at bounding box center [546, 258] width 145 height 15
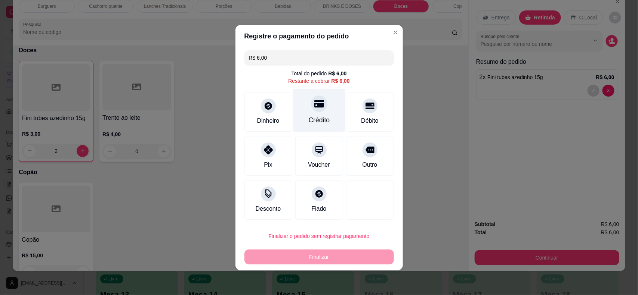
click at [325, 108] on div "Crédito" at bounding box center [318, 111] width 53 height 44
type input "R$ 0,00"
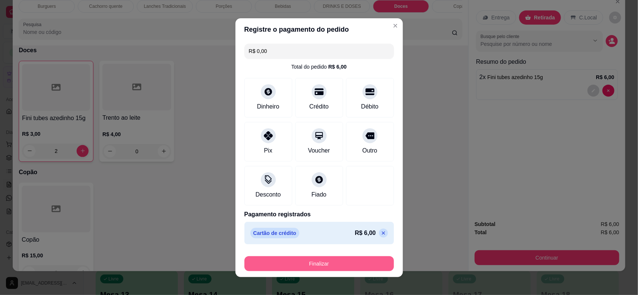
click at [336, 268] on button "Finalizar" at bounding box center [318, 264] width 149 height 15
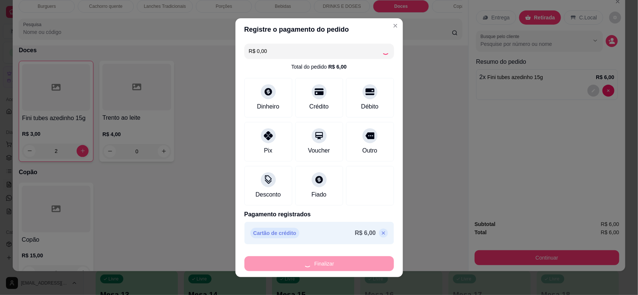
type input "0"
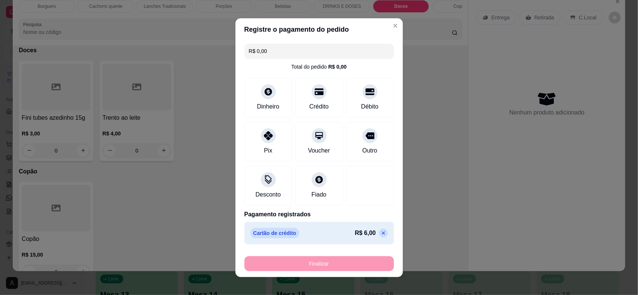
type input "-R$ 6,00"
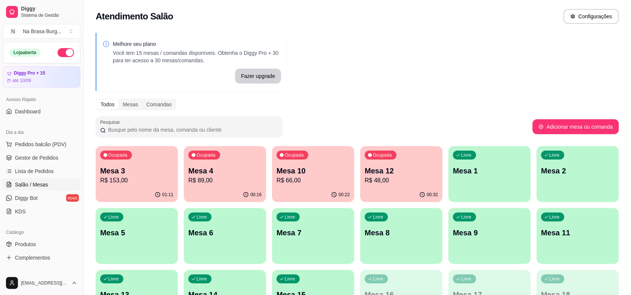
click at [383, 179] on p "R$ 48,00" at bounding box center [401, 180] width 73 height 9
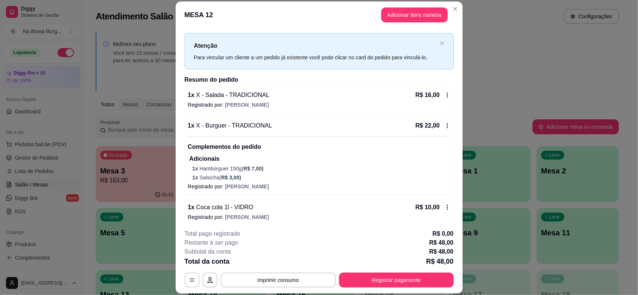
scroll to position [17, 0]
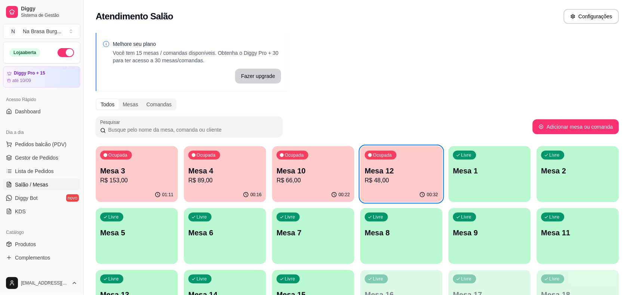
click at [266, 184] on div "Ocupada Mesa 3 R$ 153,00 01:11 Ocupada Mesa 4 R$ 89,00 00:16 Ocupada Mesa 10 R$…" at bounding box center [357, 236] width 523 height 180
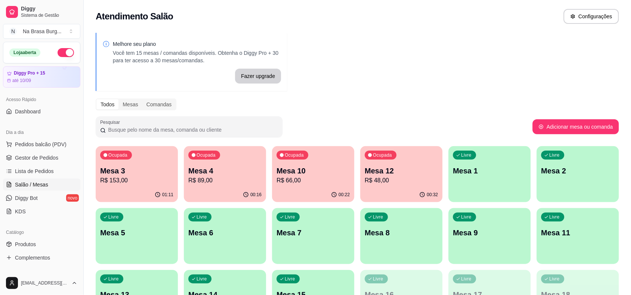
click at [296, 184] on p "R$ 66,00" at bounding box center [312, 180] width 73 height 9
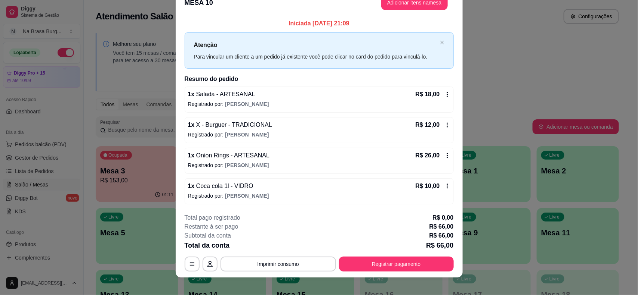
scroll to position [21, 0]
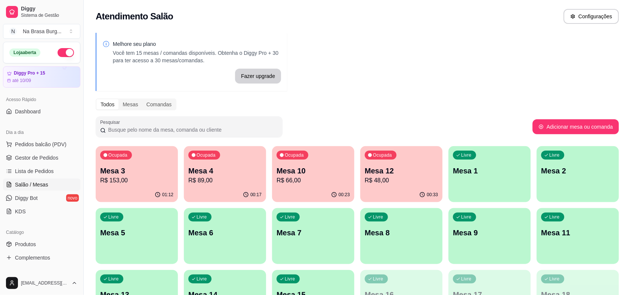
click at [124, 187] on div "Ocupada Mesa 3 R$ 153,00" at bounding box center [137, 166] width 82 height 41
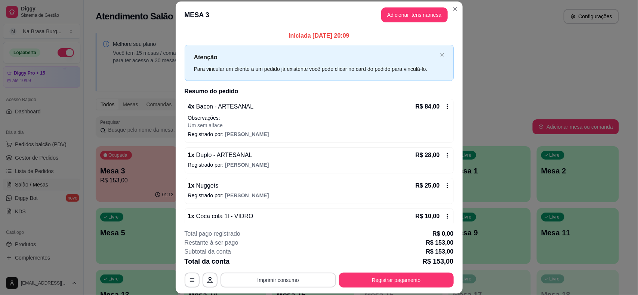
click at [262, 276] on button "Imprimir consumo" at bounding box center [277, 280] width 115 height 15
click at [264, 253] on h4 "Escolha a impressora" at bounding box center [277, 250] width 54 height 7
click at [267, 262] on button "IMPRESSORA" at bounding box center [277, 263] width 54 height 12
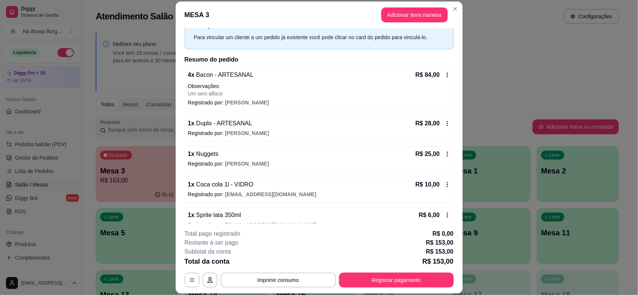
scroll to position [46, 0]
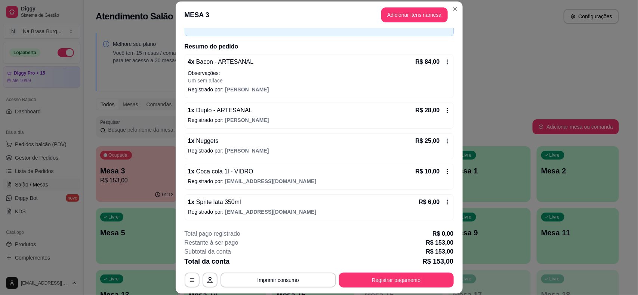
click at [279, 200] on div "1 x Sprite lata 350ml R$ 6,00" at bounding box center [319, 202] width 262 height 9
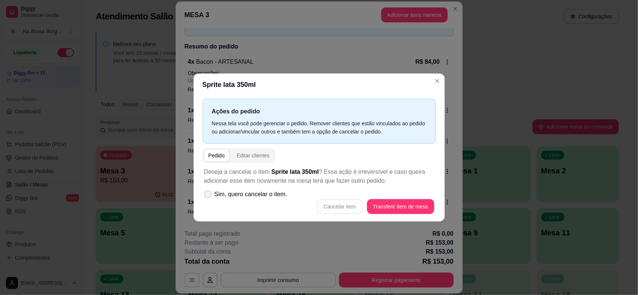
click at [241, 196] on span "Sim, quero cancelar o item." at bounding box center [250, 194] width 73 height 9
click at [208, 196] on input "Sim, quero cancelar o item." at bounding box center [206, 198] width 5 height 5
checkbox input "true"
click at [325, 208] on button "Cancelar item" at bounding box center [340, 206] width 46 height 15
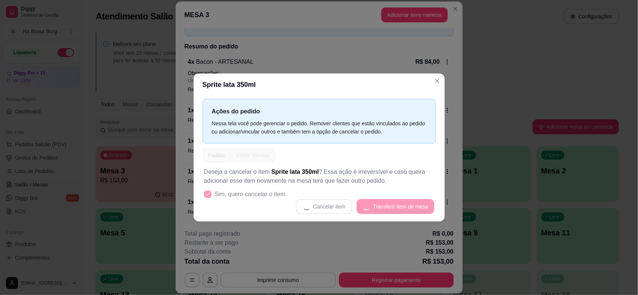
click at [398, 211] on div "Cancelar item Transferir item de mesa" at bounding box center [319, 206] width 230 height 15
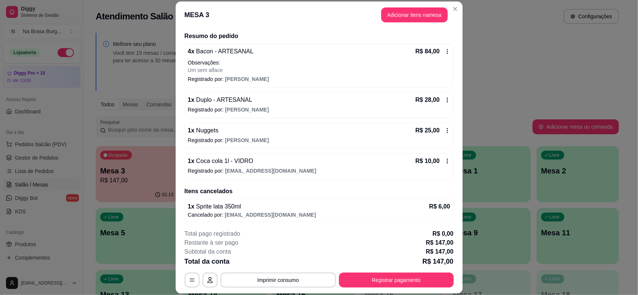
scroll to position [57, 0]
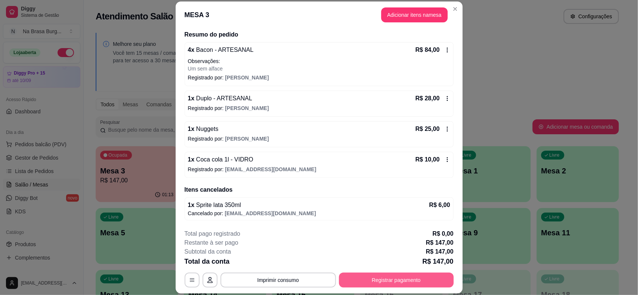
click at [394, 277] on button "Registrar pagamento" at bounding box center [396, 280] width 115 height 15
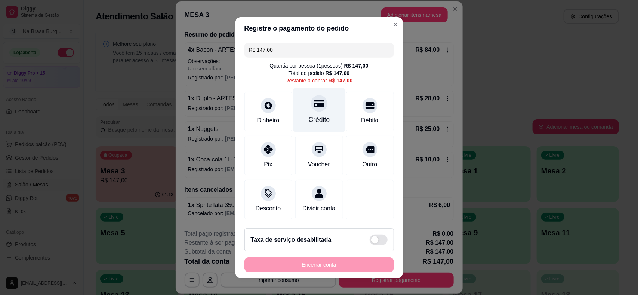
click at [294, 105] on div "Crédito" at bounding box center [318, 110] width 53 height 44
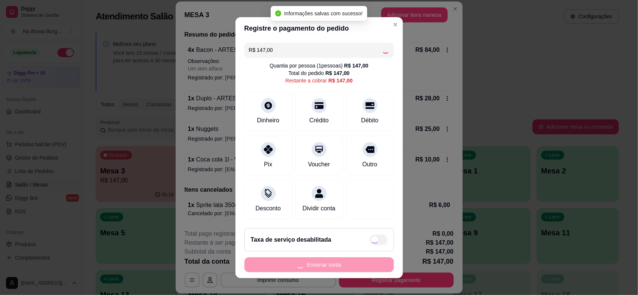
type input "R$ 0,00"
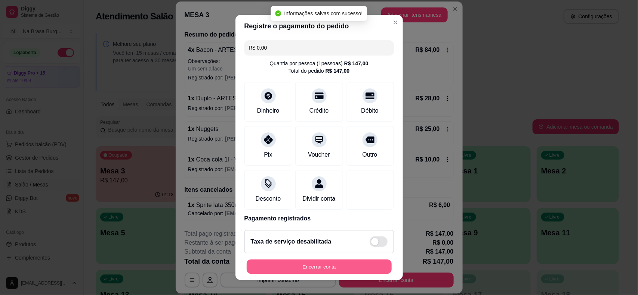
click at [329, 273] on button "Encerrar conta" at bounding box center [319, 267] width 145 height 15
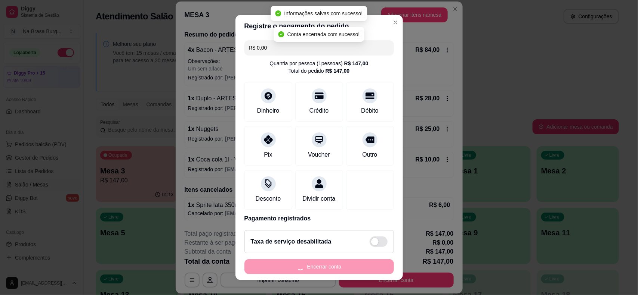
scroll to position [0, 0]
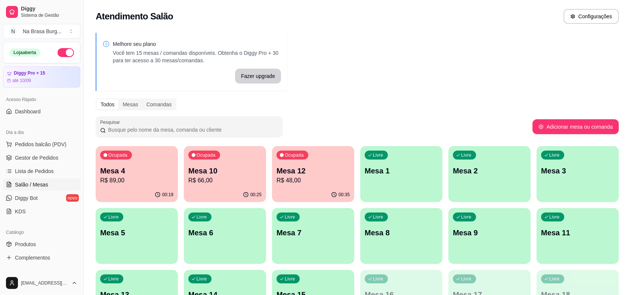
click at [249, 176] on p "R$ 66,00" at bounding box center [224, 180] width 73 height 9
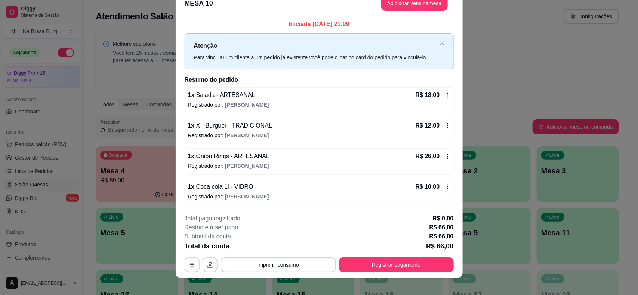
scroll to position [21, 0]
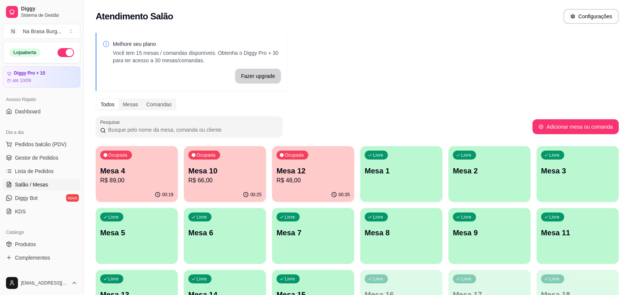
click at [323, 179] on p "R$ 48,00" at bounding box center [312, 180] width 73 height 9
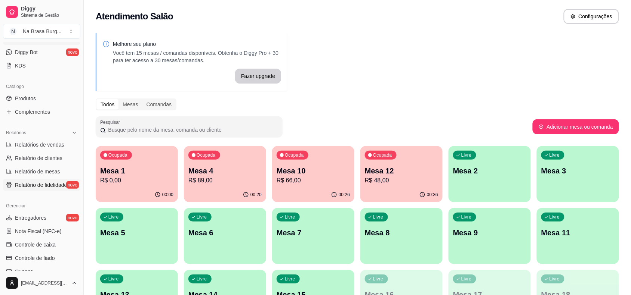
scroll to position [140, 0]
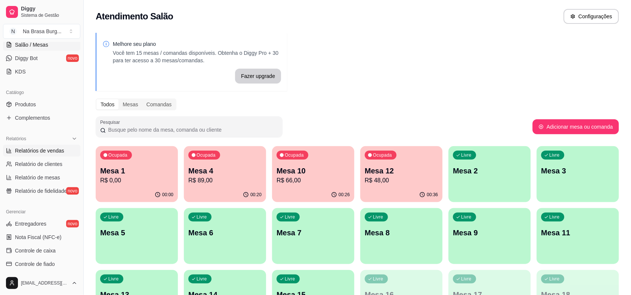
click at [50, 152] on span "Relatórios de vendas" at bounding box center [39, 150] width 49 height 7
select select "ALL"
select select "0"
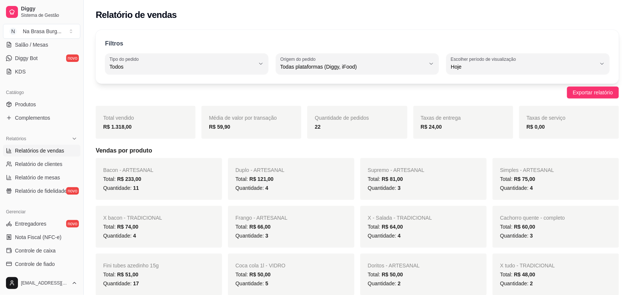
click at [60, 151] on span "Relatórios de vendas" at bounding box center [39, 150] width 49 height 7
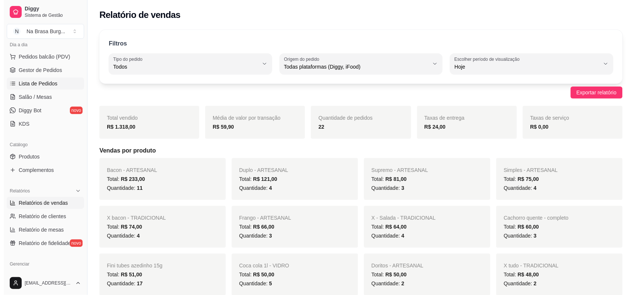
scroll to position [47, 0]
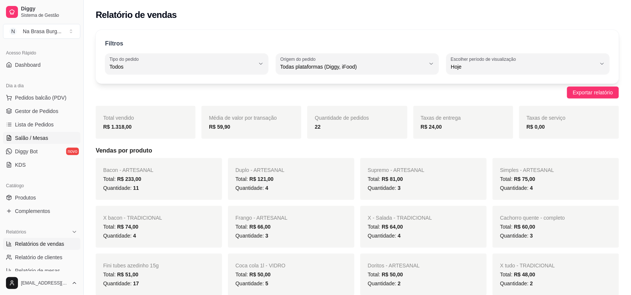
click at [34, 136] on span "Salão / Mesas" at bounding box center [31, 137] width 33 height 7
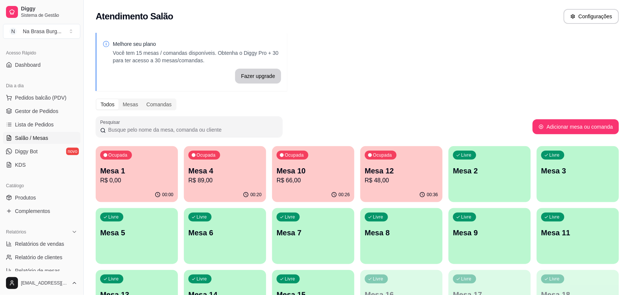
click at [126, 180] on p "R$ 0,00" at bounding box center [136, 180] width 73 height 9
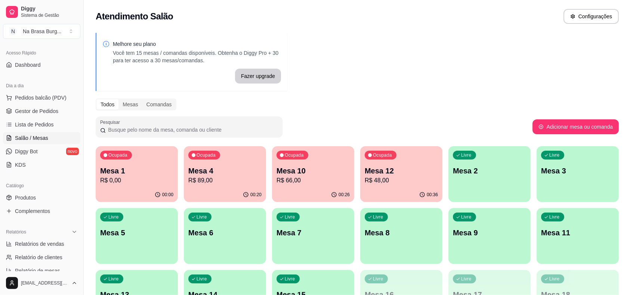
click at [314, 83] on header "MESA 1 Adicionar itens na mesa" at bounding box center [319, 92] width 287 height 27
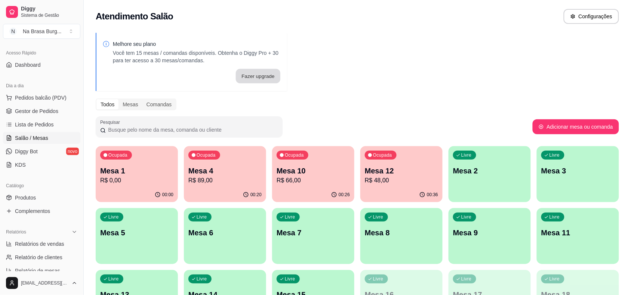
click at [270, 69] on button "Fazer upgrade" at bounding box center [258, 76] width 44 height 15
click at [303, 190] on div "00:26" at bounding box center [313, 195] width 80 height 14
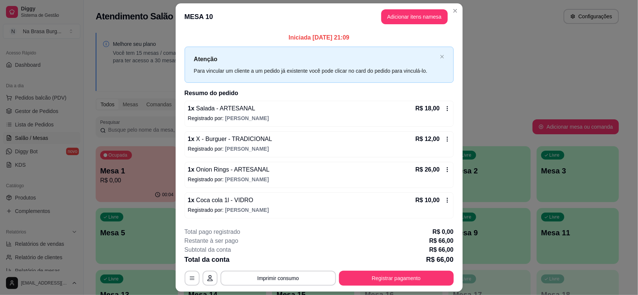
scroll to position [21, 0]
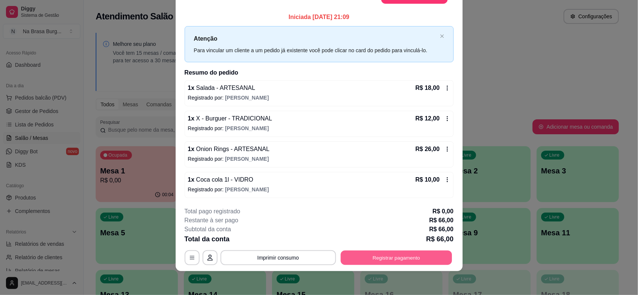
click at [389, 260] on button "Registrar pagamento" at bounding box center [395, 258] width 111 height 15
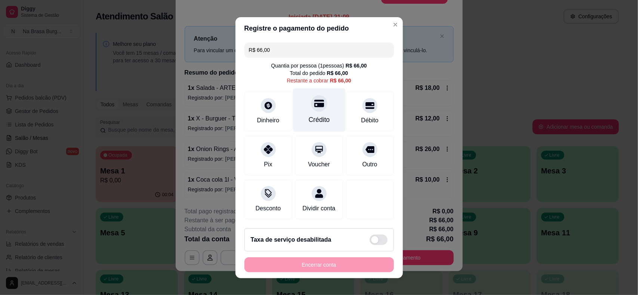
click at [314, 100] on icon at bounding box center [319, 103] width 10 height 7
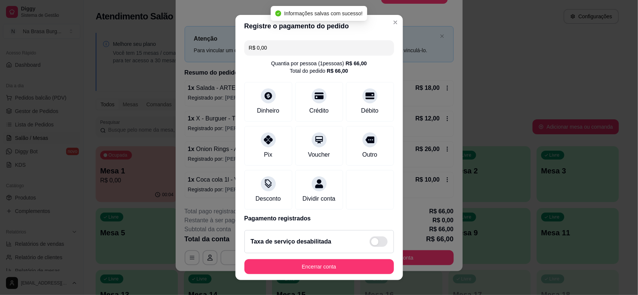
type input "R$ 0,00"
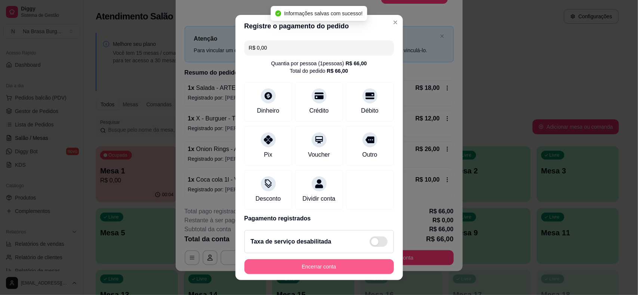
click at [319, 267] on button "Encerrar conta" at bounding box center [318, 267] width 149 height 15
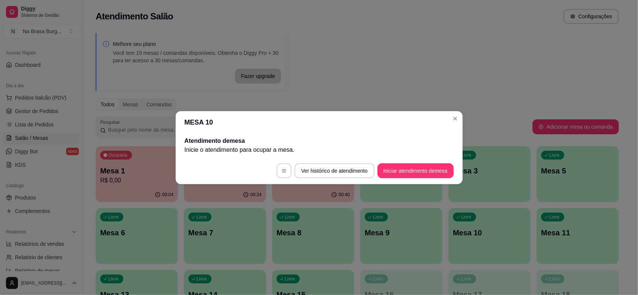
scroll to position [0, 0]
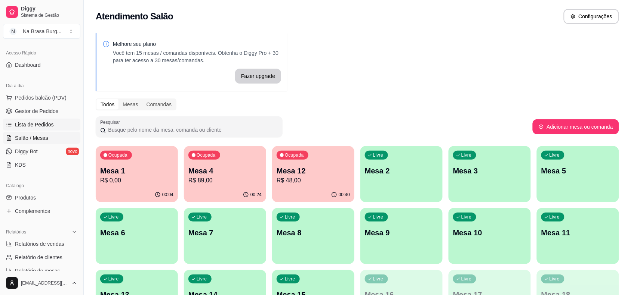
click at [41, 128] on span "Lista de Pedidos" at bounding box center [34, 124] width 39 height 7
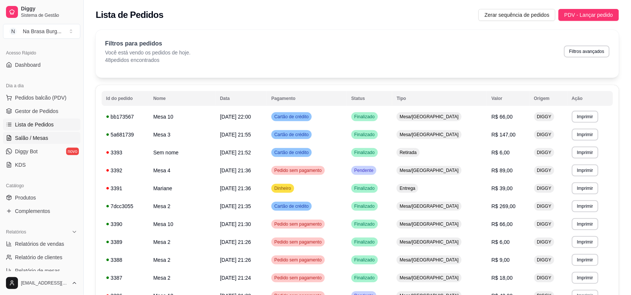
click at [42, 141] on span "Salão / Mesas" at bounding box center [31, 137] width 33 height 7
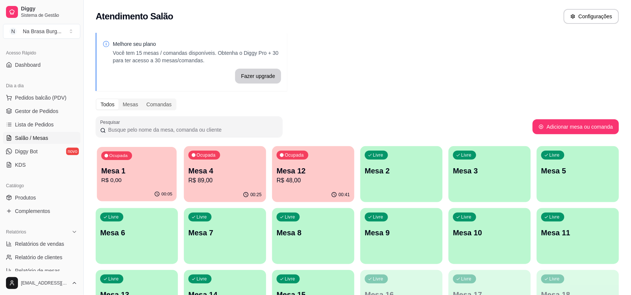
click at [111, 158] on p "Ocupada" at bounding box center [118, 156] width 18 height 6
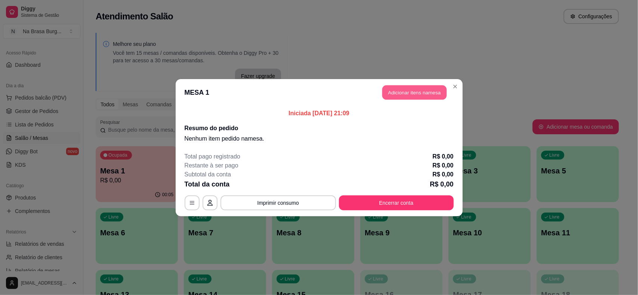
click at [415, 92] on button "Adicionar itens na mesa" at bounding box center [414, 92] width 64 height 15
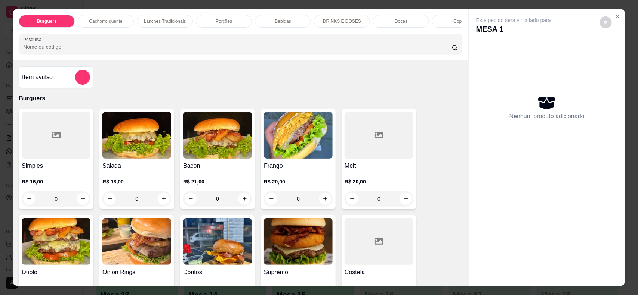
click at [283, 159] on img at bounding box center [298, 135] width 69 height 47
click at [292, 89] on div "ARTESANAL R$ 21,00" at bounding box center [318, 96] width 197 height 25
radio input "true"
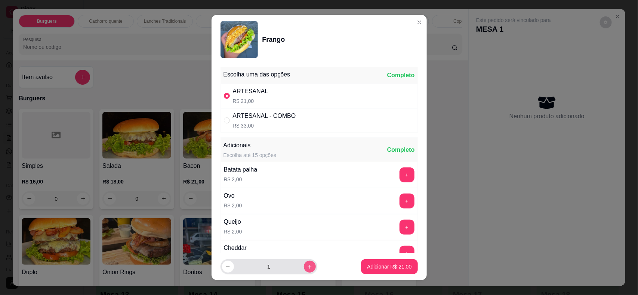
click at [307, 268] on icon "increase-product-quantity" at bounding box center [310, 267] width 6 height 6
type input "2"
click at [367, 266] on p "Adicionar R$ 42,00" at bounding box center [389, 266] width 44 height 7
type input "2"
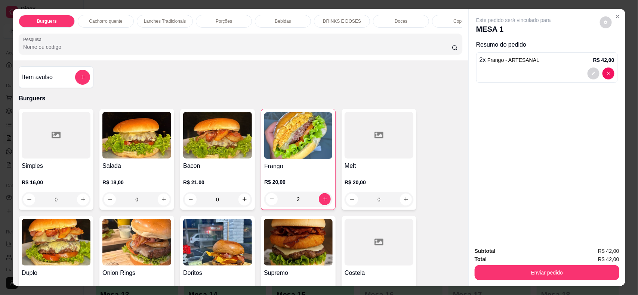
click at [226, 22] on p "Porções" at bounding box center [224, 21] width 16 height 6
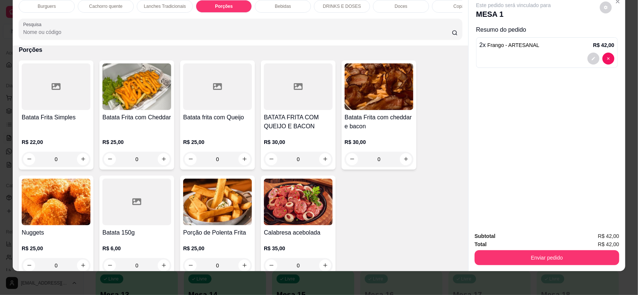
click at [161, 162] on div "0" at bounding box center [136, 159] width 69 height 15
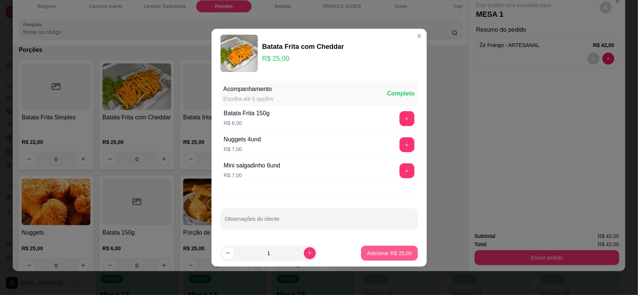
click at [369, 251] on p "Adicionar R$ 25,00" at bounding box center [389, 253] width 44 height 7
type input "1"
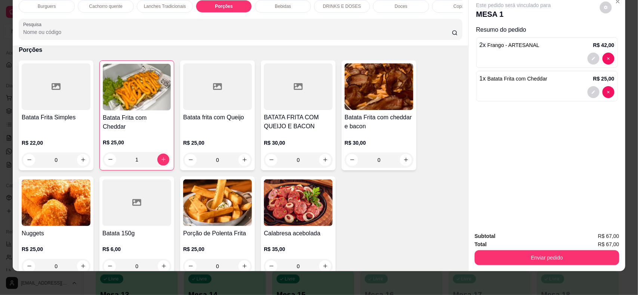
click at [279, 8] on p "Bebidas" at bounding box center [283, 6] width 16 height 6
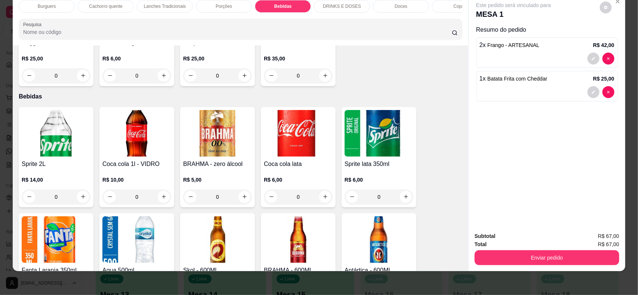
scroll to position [811, 0]
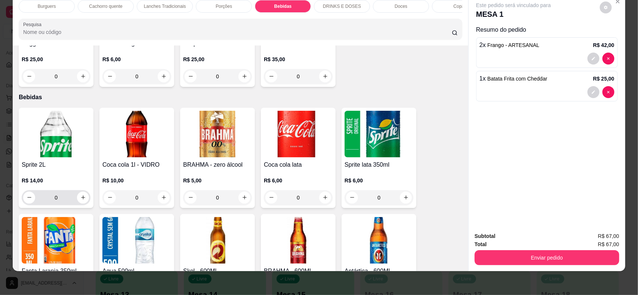
click at [84, 205] on div "0" at bounding box center [56, 198] width 66 height 15
click at [80, 201] on icon "increase-product-quantity" at bounding box center [83, 198] width 6 height 6
type input "1"
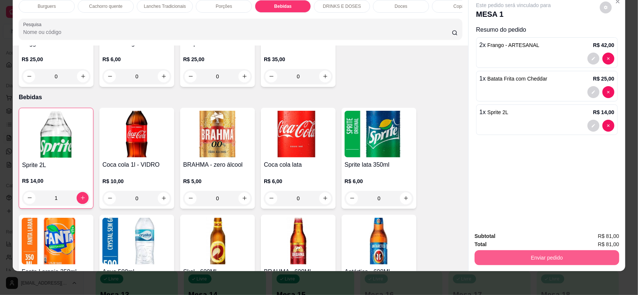
click at [558, 260] on button "Enviar pedido" at bounding box center [546, 258] width 145 height 15
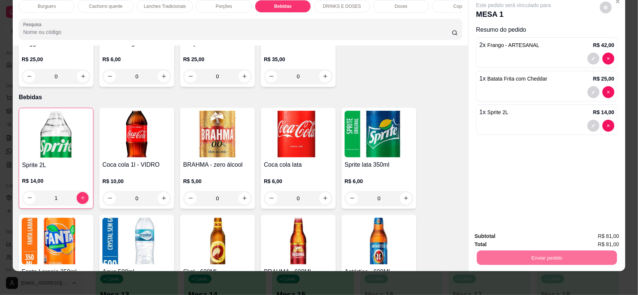
click at [510, 241] on button "Não registrar e enviar pedido" at bounding box center [521, 240] width 75 height 14
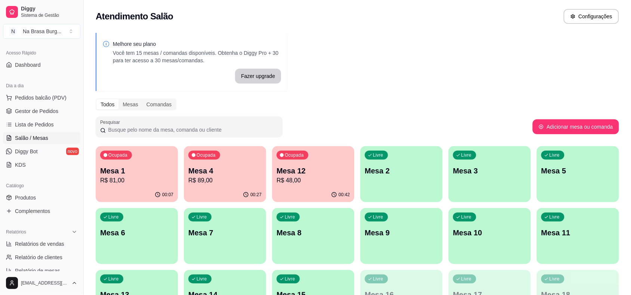
click at [299, 170] on p "Mesa 12" at bounding box center [312, 171] width 73 height 10
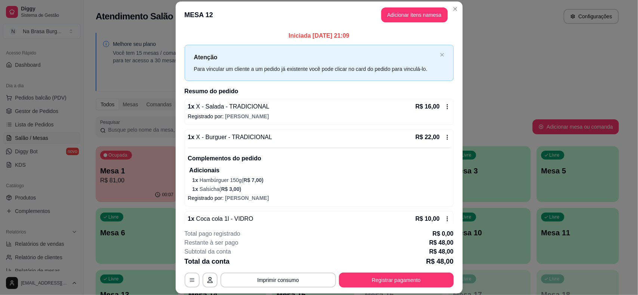
scroll to position [17, 0]
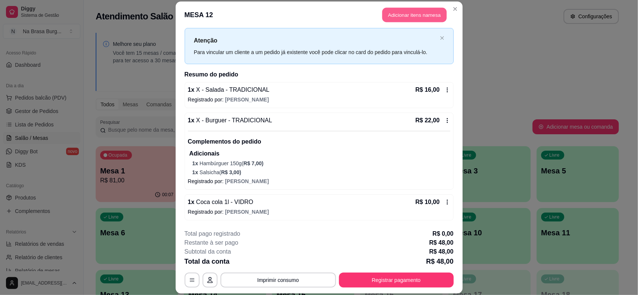
click at [385, 14] on button "Adicionar itens na mesa" at bounding box center [414, 15] width 64 height 15
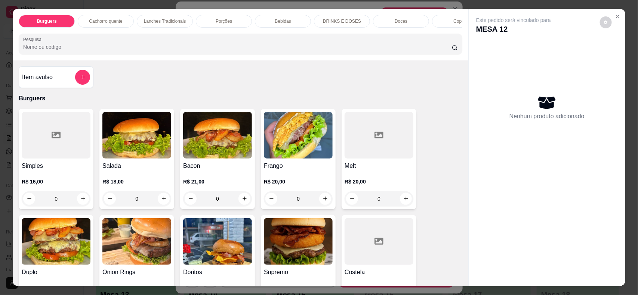
click at [290, 21] on div "Bebidas" at bounding box center [283, 21] width 56 height 13
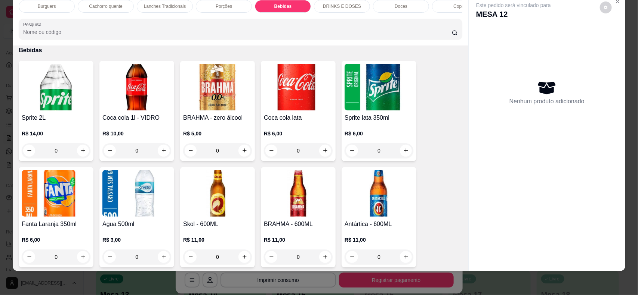
click at [408, 5] on div "Doces" at bounding box center [401, 6] width 56 height 13
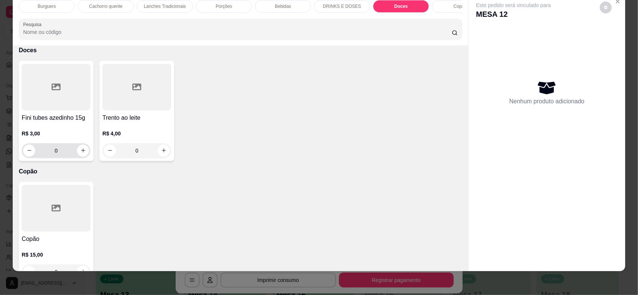
click at [80, 154] on icon "increase-product-quantity" at bounding box center [83, 151] width 6 height 6
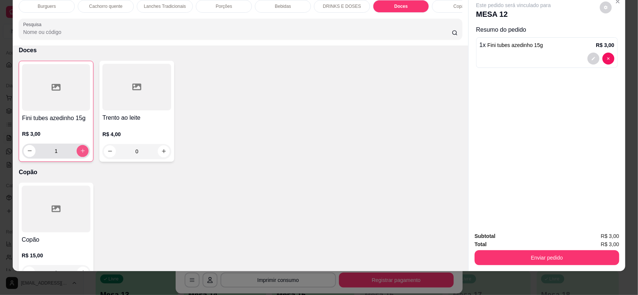
type input "1"
click at [595, 257] on button "Enviar pedido" at bounding box center [546, 258] width 145 height 15
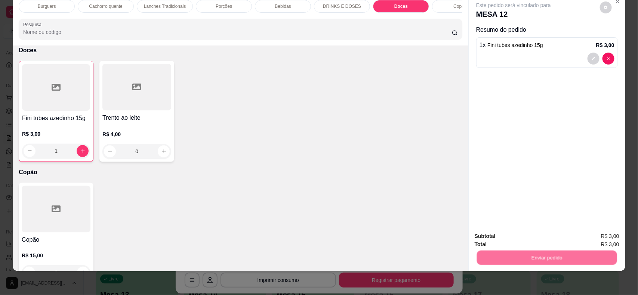
click at [532, 234] on button "Não registrar e enviar pedido" at bounding box center [522, 240] width 78 height 14
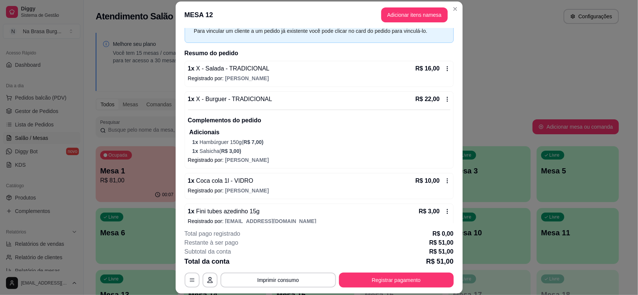
scroll to position [48, 0]
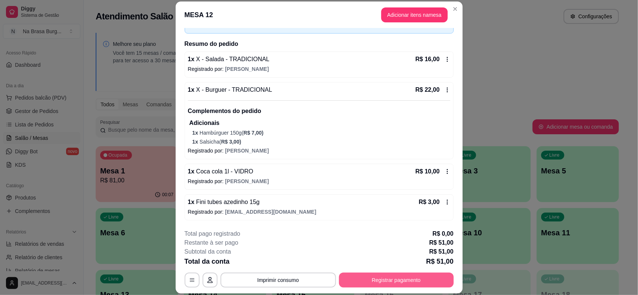
click at [419, 279] on button "Registrar pagamento" at bounding box center [396, 280] width 115 height 15
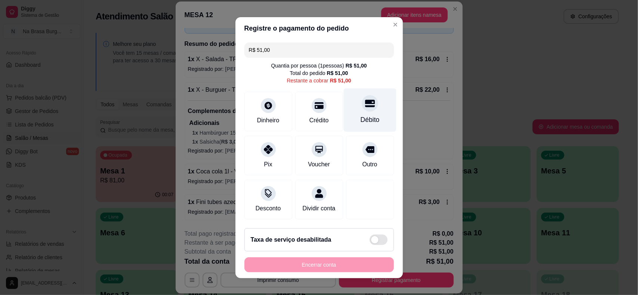
click at [343, 111] on div "Débito" at bounding box center [369, 110] width 53 height 44
type input "R$ 0,00"
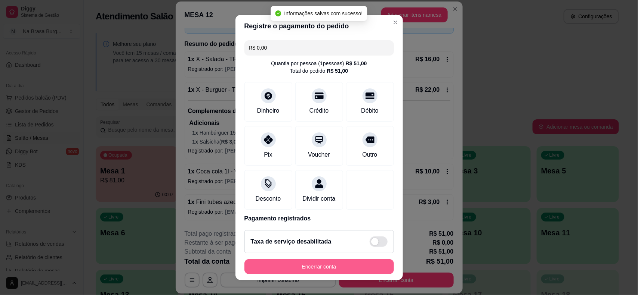
click at [343, 270] on button "Encerrar conta" at bounding box center [318, 267] width 149 height 15
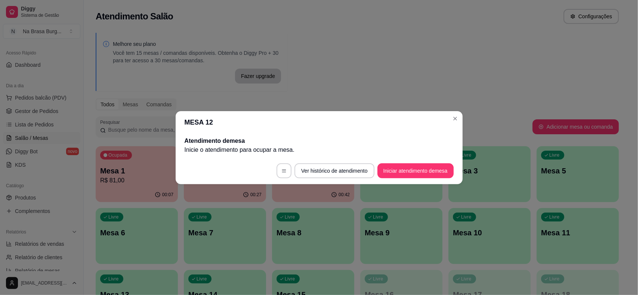
scroll to position [0, 0]
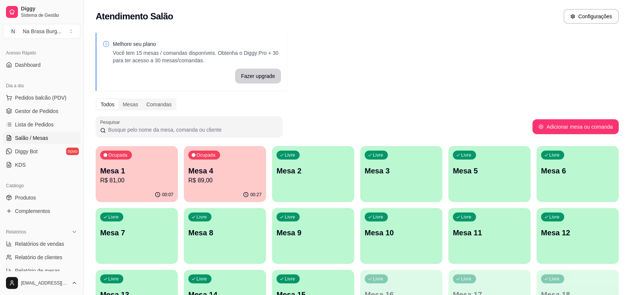
click at [137, 161] on div "Ocupada Mesa 1 R$ 81,00" at bounding box center [137, 166] width 82 height 41
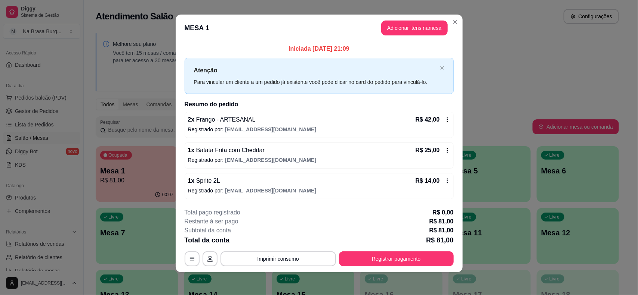
scroll to position [6, 0]
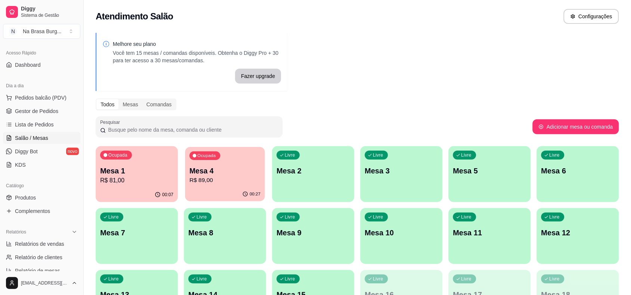
click at [220, 182] on p "R$ 89,00" at bounding box center [224, 180] width 71 height 9
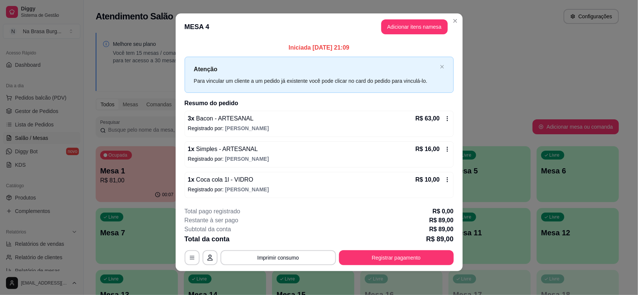
click at [298, 113] on div "3 x Bacon - ARTESANAL R$ 63,00 Registrado por: João" at bounding box center [319, 124] width 269 height 26
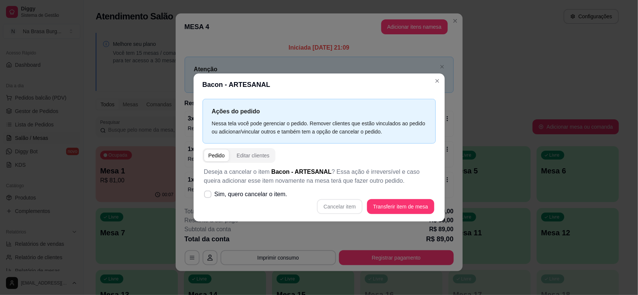
click at [298, 113] on p "Ações do pedido" at bounding box center [319, 111] width 214 height 9
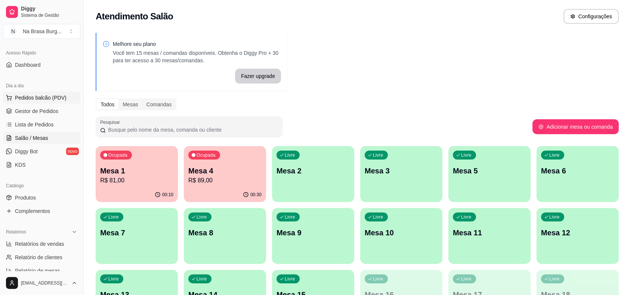
click at [55, 96] on span "Pedidos balcão (PDV)" at bounding box center [41, 97] width 52 height 7
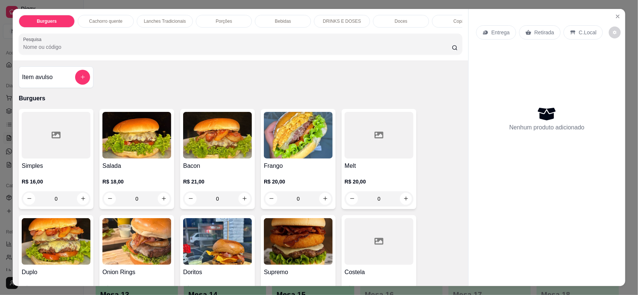
click at [157, 21] on p "Lanches Tradicionais" at bounding box center [165, 21] width 42 height 6
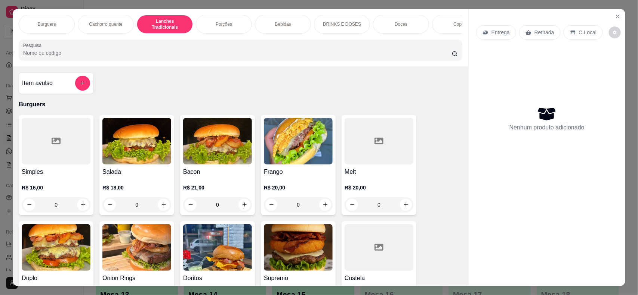
scroll to position [15, 0]
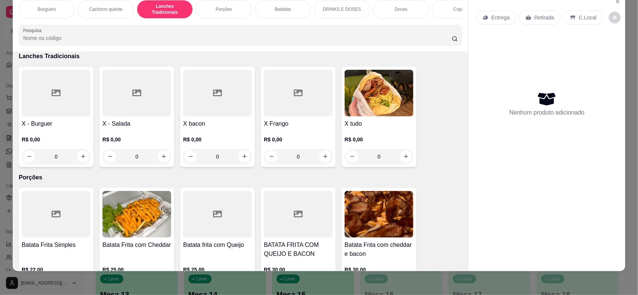
click at [358, 114] on img at bounding box center [378, 93] width 69 height 47
click at [289, 75] on div "Escolha uma das opções Obrigatório" at bounding box center [318, 75] width 197 height 16
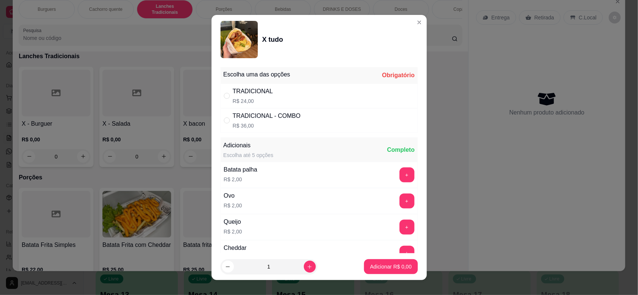
click at [290, 92] on div "TRADICIONAL R$ 24,00" at bounding box center [318, 96] width 197 height 25
radio input "true"
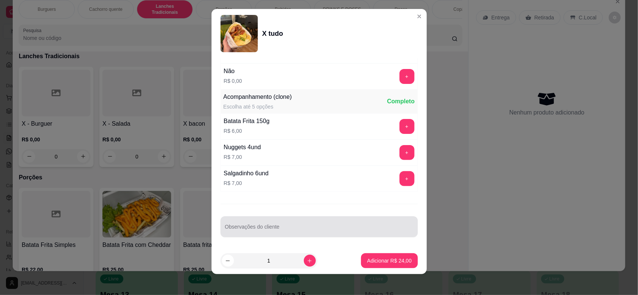
scroll to position [9, 0]
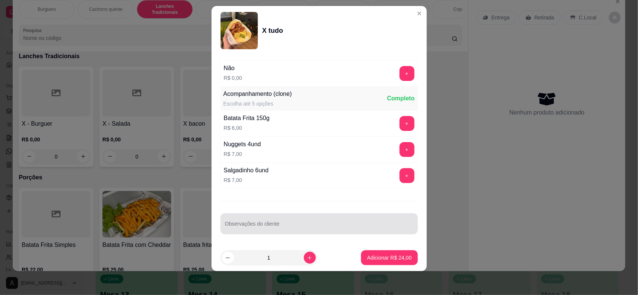
click at [288, 219] on div at bounding box center [319, 224] width 188 height 15
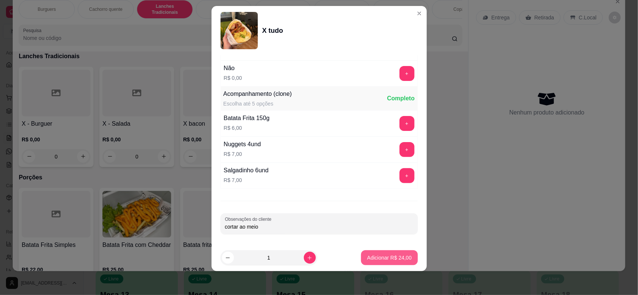
type input "cortar ao meio"
click at [367, 258] on p "Adicionar R$ 24,00" at bounding box center [389, 257] width 44 height 7
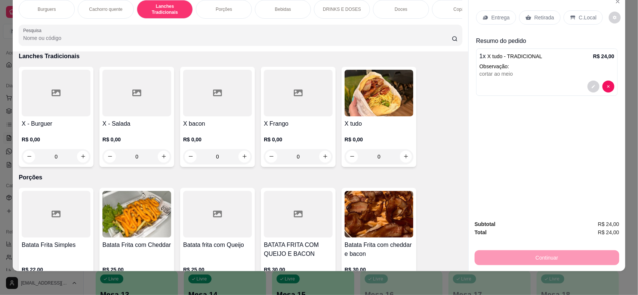
click at [285, 7] on p "Bebidas" at bounding box center [283, 9] width 16 height 6
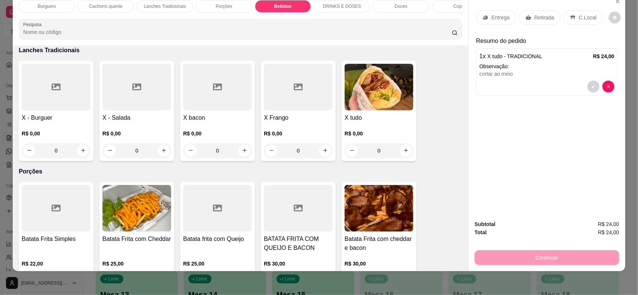
scroll to position [856, 0]
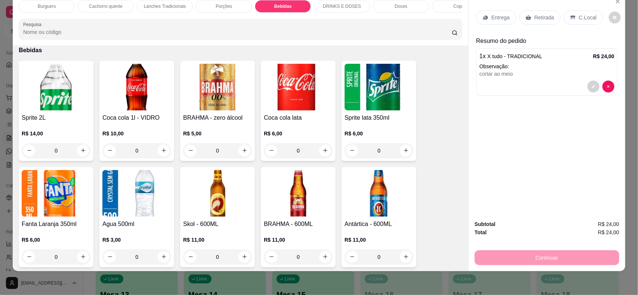
click at [315, 123] on h4 "Coca cola lata" at bounding box center [298, 118] width 69 height 9
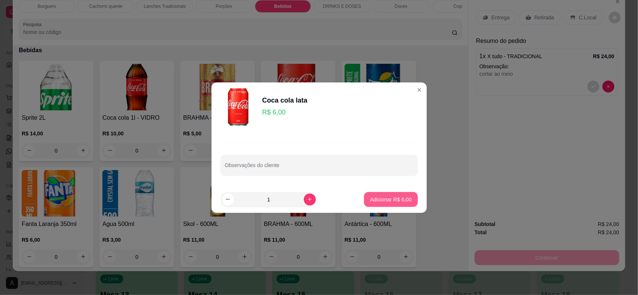
click at [392, 196] on p "Adicionar R$ 6,00" at bounding box center [390, 199] width 41 height 7
type input "1"
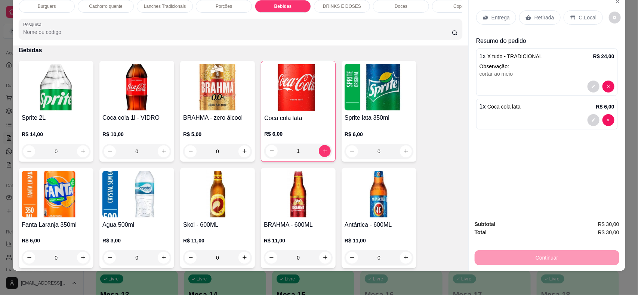
click at [500, 21] on p "Entrega" at bounding box center [500, 17] width 18 height 7
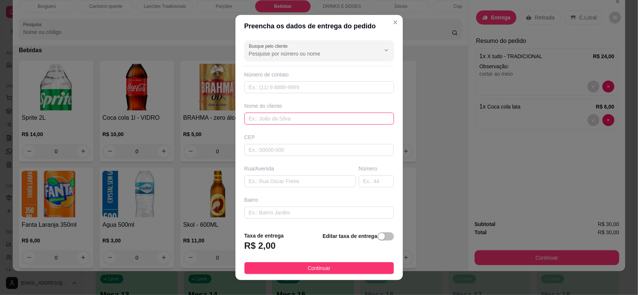
click at [337, 121] on input "text" at bounding box center [318, 119] width 149 height 12
type input "pedro"
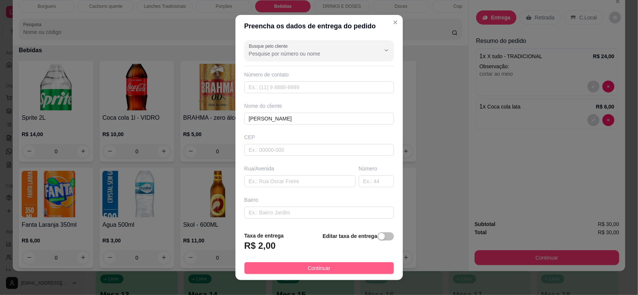
click at [339, 264] on button "Continuar" at bounding box center [318, 269] width 149 height 12
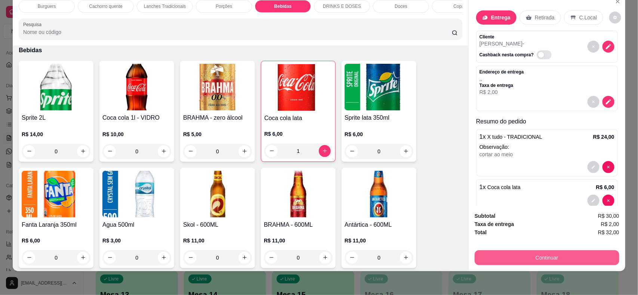
click at [514, 253] on button "Continuar" at bounding box center [546, 258] width 145 height 15
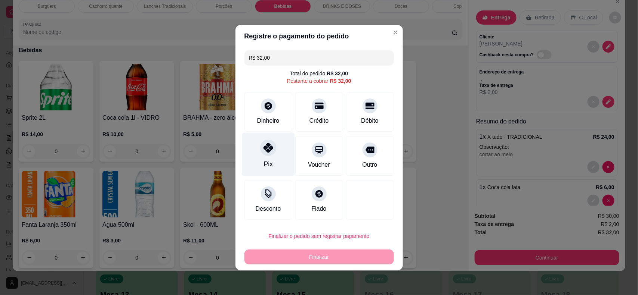
click at [263, 165] on div "Pix" at bounding box center [267, 165] width 9 height 10
type input "R$ 0,00"
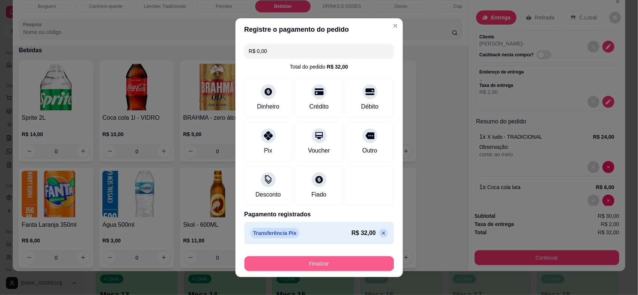
click at [291, 271] on button "Finalizar" at bounding box center [318, 264] width 149 height 15
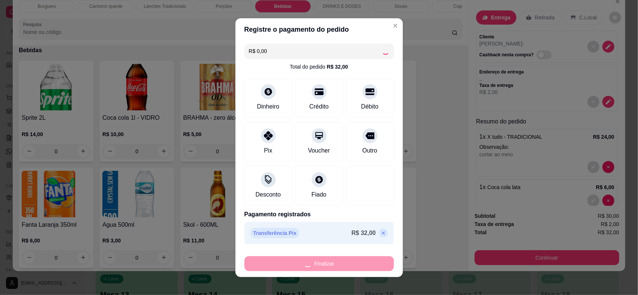
type input "0"
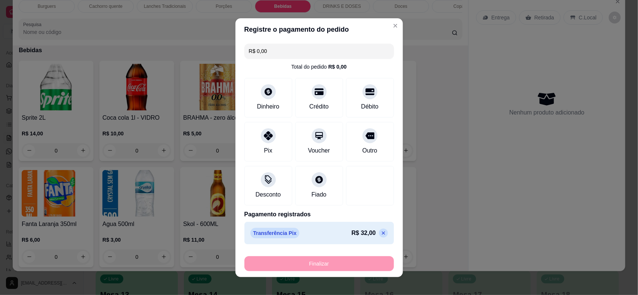
type input "-R$ 32,00"
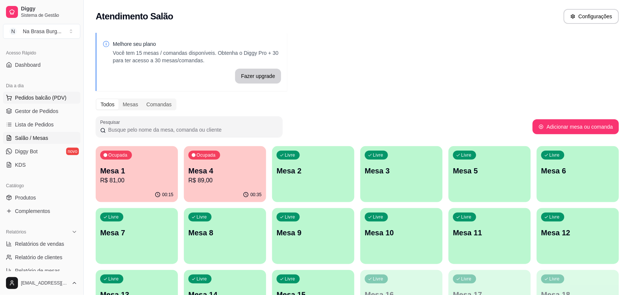
click at [47, 100] on span "Pedidos balcão (PDV)" at bounding box center [41, 97] width 52 height 7
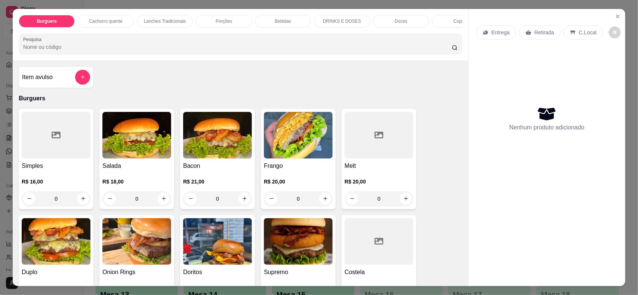
click at [157, 207] on div "0" at bounding box center [136, 199] width 69 height 15
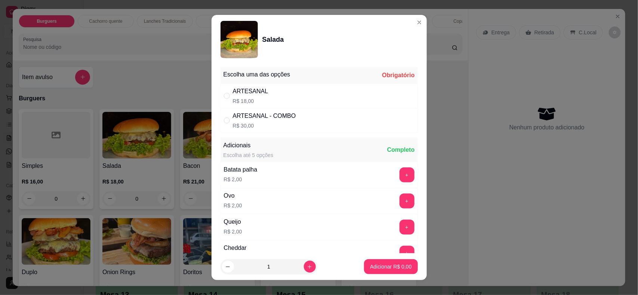
click at [258, 97] on p "R$ 18,00" at bounding box center [250, 100] width 35 height 7
radio input "true"
click at [361, 267] on button "Adicionar R$ 18,00" at bounding box center [389, 267] width 56 height 15
type input "1"
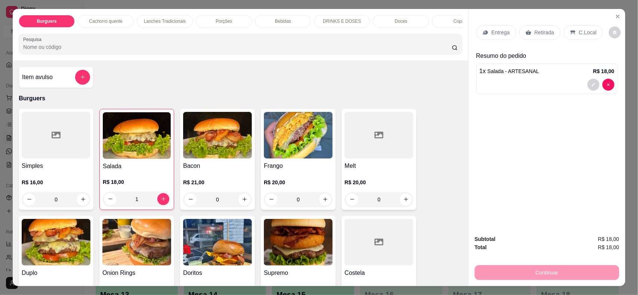
click at [74, 260] on img at bounding box center [56, 242] width 69 height 47
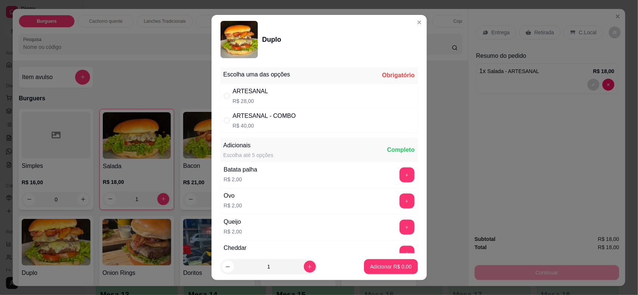
click at [281, 92] on div "ARTESANAL R$ 28,00" at bounding box center [318, 96] width 197 height 25
radio input "true"
click at [373, 271] on button "Adicionar R$ 28,00" at bounding box center [389, 267] width 56 height 15
type input "1"
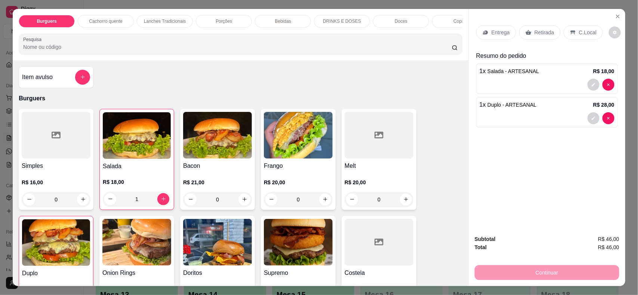
click at [486, 31] on div "Entrega" at bounding box center [496, 32] width 40 height 14
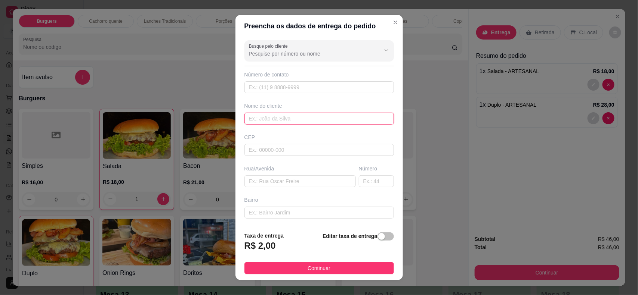
click at [288, 114] on input "text" at bounding box center [318, 119] width 149 height 12
type input "ariel"
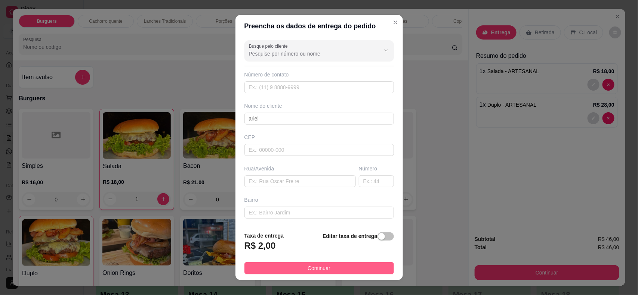
click at [362, 267] on button "Continuar" at bounding box center [318, 269] width 149 height 12
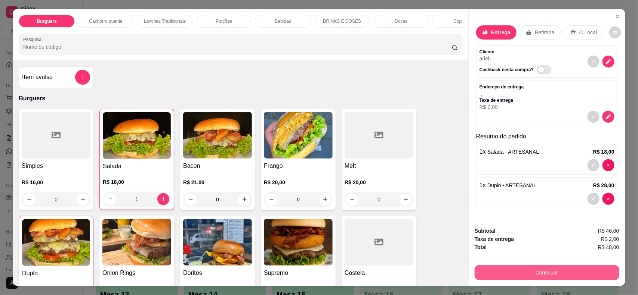
click at [547, 276] on button "Continuar" at bounding box center [546, 273] width 145 height 15
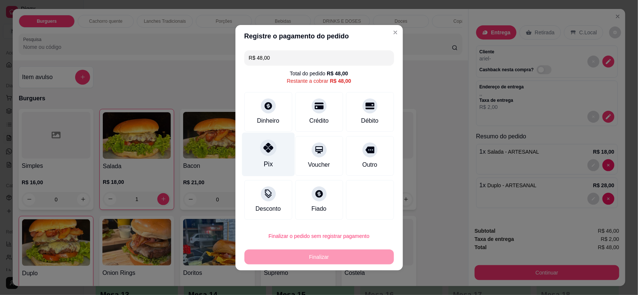
click at [278, 163] on div "Pix" at bounding box center [268, 155] width 53 height 44
type input "R$ 0,00"
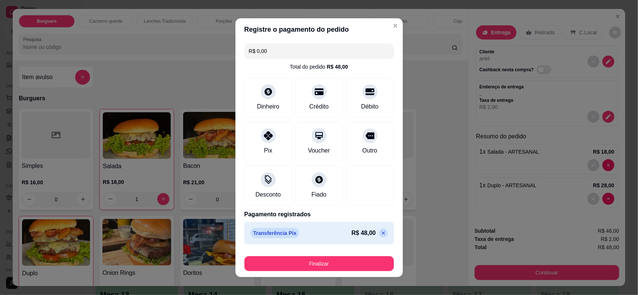
click at [341, 255] on div "Finalizar" at bounding box center [318, 263] width 149 height 18
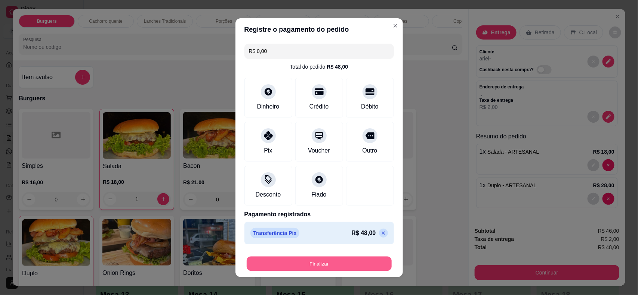
click at [341, 258] on button "Finalizar" at bounding box center [319, 264] width 145 height 15
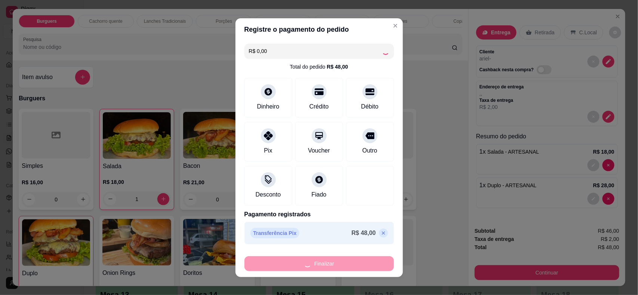
type input "0"
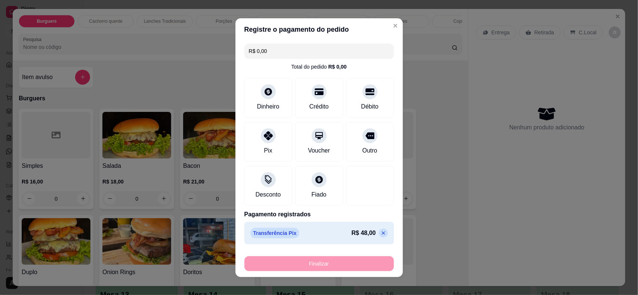
type input "-R$ 48,00"
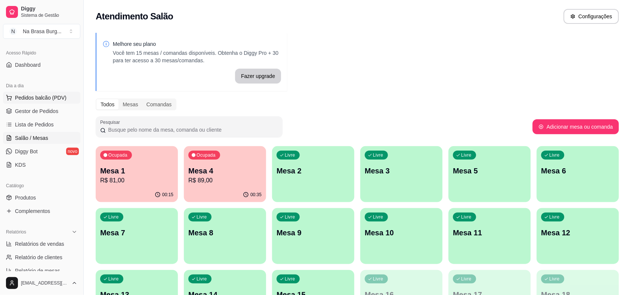
click at [55, 98] on span "Pedidos balcão (PDV)" at bounding box center [41, 97] width 52 height 7
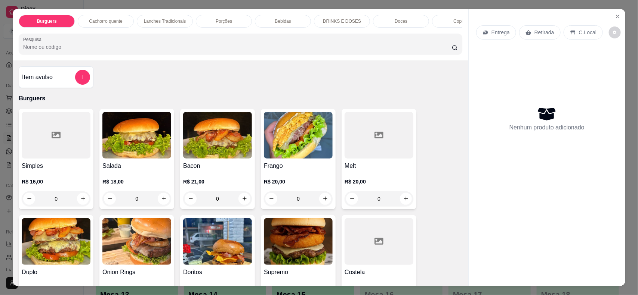
click at [154, 154] on img at bounding box center [136, 135] width 69 height 47
click at [270, 94] on div "ARTESANAL R$ 18,00" at bounding box center [318, 96] width 197 height 25
radio input "true"
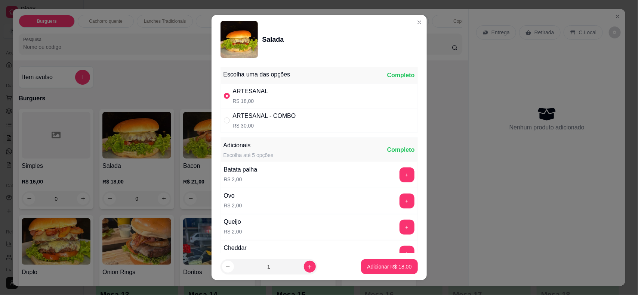
click at [359, 258] on footer "1 Adicionar R$ 18,00" at bounding box center [318, 267] width 215 height 27
click at [368, 271] on p "Adicionar R$ 18,00" at bounding box center [389, 267] width 43 height 7
type input "1"
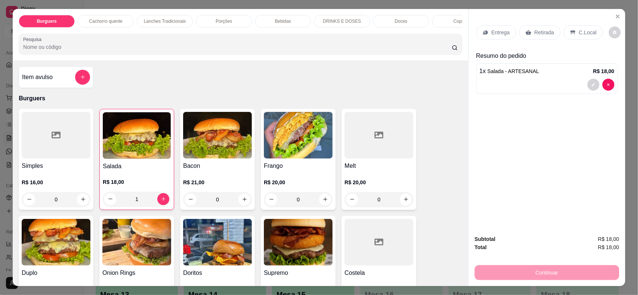
click at [502, 33] on p "Entrega" at bounding box center [500, 32] width 18 height 7
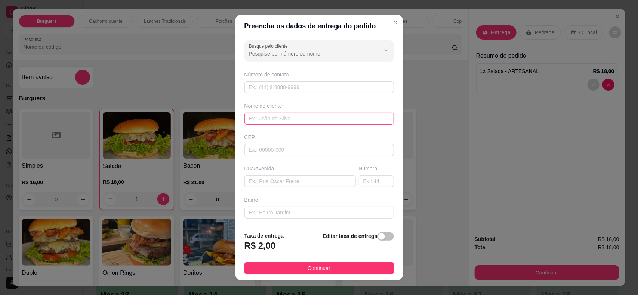
click at [292, 118] on input "text" at bounding box center [318, 119] width 149 height 12
type input "wanessa calixto"
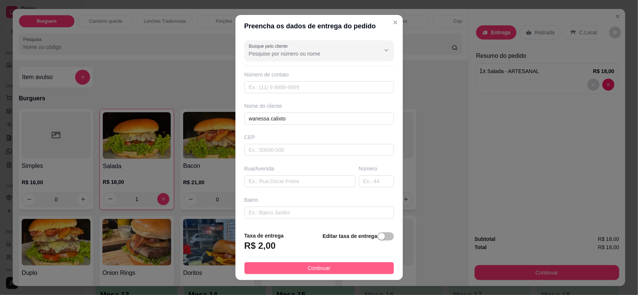
click at [356, 266] on button "Continuar" at bounding box center [318, 269] width 149 height 12
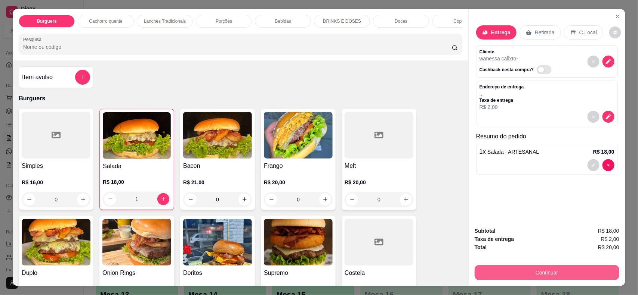
click at [533, 275] on button "Continuar" at bounding box center [546, 273] width 145 height 15
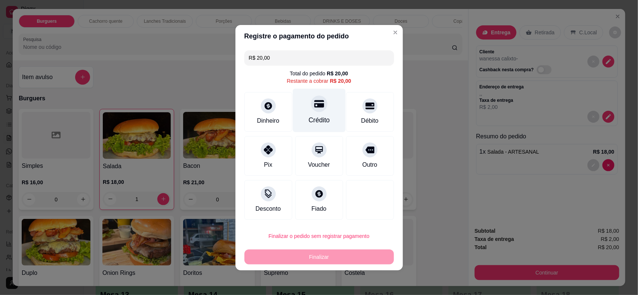
click at [324, 112] on div "Crédito" at bounding box center [318, 111] width 53 height 44
type input "R$ 0,00"
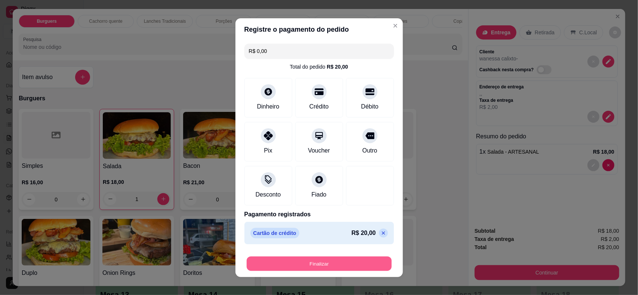
click at [350, 260] on button "Finalizar" at bounding box center [319, 264] width 145 height 15
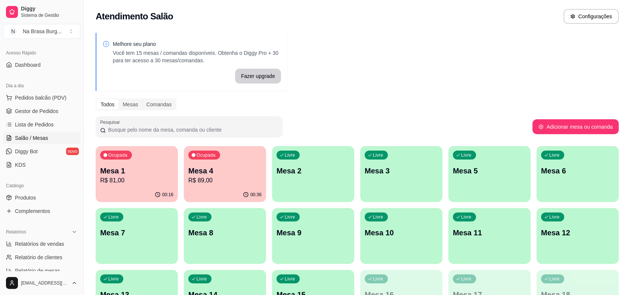
click at [197, 184] on p "R$ 89,00" at bounding box center [224, 180] width 73 height 9
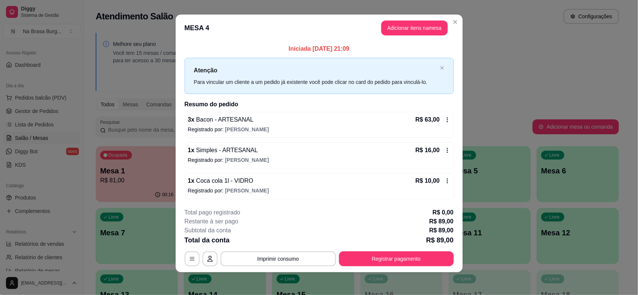
scroll to position [6, 0]
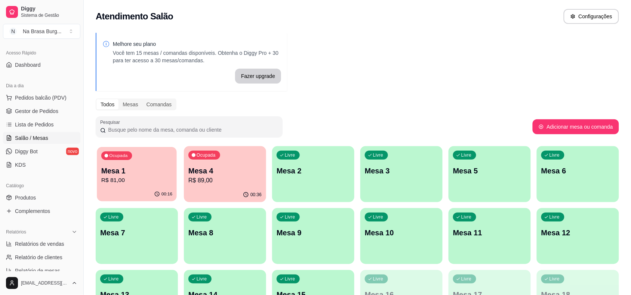
click at [121, 176] on div "Mesa 1 R$ 81,00" at bounding box center [136, 175] width 71 height 19
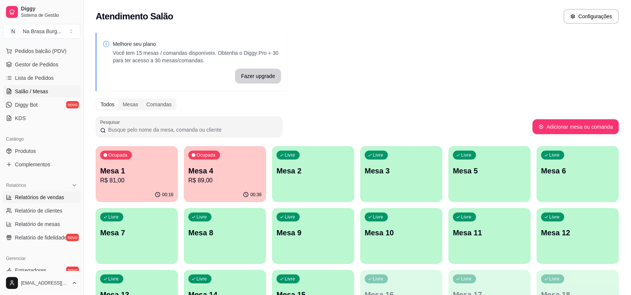
drag, startPoint x: 50, startPoint y: 204, endPoint x: 46, endPoint y: 202, distance: 4.2
click at [50, 204] on link "Relatórios de vendas" at bounding box center [41, 198] width 77 height 12
select select "ALL"
select select "0"
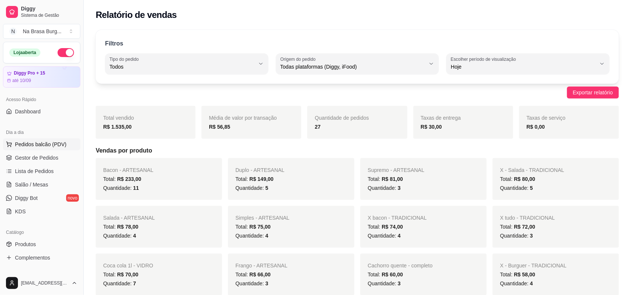
click at [56, 150] on button "Pedidos balcão (PDV)" at bounding box center [41, 145] width 77 height 12
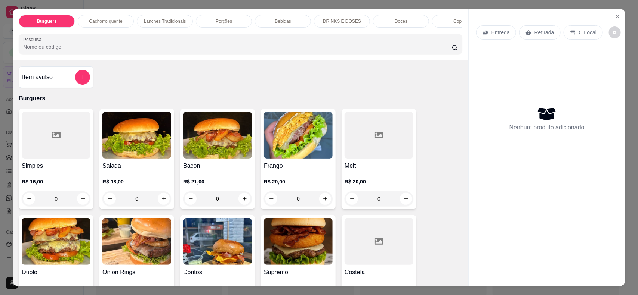
click at [0, 60] on div "Burguers Cachorro quente Lanches Tradicionais Porções Bebidas DRINKS E DOSES Do…" at bounding box center [319, 147] width 638 height 295
click at [616, 15] on icon "Close" at bounding box center [617, 16] width 6 height 6
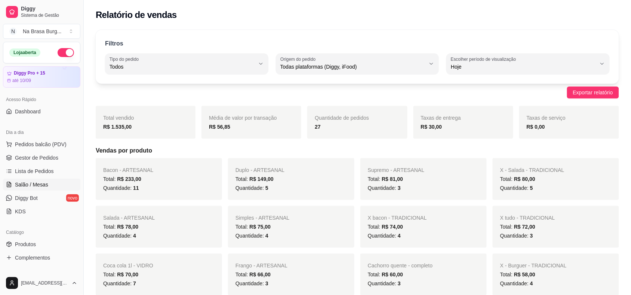
click at [42, 186] on span "Salão / Mesas" at bounding box center [31, 184] width 33 height 7
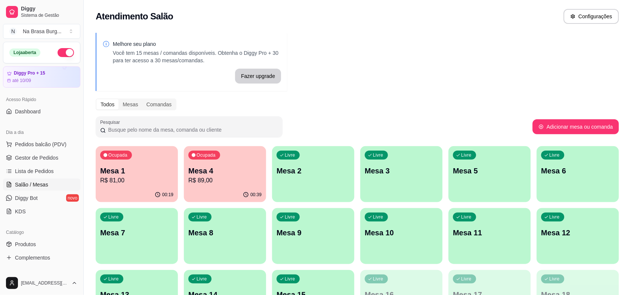
click at [205, 191] on div "00:39" at bounding box center [225, 195] width 82 height 15
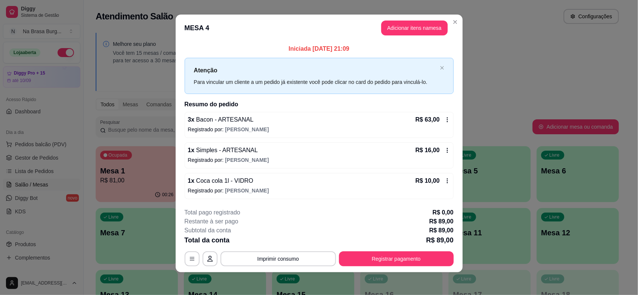
scroll to position [6, 0]
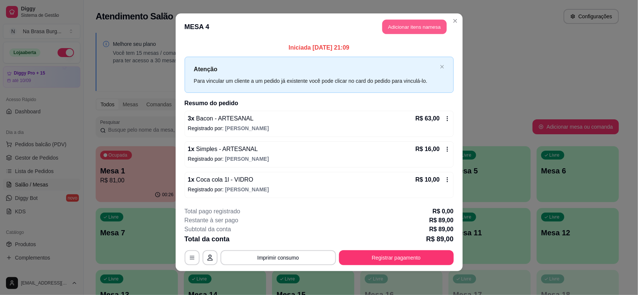
click at [404, 29] on button "Adicionar itens na mesa" at bounding box center [414, 27] width 64 height 15
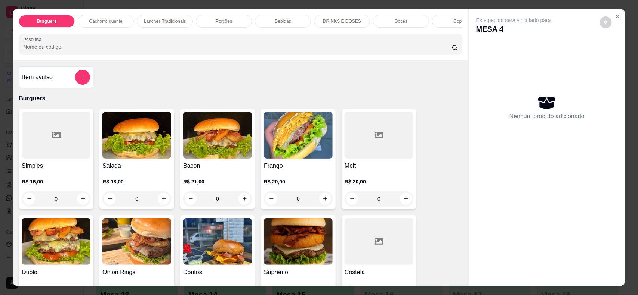
click at [378, 17] on div "Doces" at bounding box center [401, 21] width 56 height 13
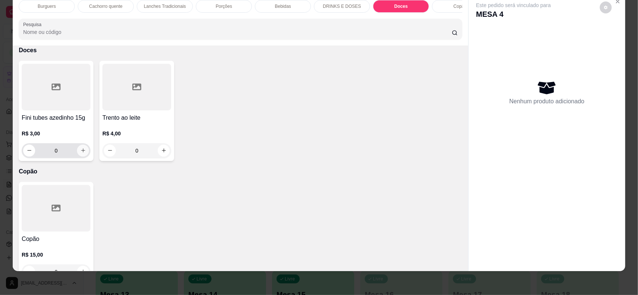
click at [83, 157] on button "increase-product-quantity" at bounding box center [83, 151] width 12 height 12
type input "1"
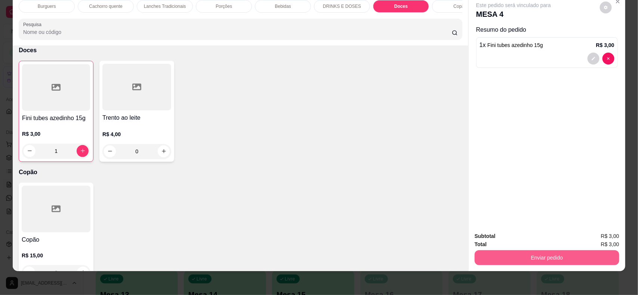
click at [583, 254] on button "Enviar pedido" at bounding box center [546, 258] width 145 height 15
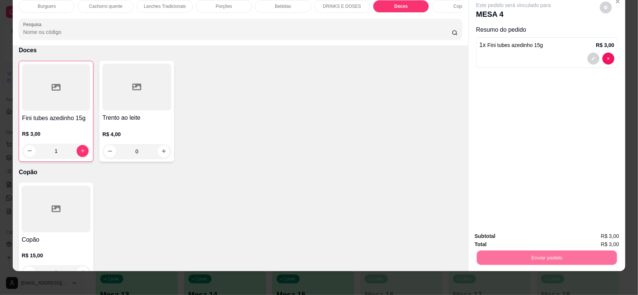
click at [536, 239] on button "Não registrar e enviar pedido" at bounding box center [522, 240] width 78 height 14
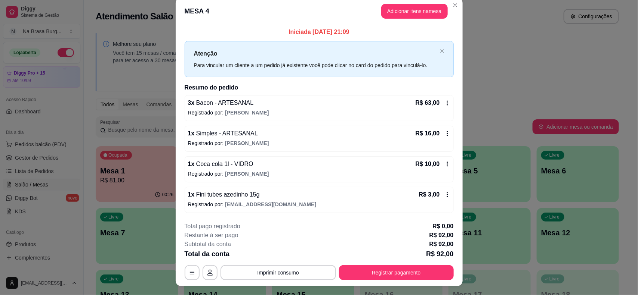
scroll to position [0, 0]
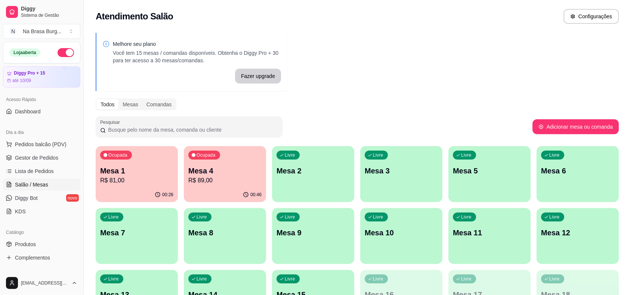
click at [234, 170] on p "Mesa 4" at bounding box center [224, 171] width 73 height 10
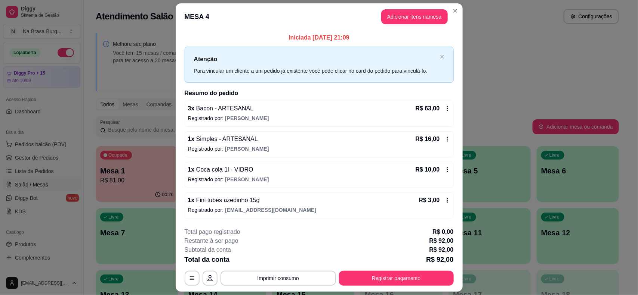
scroll to position [21, 0]
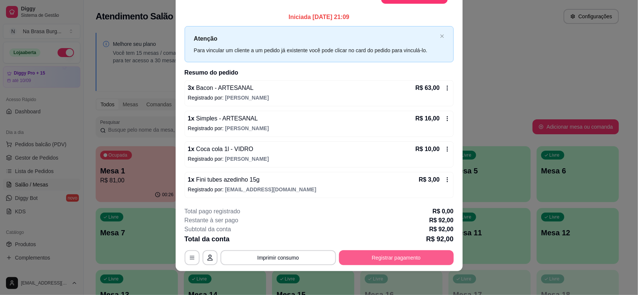
click at [392, 261] on button "Registrar pagamento" at bounding box center [396, 258] width 115 height 15
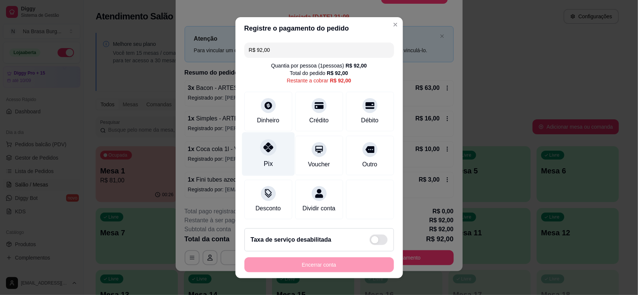
click at [250, 159] on div "Pix" at bounding box center [268, 154] width 53 height 44
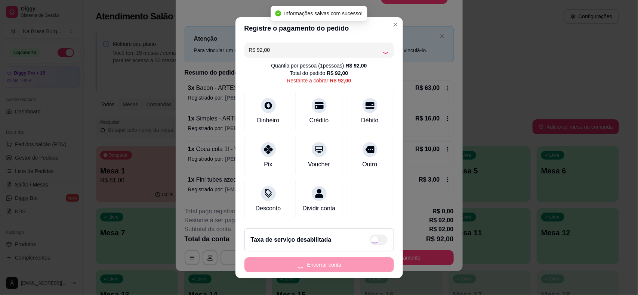
type input "R$ 0,00"
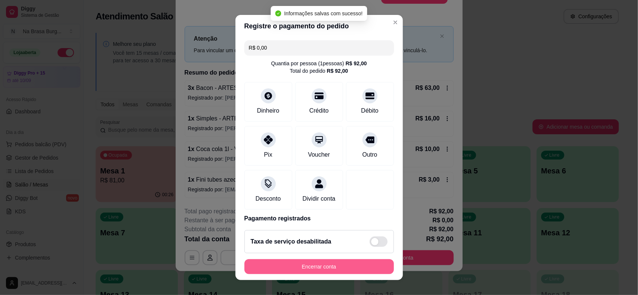
click at [351, 274] on button "Encerrar conta" at bounding box center [318, 267] width 149 height 15
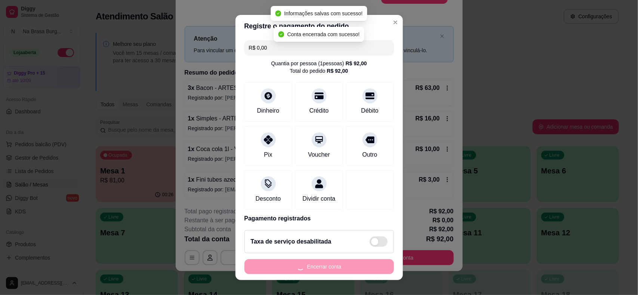
scroll to position [0, 0]
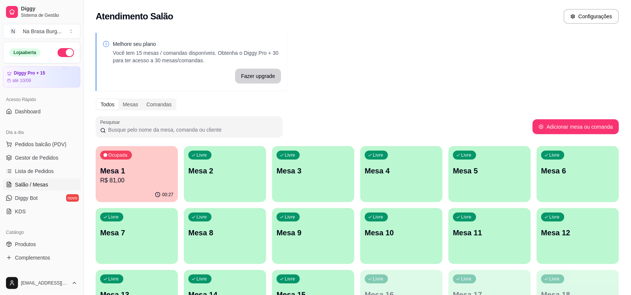
click at [156, 177] on p "R$ 81,00" at bounding box center [136, 180] width 73 height 9
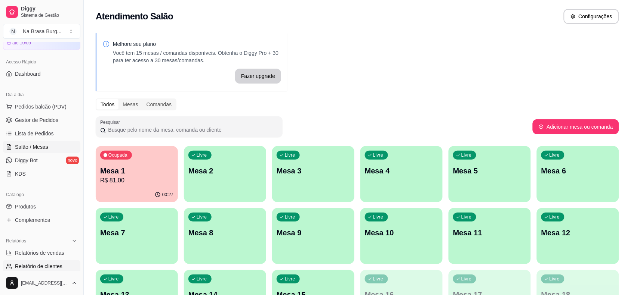
scroll to position [93, 0]
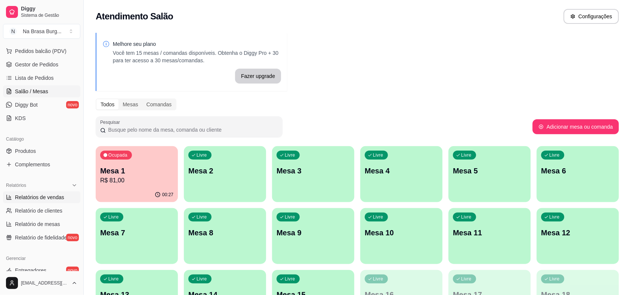
click at [45, 200] on span "Relatórios de vendas" at bounding box center [39, 197] width 49 height 7
select select "ALL"
select select "0"
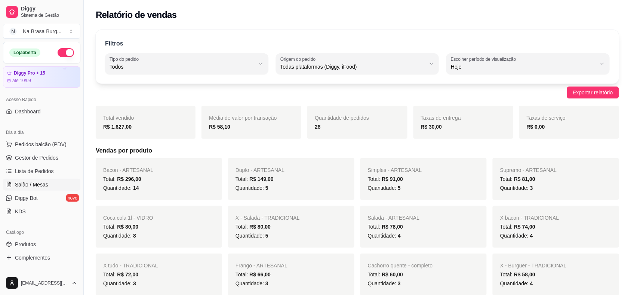
click at [52, 180] on link "Salão / Mesas" at bounding box center [41, 185] width 77 height 12
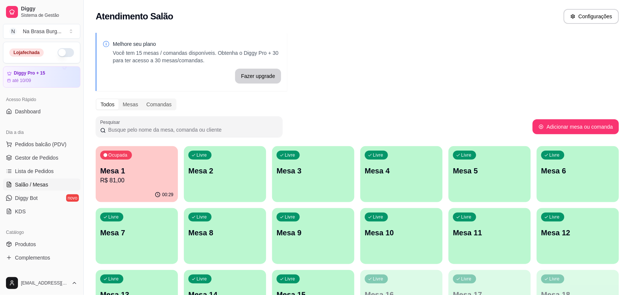
click at [3, 179] on link "Salão / Mesas" at bounding box center [41, 185] width 77 height 12
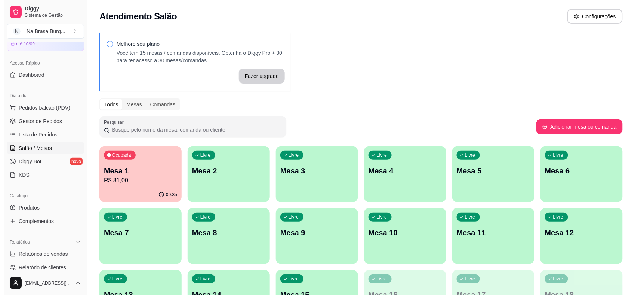
scroll to position [93, 0]
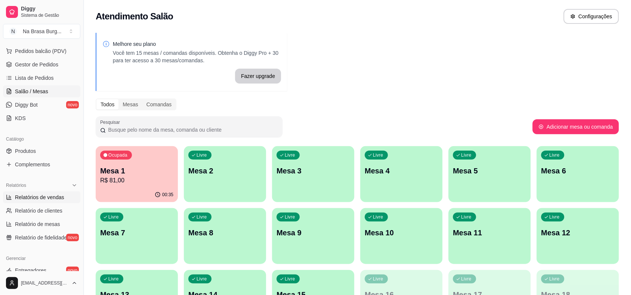
click at [57, 199] on span "Relatórios de vendas" at bounding box center [39, 197] width 49 height 7
select select "ALL"
select select "0"
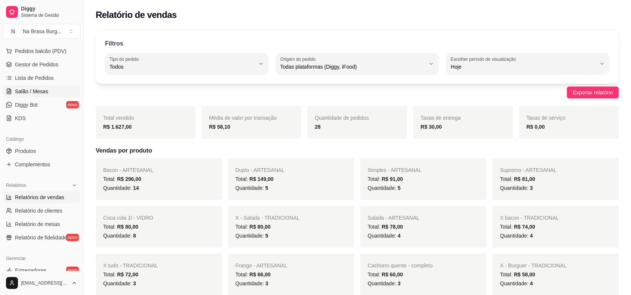
click at [47, 87] on link "Salão / Mesas" at bounding box center [41, 92] width 77 height 12
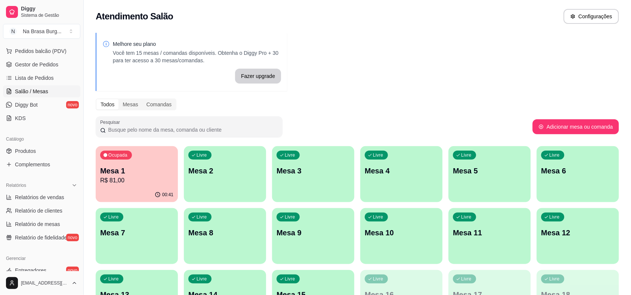
click at [142, 174] on p "Mesa 1" at bounding box center [136, 171] width 73 height 10
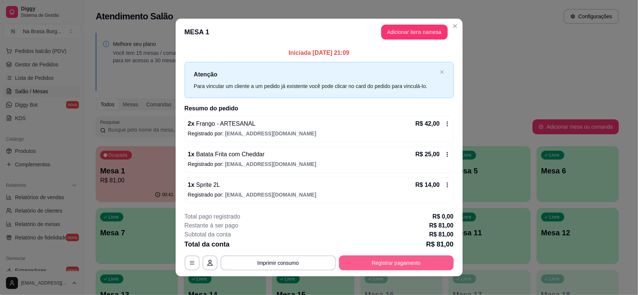
click at [397, 266] on button "Registrar pagamento" at bounding box center [396, 263] width 115 height 15
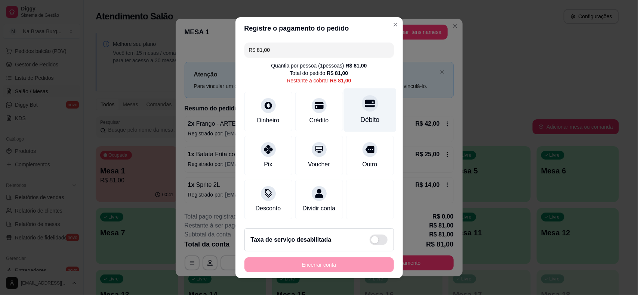
click at [347, 111] on div "Débito" at bounding box center [369, 110] width 53 height 44
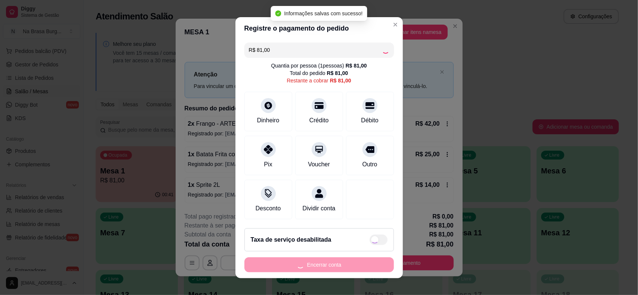
type input "R$ 0,00"
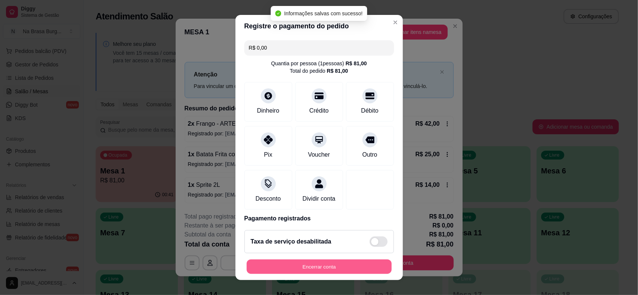
click at [325, 266] on button "Encerrar conta" at bounding box center [319, 267] width 145 height 15
